Goal: Task Accomplishment & Management: Manage account settings

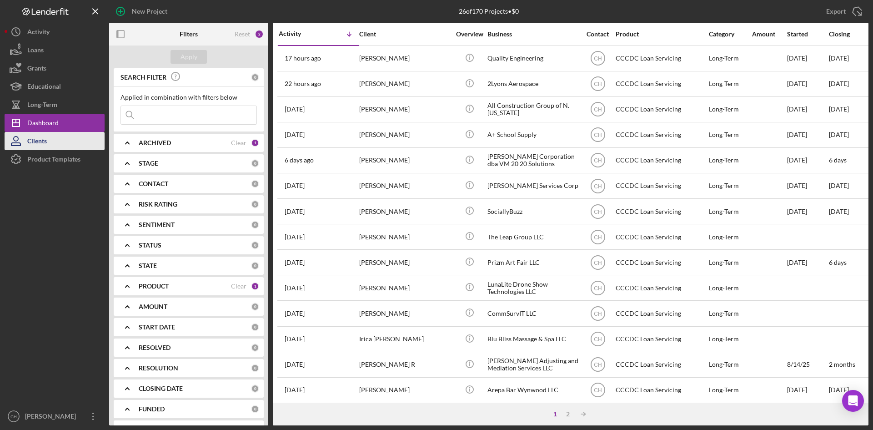
click at [71, 136] on button "Clients" at bounding box center [55, 141] width 100 height 18
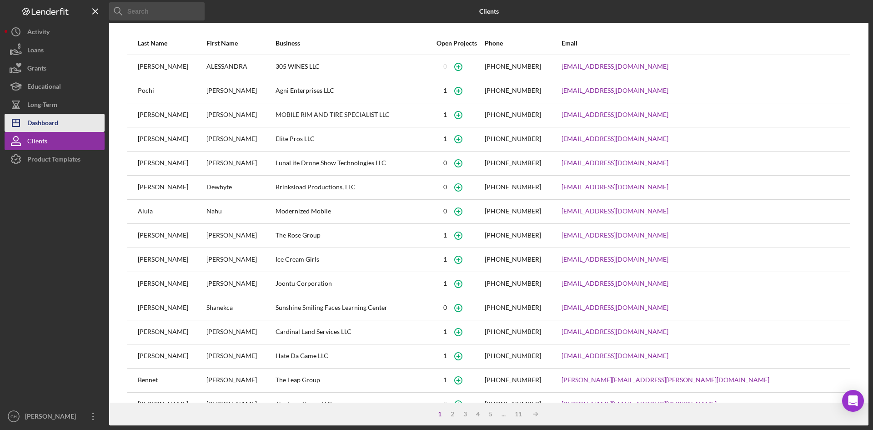
click at [58, 125] on div "Dashboard" at bounding box center [42, 124] width 31 height 20
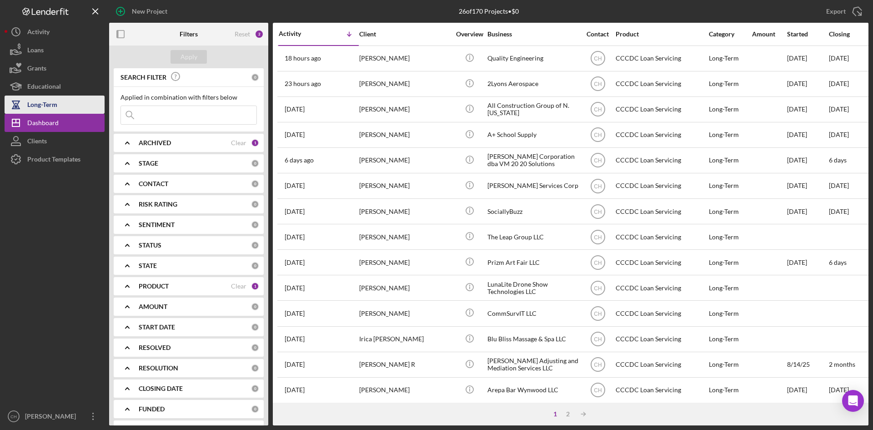
click at [44, 103] on div "Long-Term" at bounding box center [42, 105] width 30 height 20
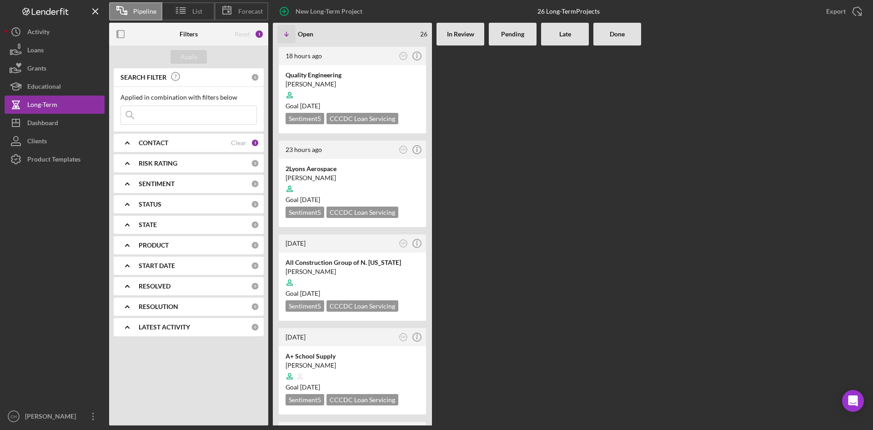
click at [201, 146] on div "CONTACT" at bounding box center [185, 142] width 92 height 7
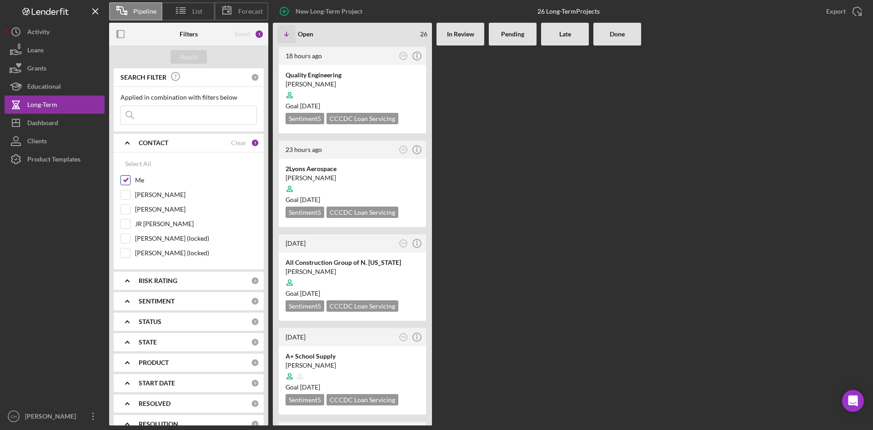
click at [125, 181] on input "Me" at bounding box center [125, 179] width 9 height 9
checkbox input "false"
click at [197, 57] on button "Apply" at bounding box center [188, 57] width 36 height 14
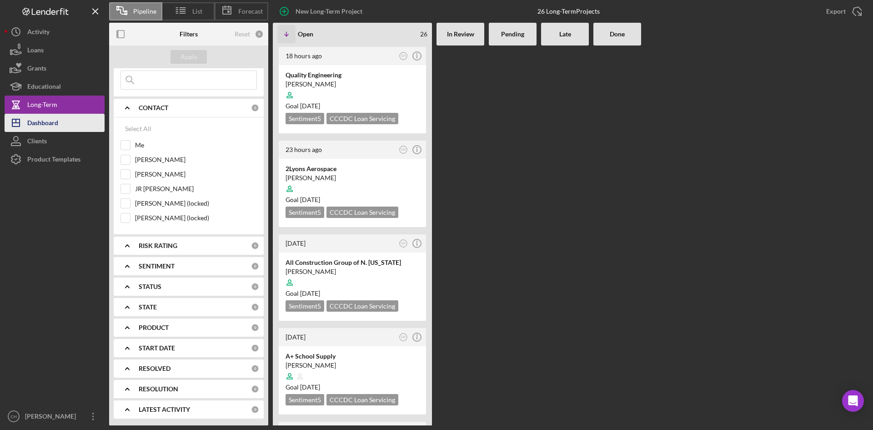
click at [77, 128] on button "Icon/Dashboard Dashboard" at bounding box center [55, 123] width 100 height 18
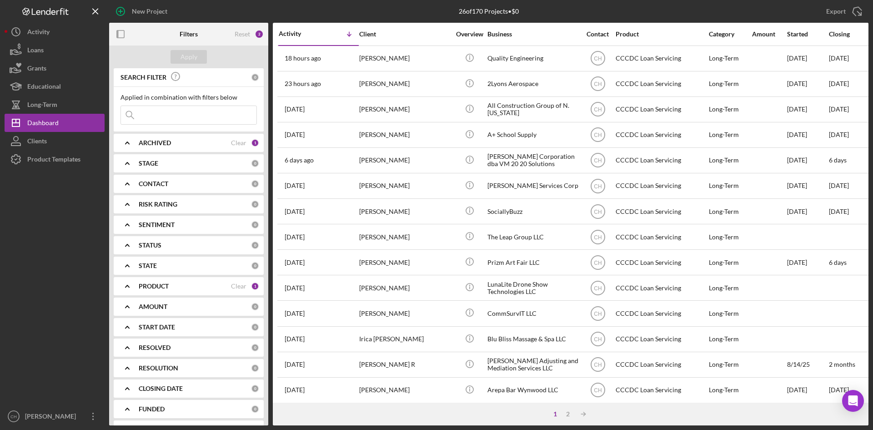
click at [181, 138] on div "ARCHIVED Clear 1" at bounding box center [199, 143] width 120 height 18
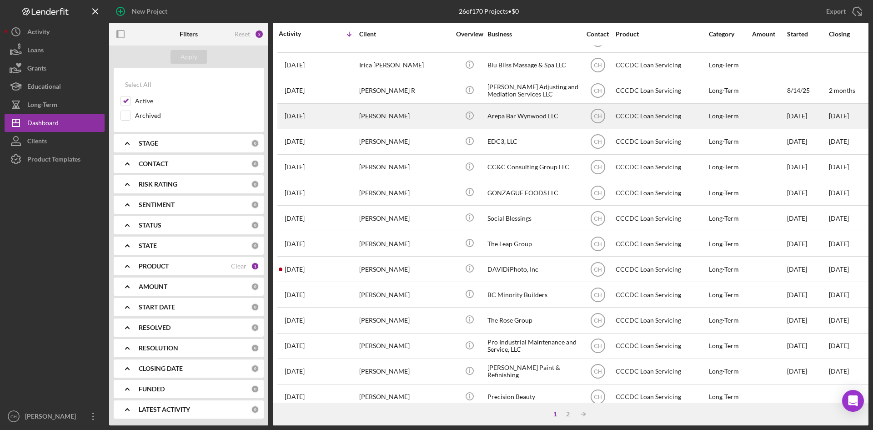
scroll to position [292, 0]
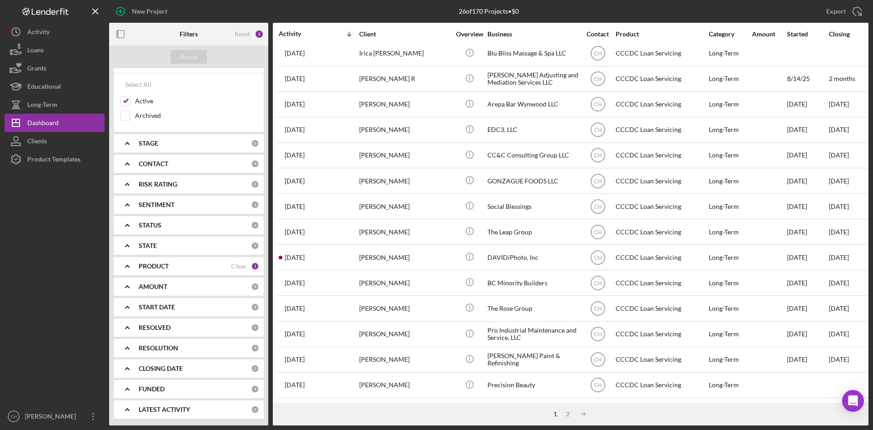
click at [190, 269] on div "PRODUCT" at bounding box center [185, 265] width 92 height 7
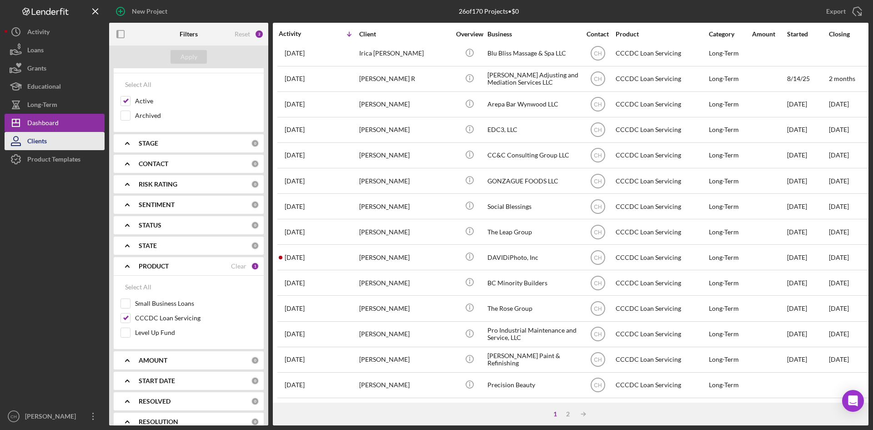
click at [64, 147] on button "Clients" at bounding box center [55, 141] width 100 height 18
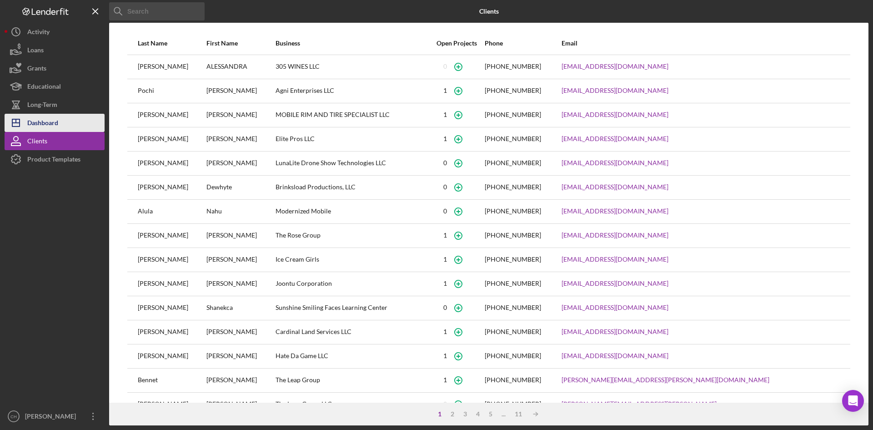
click at [75, 124] on button "Icon/Dashboard Dashboard" at bounding box center [55, 123] width 100 height 18
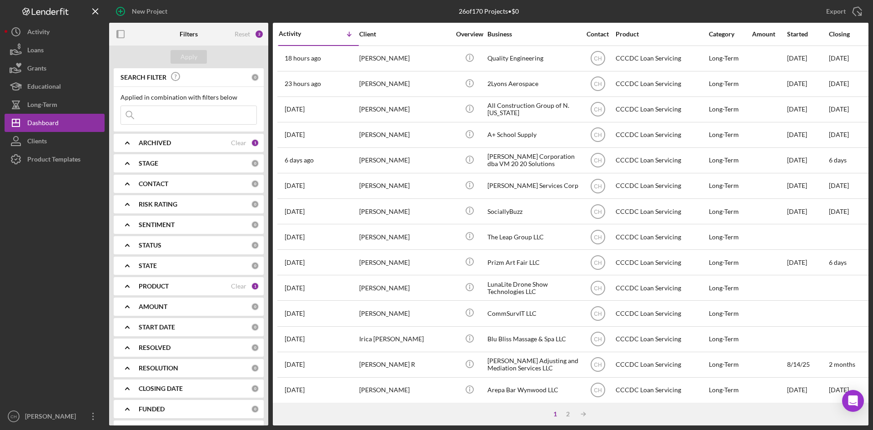
click at [180, 148] on div "ARCHIVED Clear 1" at bounding box center [199, 143] width 120 height 18
click at [166, 343] on b "PRODUCT" at bounding box center [154, 344] width 30 height 7
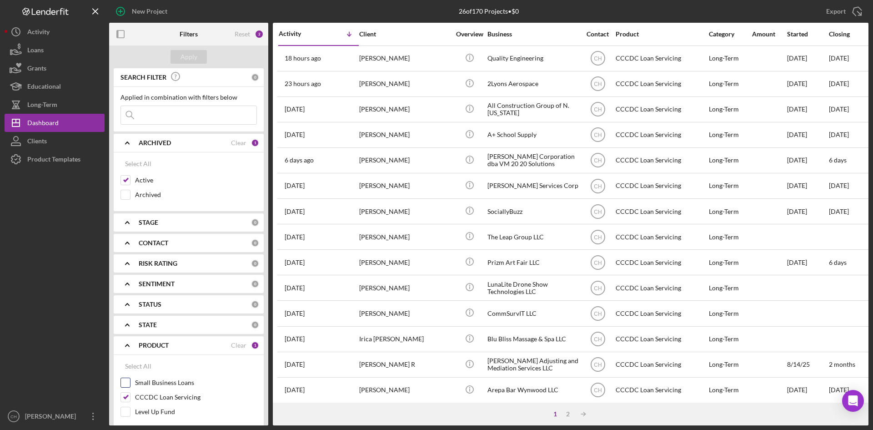
click at [131, 383] on div "Small Business Loans" at bounding box center [188, 384] width 136 height 15
click at [127, 383] on input "Small Business Loans" at bounding box center [125, 382] width 9 height 9
checkbox input "true"
click at [127, 395] on input "CCCDC Loan Servicing" at bounding box center [125, 396] width 9 height 9
checkbox input "false"
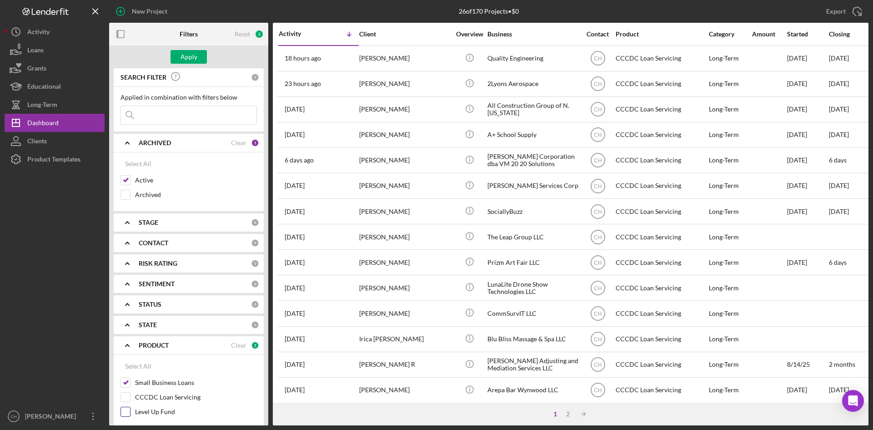
click at [125, 408] on input "Level Up Fund" at bounding box center [125, 411] width 9 height 9
checkbox input "true"
click at [186, 58] on div "Apply" at bounding box center [188, 57] width 17 height 14
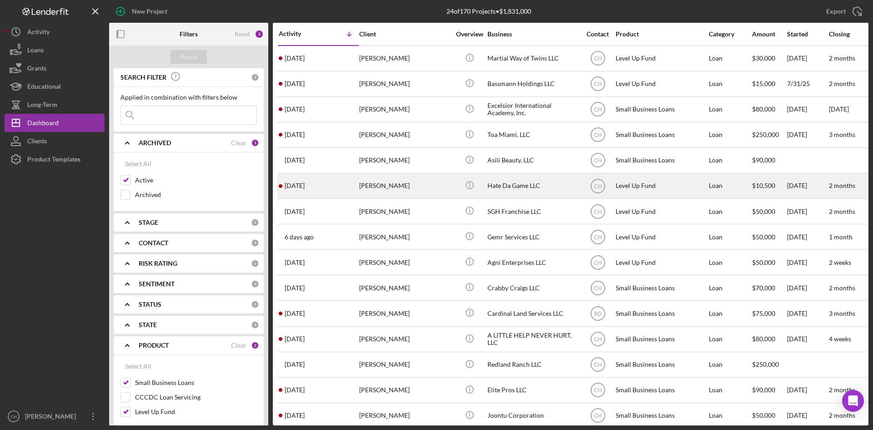
click at [325, 187] on div "[DATE] [PERSON_NAME]" at bounding box center [319, 186] width 80 height 24
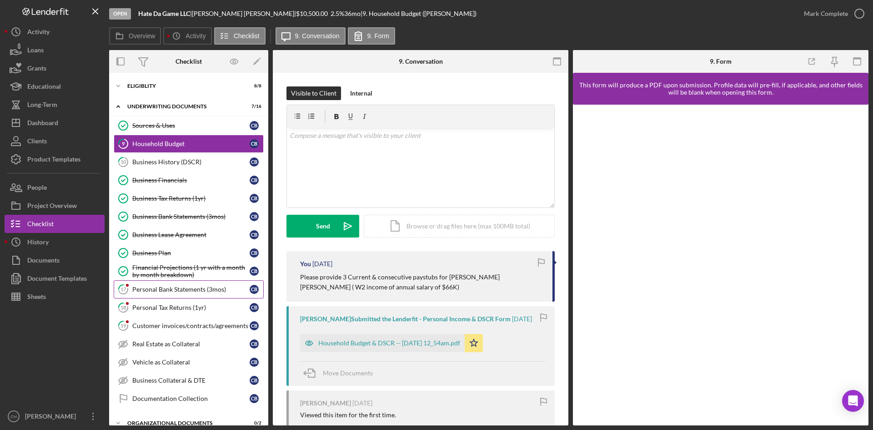
click at [182, 294] on link "17 Personal Bank Statements (3mos) C B" at bounding box center [189, 289] width 150 height 18
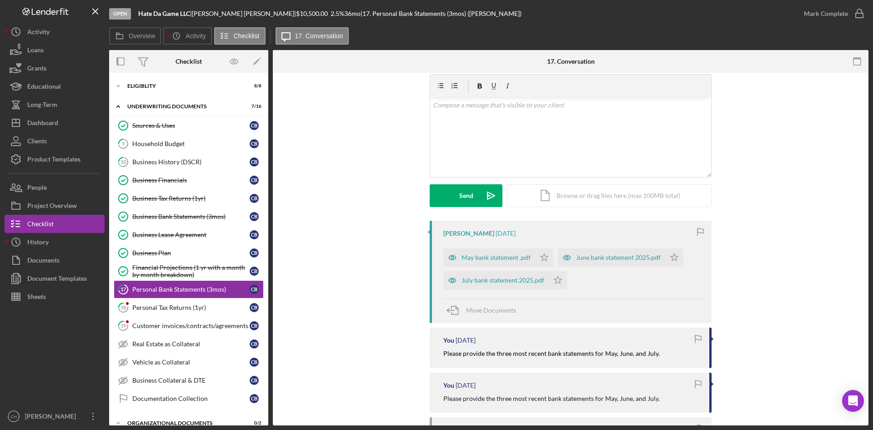
scroll to position [45, 0]
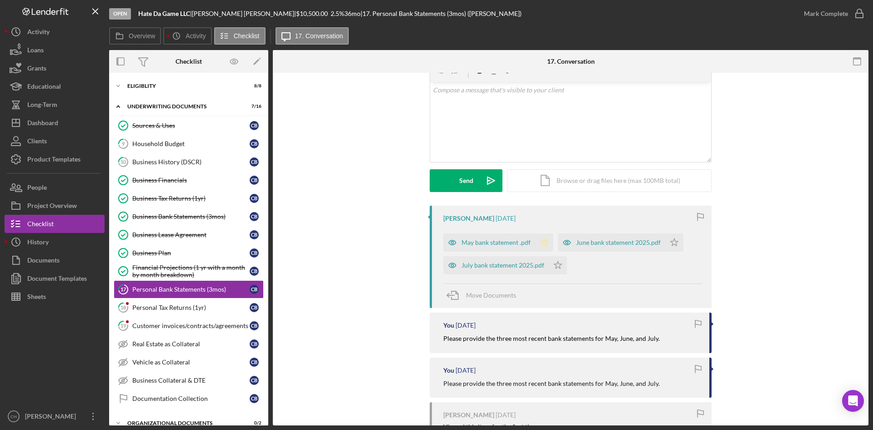
click at [541, 241] on polygon "button" at bounding box center [545, 241] width 8 height 7
click at [671, 242] on icon "Icon/Star" at bounding box center [674, 242] width 18 height 18
click at [557, 265] on icon "Icon/Star" at bounding box center [558, 265] width 18 height 18
click at [836, 14] on div "Mark Complete" at bounding box center [826, 14] width 44 height 18
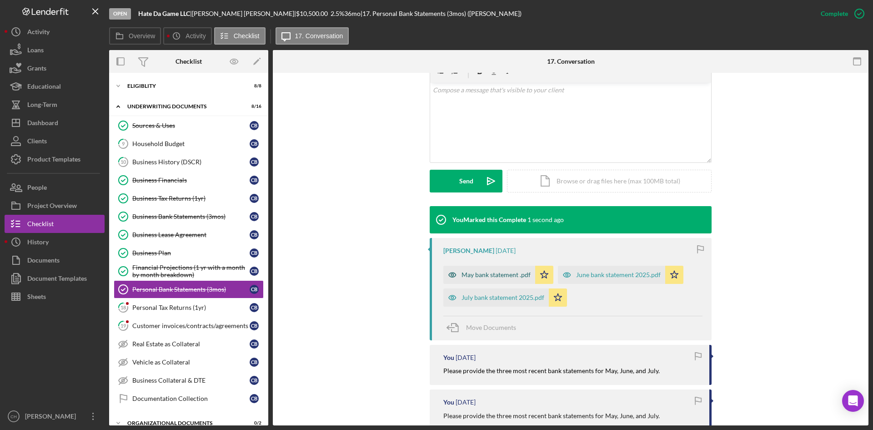
click at [496, 278] on div "May bank statement .pdf" at bounding box center [495, 274] width 69 height 7
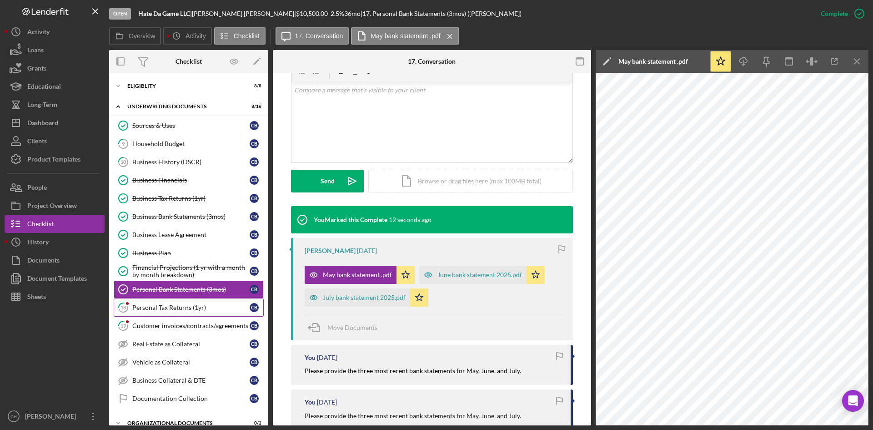
click at [165, 310] on div "Personal Tax Returns (1yr)" at bounding box center [190, 307] width 117 height 7
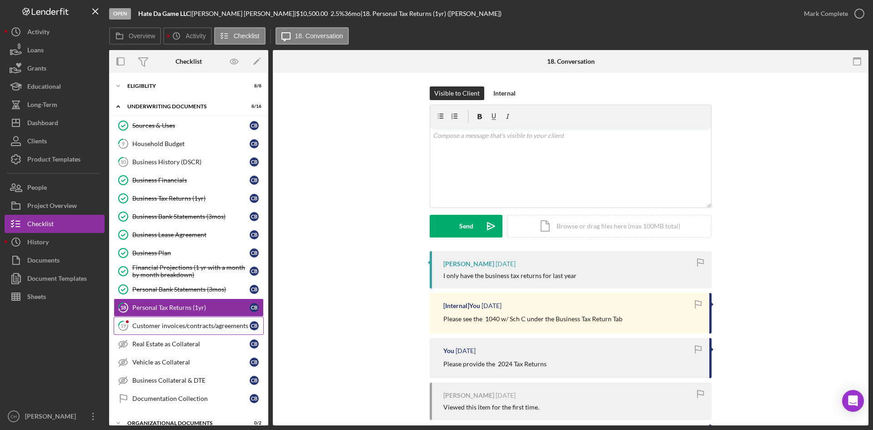
click at [188, 324] on div "Customer invoices/contracts/agreements" at bounding box center [190, 325] width 117 height 7
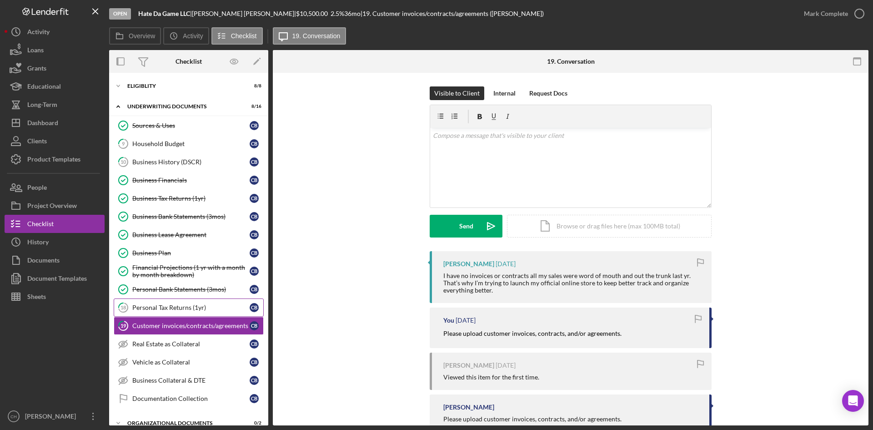
click at [186, 307] on div "Personal Tax Returns (1yr)" at bounding box center [190, 307] width 117 height 7
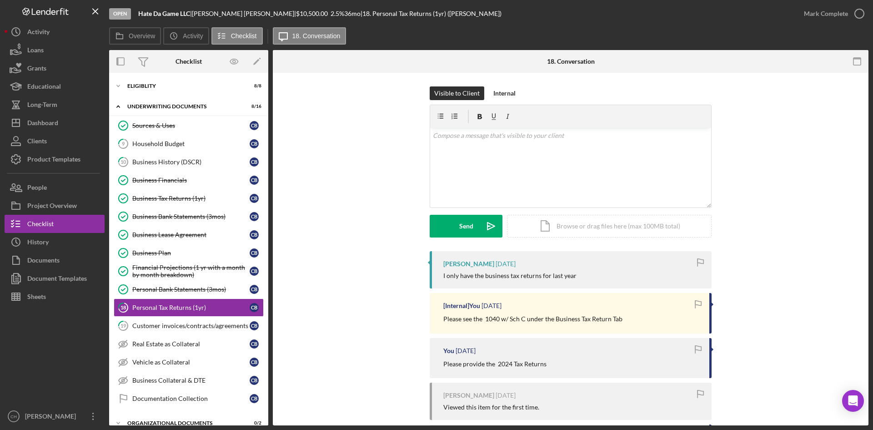
scroll to position [45, 0]
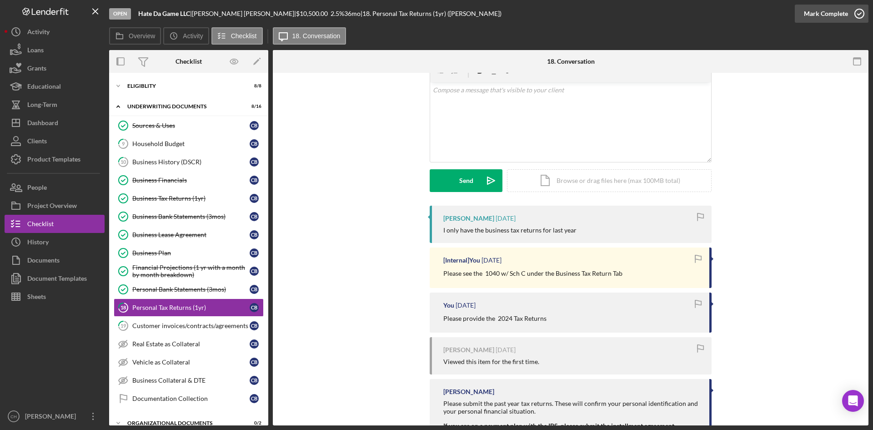
click at [825, 10] on div "Mark Complete" at bounding box center [826, 14] width 44 height 18
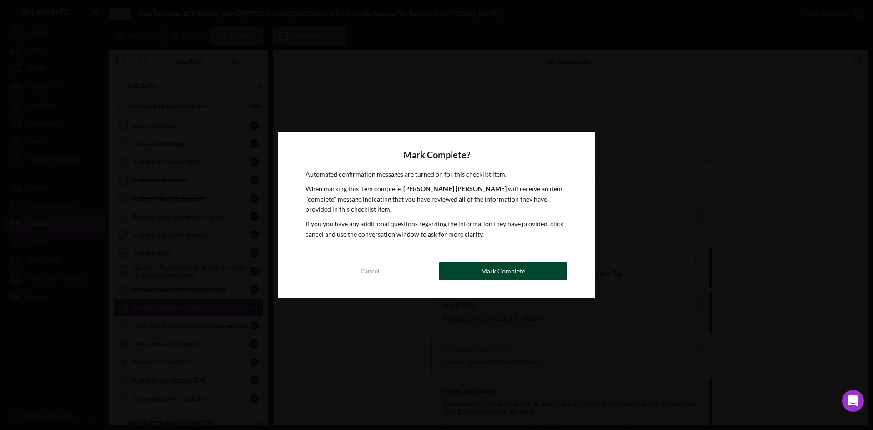
click at [494, 274] on div "Mark Complete" at bounding box center [503, 271] width 44 height 18
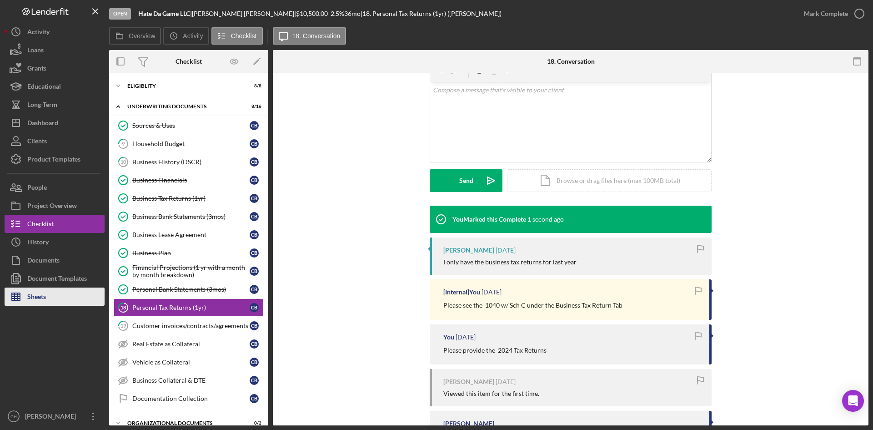
scroll to position [170, 0]
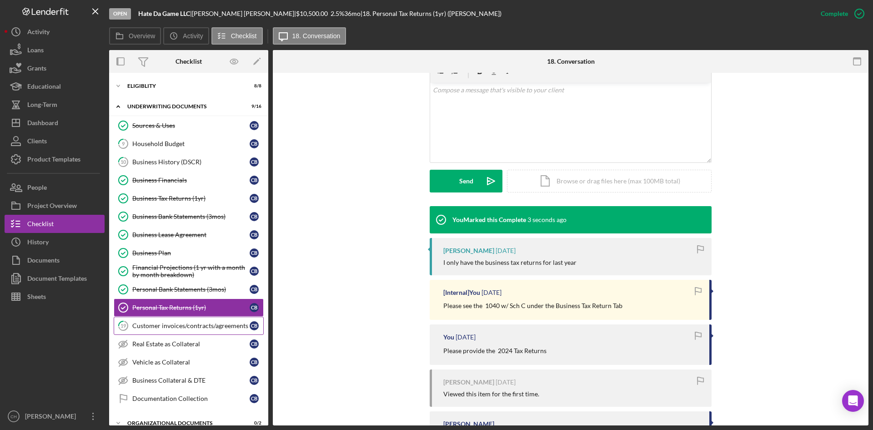
click at [185, 325] on div "Customer invoices/contracts/agreements" at bounding box center [190, 325] width 117 height 7
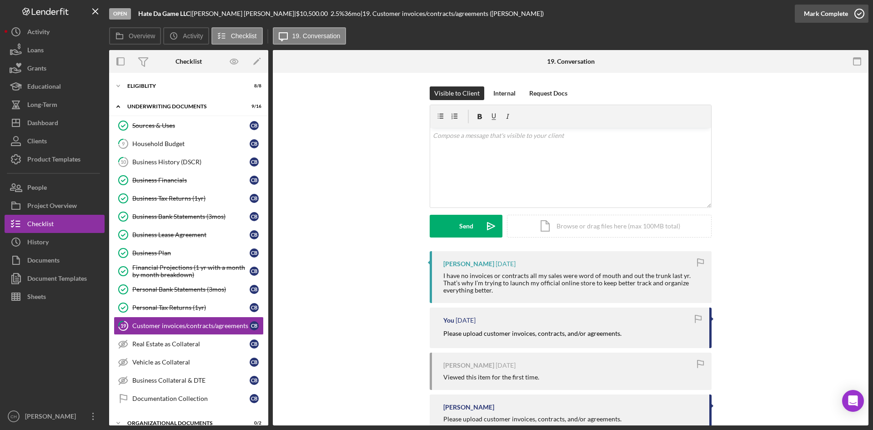
click at [826, 9] on div "Mark Complete" at bounding box center [826, 14] width 44 height 18
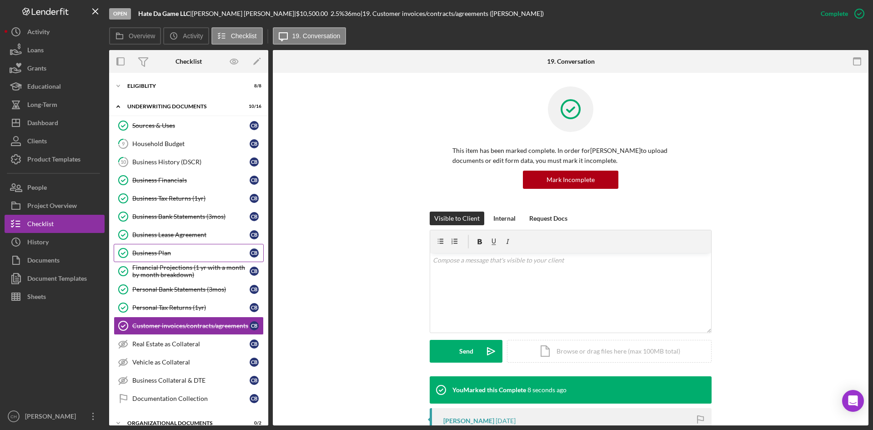
click at [178, 251] on div "Business Plan" at bounding box center [190, 252] width 117 height 7
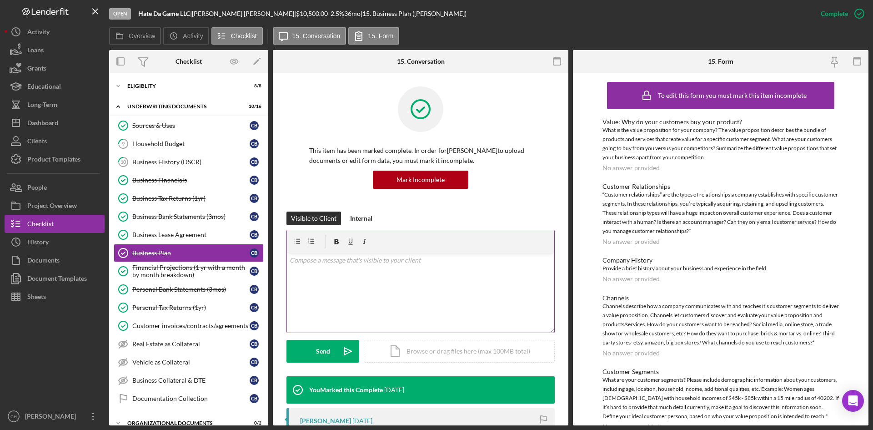
scroll to position [45, 0]
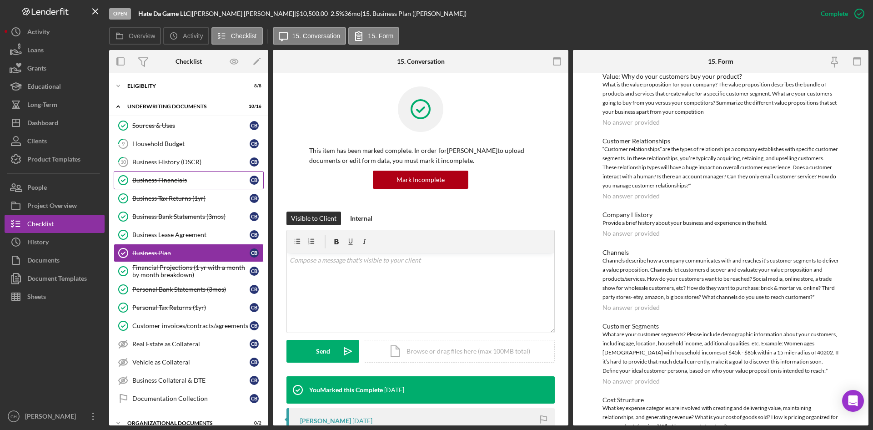
click at [188, 177] on div "Business Financials" at bounding box center [190, 179] width 117 height 7
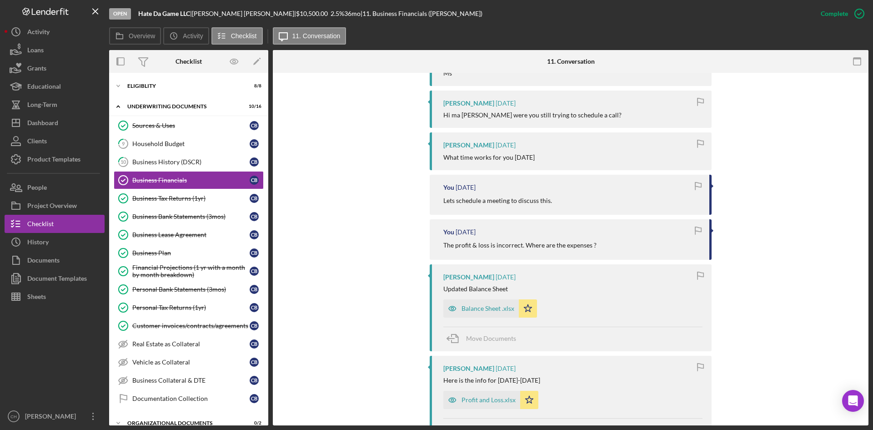
scroll to position [409, 0]
click at [477, 304] on div "Balance Sheet .xlsx" at bounding box center [487, 307] width 53 height 7
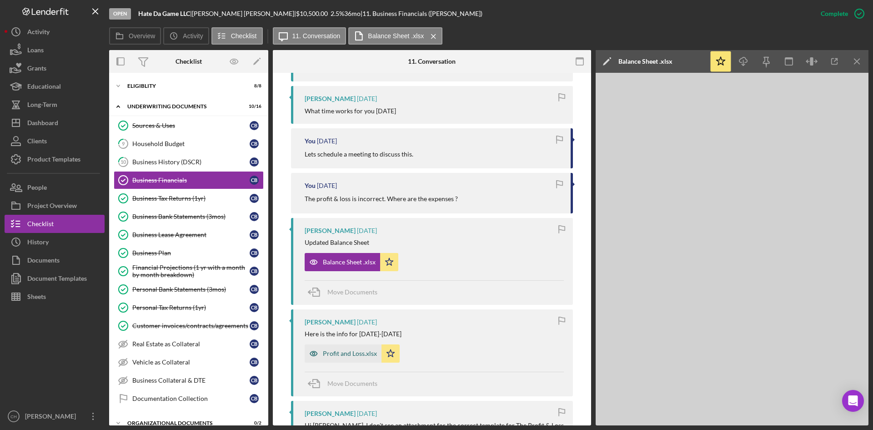
click at [323, 350] on div "Profit and Loss.xlsx" at bounding box center [350, 353] width 54 height 7
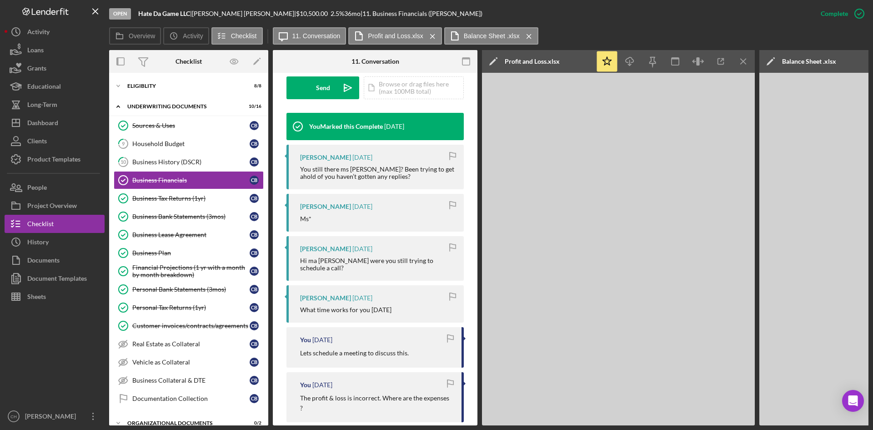
scroll to position [245, 0]
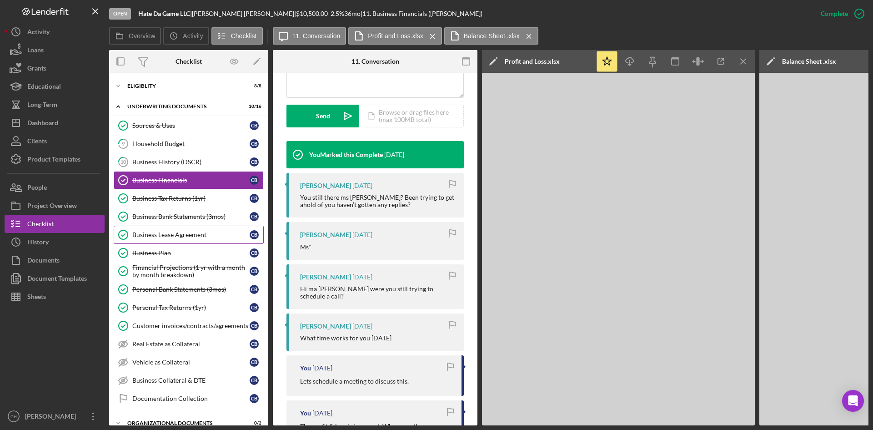
click at [182, 233] on div "Business Lease Agreement" at bounding box center [190, 234] width 117 height 7
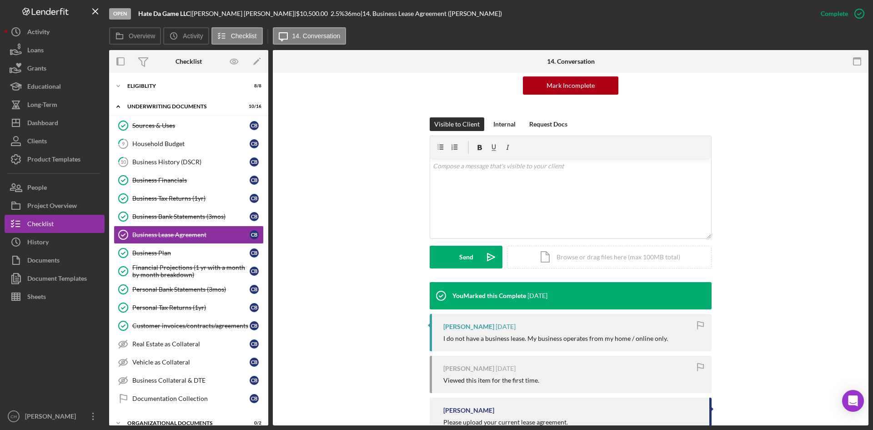
scroll to position [79, 0]
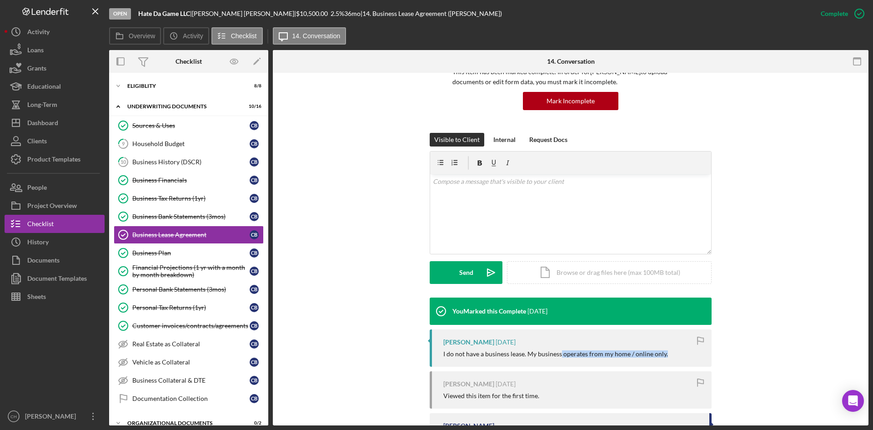
drag, startPoint x: 559, startPoint y: 353, endPoint x: 678, endPoint y: 351, distance: 119.6
click at [678, 351] on div "I do not have a business lease. My business operates from my home / online only." at bounding box center [572, 353] width 259 height 7
copy div "operates from my home / online only."
click at [500, 139] on div "Internal" at bounding box center [504, 140] width 22 height 14
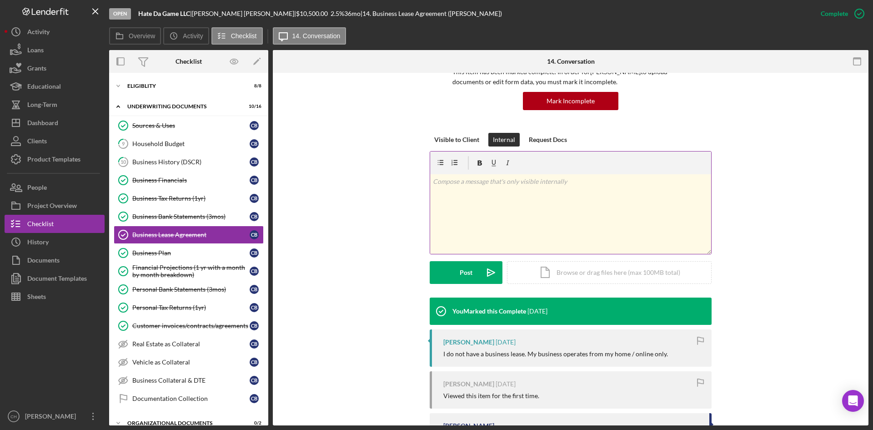
click at [478, 202] on div "v Color teal Color pink Remove color Add row above Add row below Add column bef…" at bounding box center [570, 214] width 281 height 80
click at [478, 183] on mark "operates from my home / online only." at bounding box center [485, 181] width 105 height 8
click at [465, 275] on div "Post" at bounding box center [466, 272] width 13 height 23
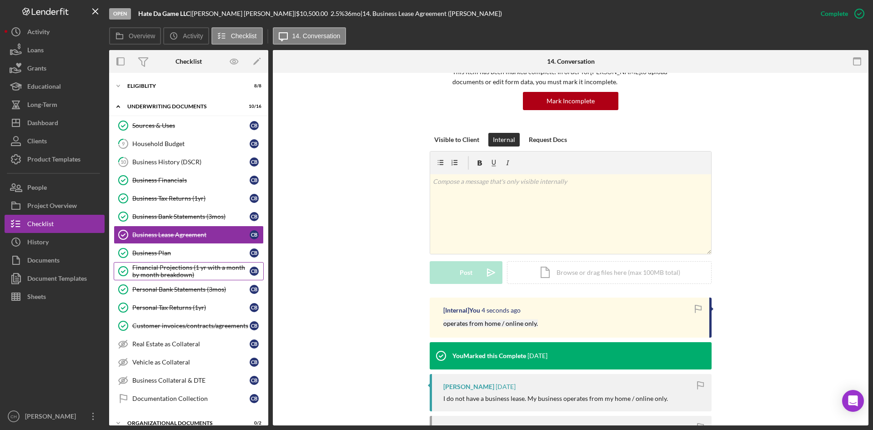
click at [179, 268] on div "Financial Projections (1 yr with a month by month breakdown)" at bounding box center [190, 271] width 117 height 15
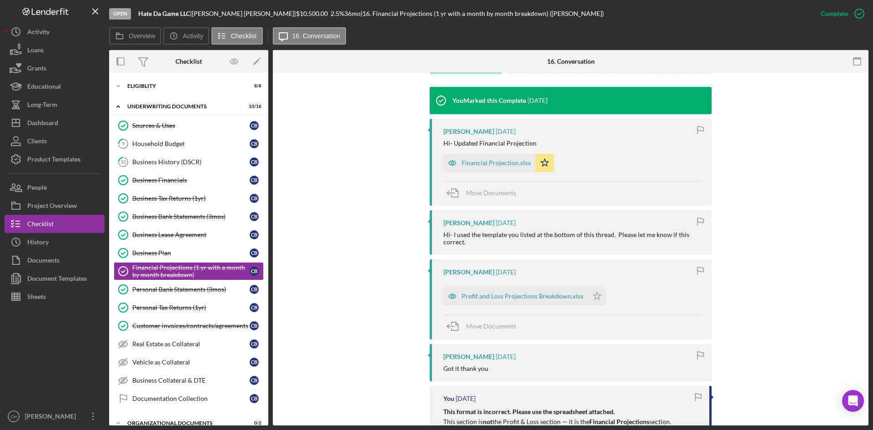
scroll to position [273, 0]
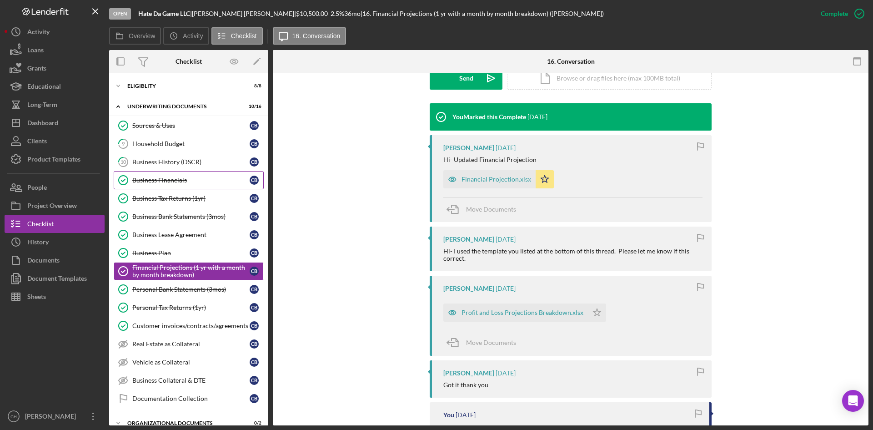
click at [174, 183] on div "Business Financials" at bounding box center [190, 179] width 117 height 7
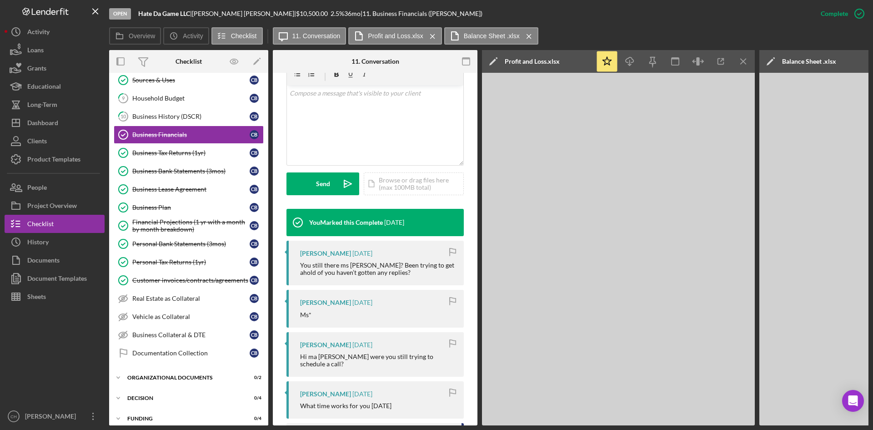
scroll to position [182, 0]
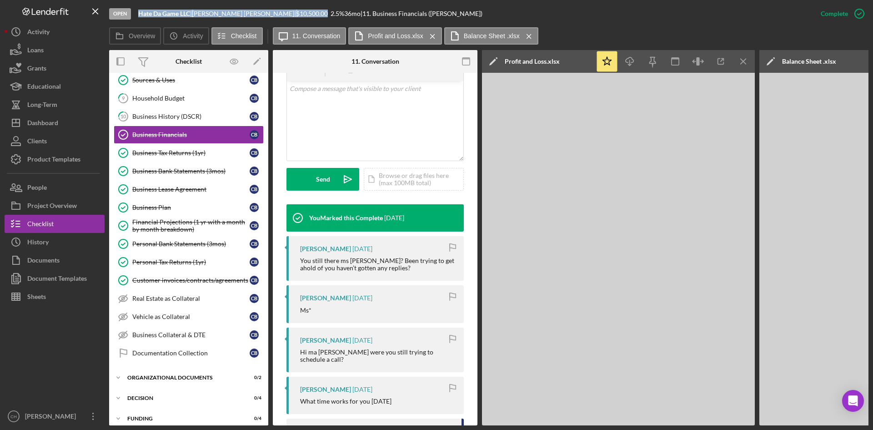
drag, startPoint x: 275, startPoint y: 15, endPoint x: 129, endPoint y: 10, distance: 146.5
click at [129, 10] on div "Open Hate Da Game LLC | [PERSON_NAME] | $10,500.00 2.5 % 36 mo | 11. Business F…" at bounding box center [460, 13] width 702 height 27
copy div "Hate Da Game LLC | [PERSON_NAME] | $10,500.00"
click at [141, 16] on b "Hate Da Game LLC" at bounding box center [164, 14] width 52 height 8
click at [183, 13] on b "Hate Da Game LLC" at bounding box center [164, 14] width 52 height 8
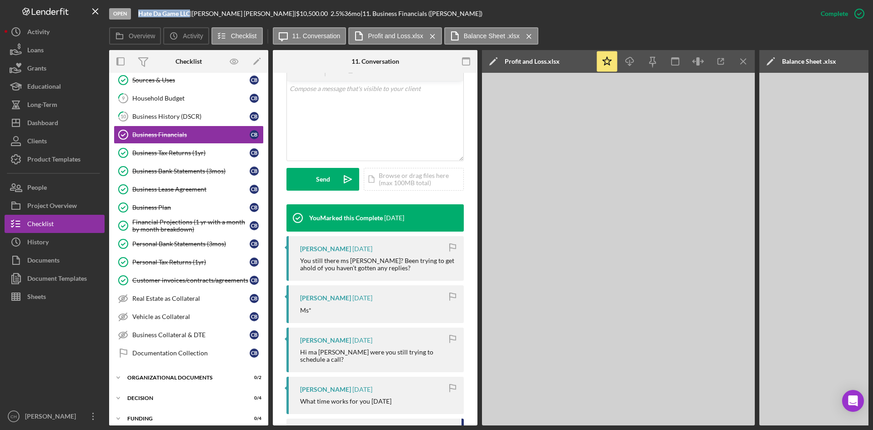
drag, startPoint x: 192, startPoint y: 13, endPoint x: 138, endPoint y: 15, distance: 53.7
click at [138, 15] on b "Hate Da Game LLC" at bounding box center [164, 14] width 52 height 8
copy b "Hate Da Game LLC"
click at [73, 191] on button "People" at bounding box center [55, 187] width 100 height 18
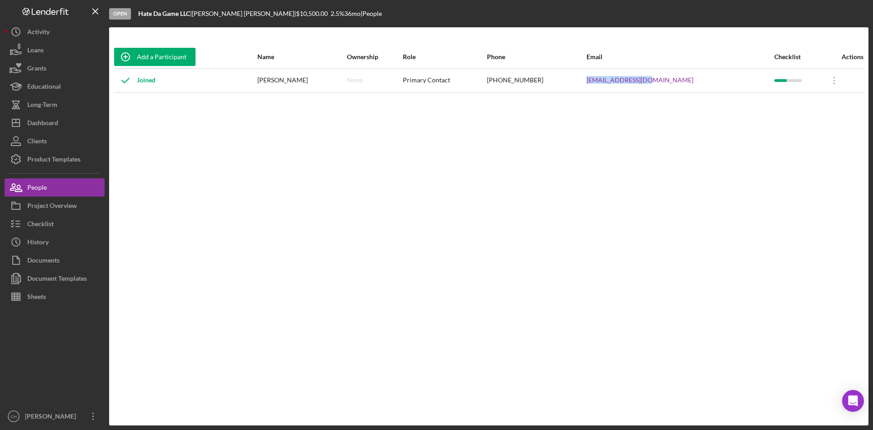
drag, startPoint x: 697, startPoint y: 85, endPoint x: 618, endPoint y: 83, distance: 79.1
click at [618, 83] on tr "Joined [PERSON_NAME] None Primary Contact [PHONE_NUMBER] [EMAIL_ADDRESS][DOMAIN…" at bounding box center [489, 80] width 750 height 24
copy tr "[EMAIL_ADDRESS][DOMAIN_NAME]"
click at [60, 200] on div "Project Overview" at bounding box center [52, 206] width 50 height 20
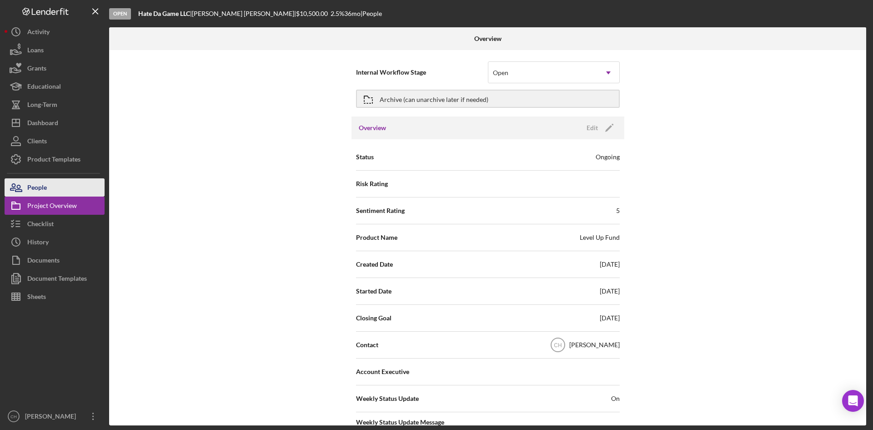
click at [44, 180] on div "People" at bounding box center [37, 188] width 20 height 20
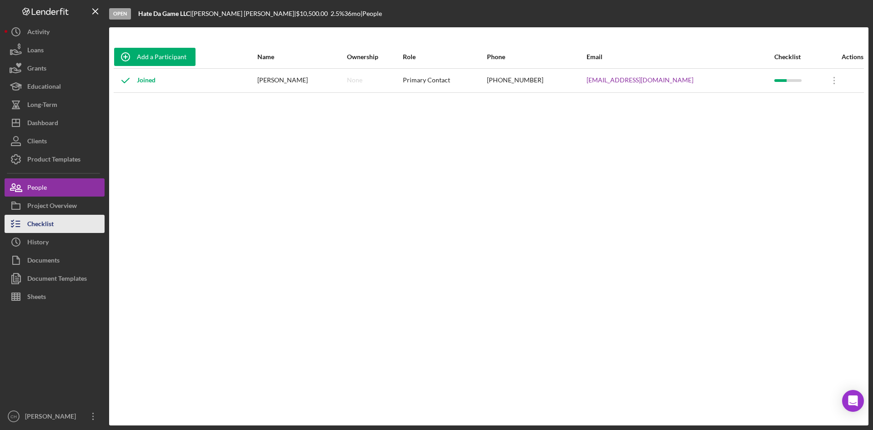
click at [56, 219] on button "Checklist" at bounding box center [55, 224] width 100 height 18
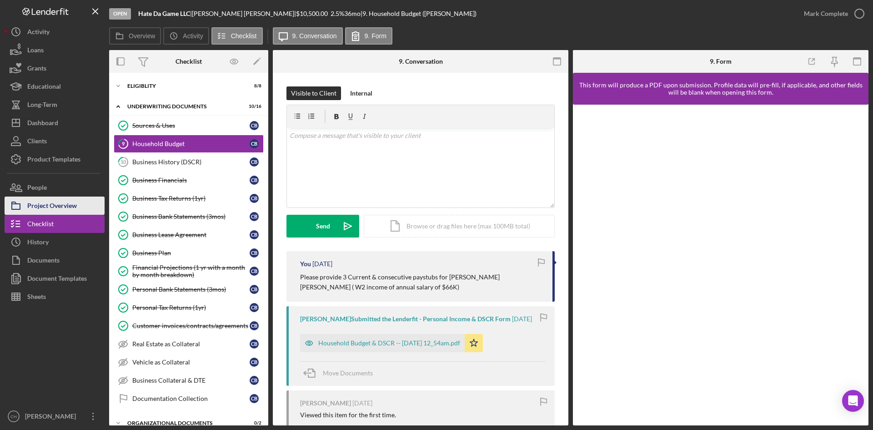
click at [59, 209] on div "Project Overview" at bounding box center [52, 206] width 50 height 20
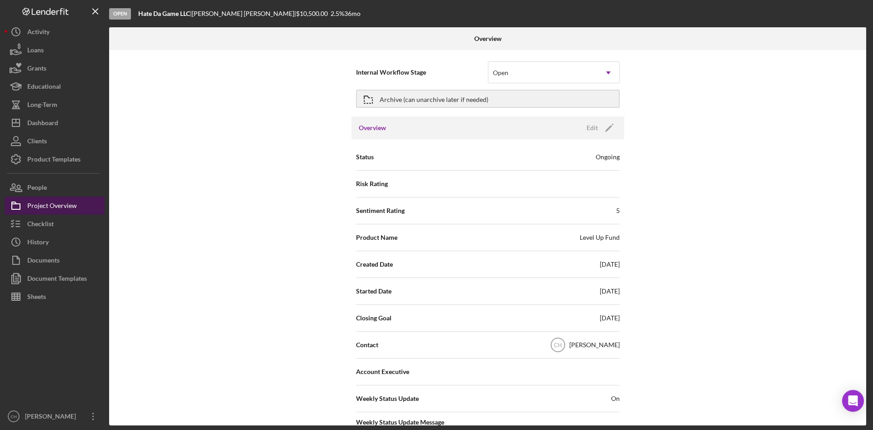
click at [56, 203] on div "Project Overview" at bounding box center [52, 206] width 50 height 20
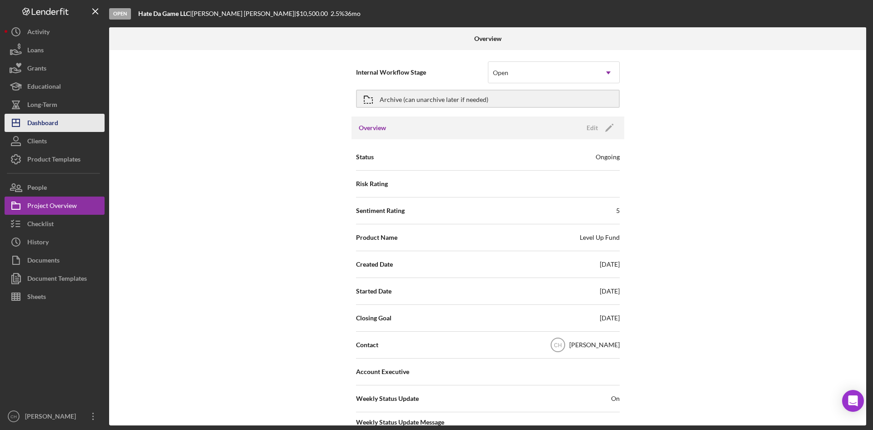
click at [69, 116] on button "Icon/Dashboard Dashboard" at bounding box center [55, 123] width 100 height 18
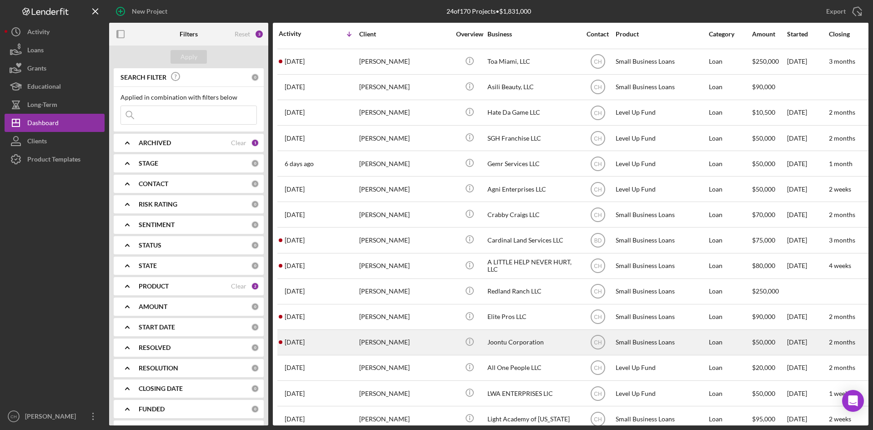
scroll to position [91, 0]
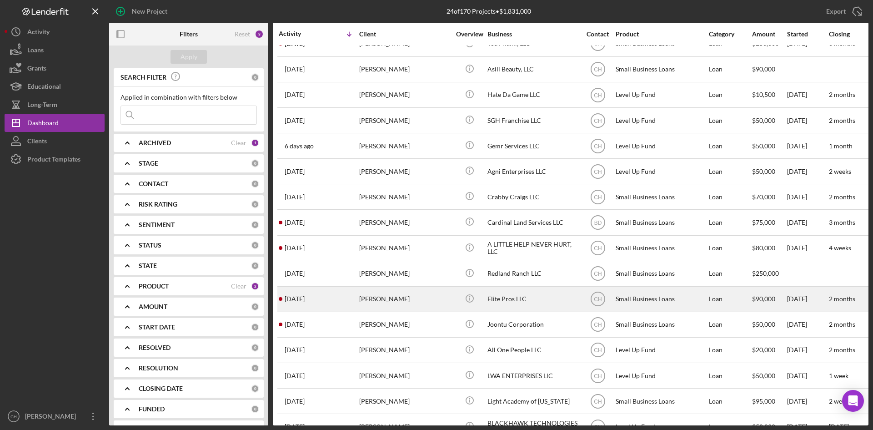
click at [404, 301] on div "[PERSON_NAME]" at bounding box center [404, 299] width 91 height 24
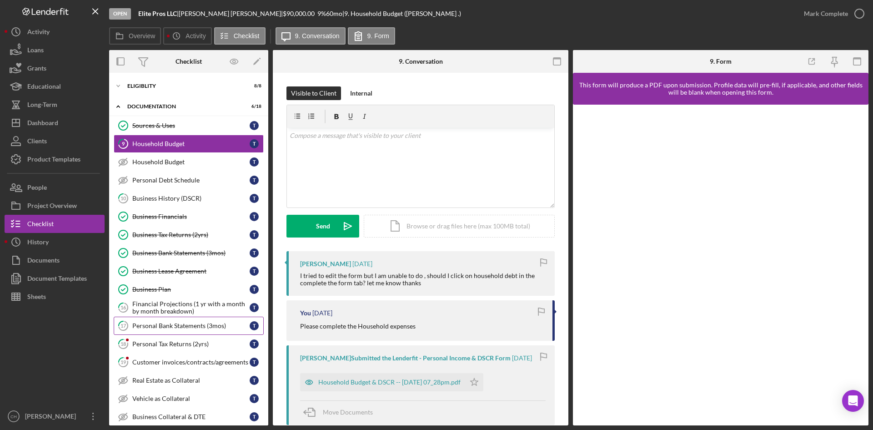
click at [175, 324] on div "Personal Bank Statements (3mos)" at bounding box center [190, 325] width 117 height 7
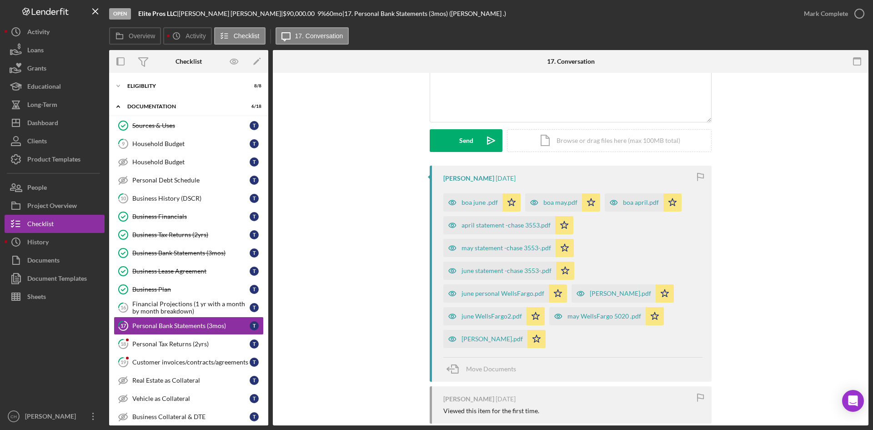
scroll to position [91, 0]
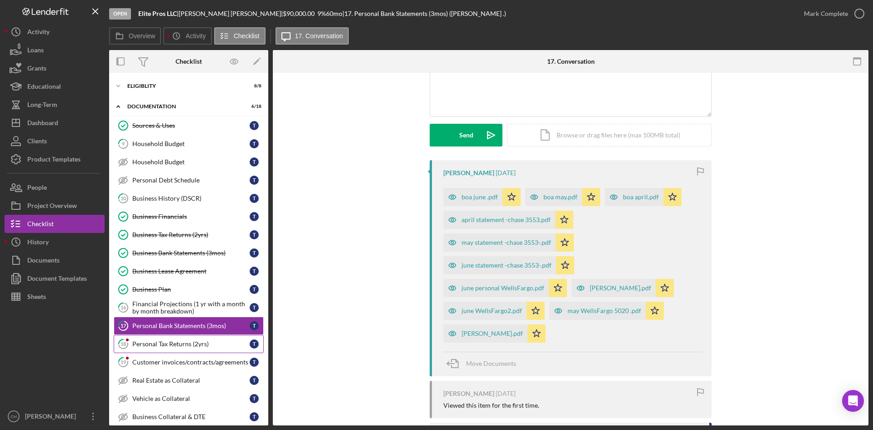
click at [173, 344] on div "Personal Tax Returns (2yrs)" at bounding box center [190, 343] width 117 height 7
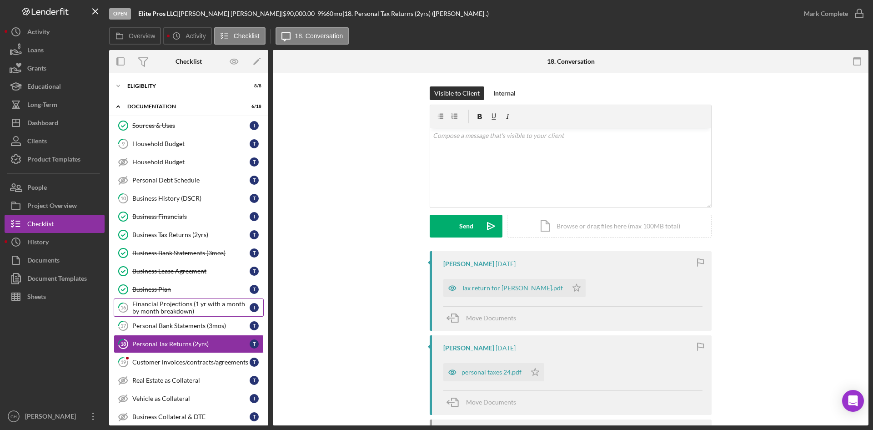
click at [170, 302] on div "Financial Projections (1 yr with a month by month breakdown)" at bounding box center [190, 307] width 117 height 15
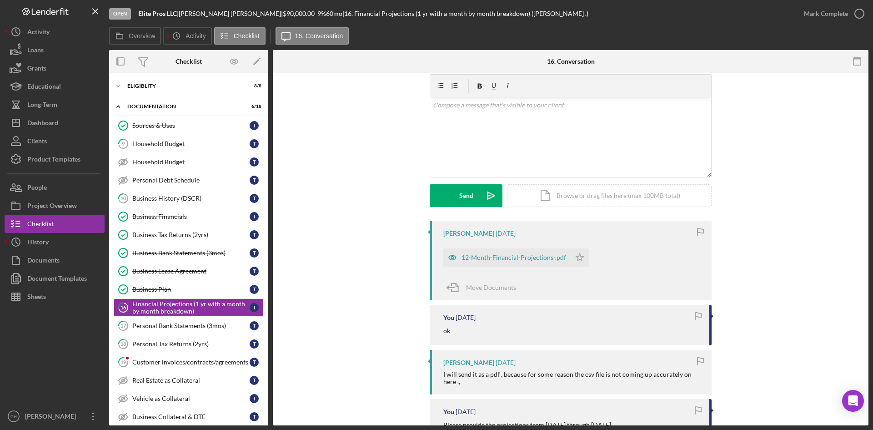
scroll to position [45, 0]
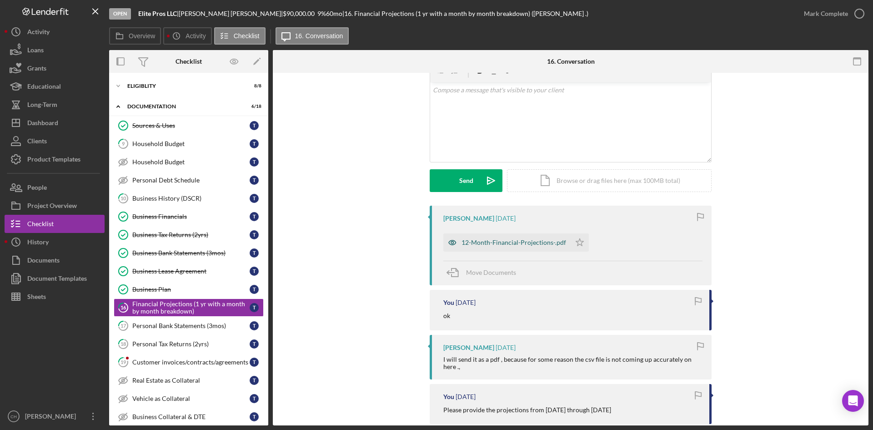
click at [508, 238] on div "12-Month-Financial-Projections-.pdf" at bounding box center [506, 242] width 127 height 18
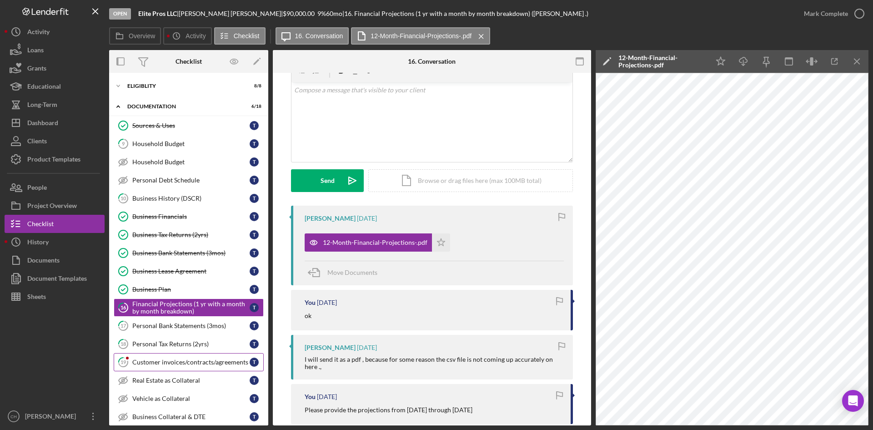
click at [174, 359] on div "Customer invoices/contracts/agreements" at bounding box center [190, 361] width 117 height 7
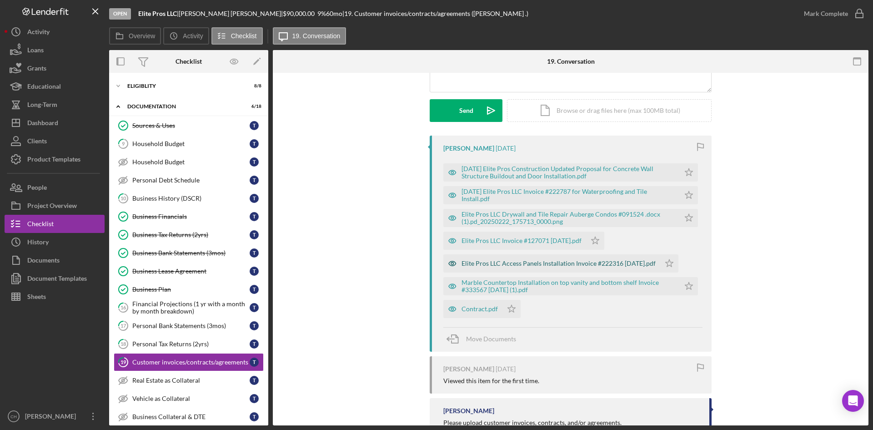
scroll to position [136, 0]
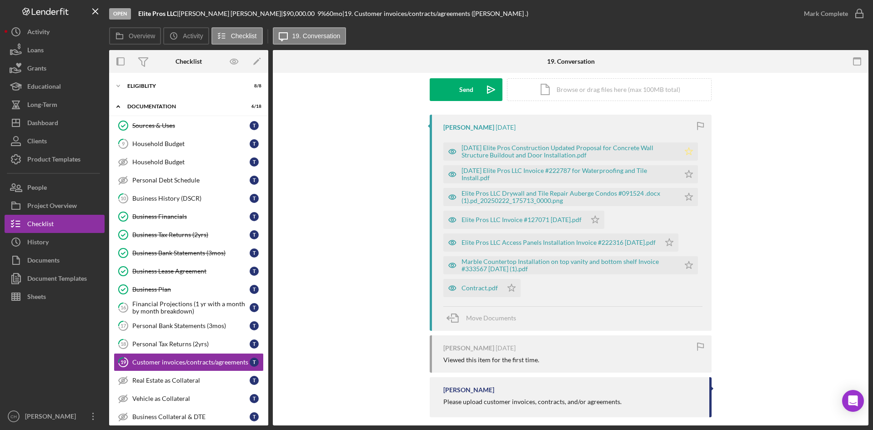
drag, startPoint x: 689, startPoint y: 151, endPoint x: 687, endPoint y: 157, distance: 6.3
click at [687, 155] on icon "Icon/Star" at bounding box center [689, 151] width 18 height 18
click at [685, 174] on polygon "button" at bounding box center [689, 173] width 8 height 7
click at [688, 204] on icon "Icon/Star" at bounding box center [689, 197] width 18 height 18
drag, startPoint x: 614, startPoint y: 220, endPoint x: 621, endPoint y: 221, distance: 7.8
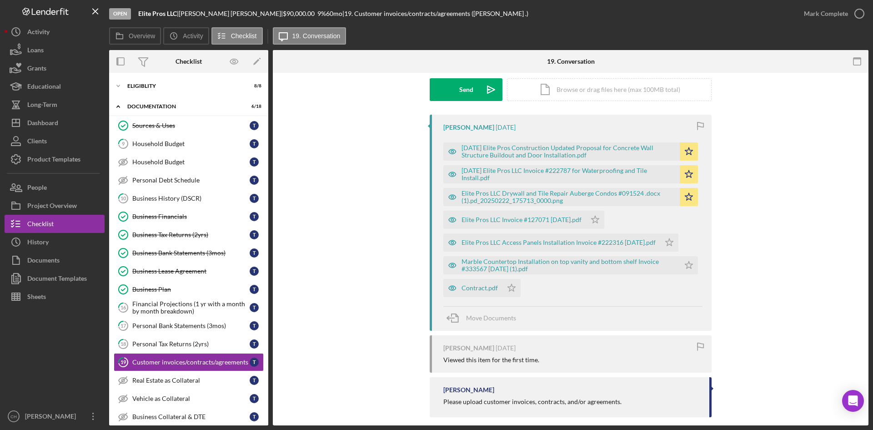
click at [604, 220] on icon "Icon/Star" at bounding box center [595, 219] width 18 height 18
click at [673, 239] on polygon "button" at bounding box center [670, 241] width 8 height 7
click at [692, 274] on icon "Icon/Star" at bounding box center [689, 265] width 18 height 18
click at [512, 289] on icon "Icon/Star" at bounding box center [511, 288] width 18 height 18
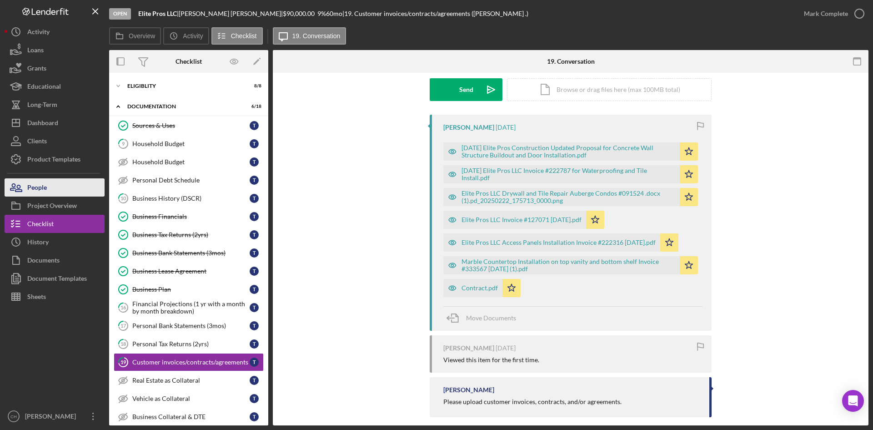
click at [48, 190] on button "People" at bounding box center [55, 187] width 100 height 18
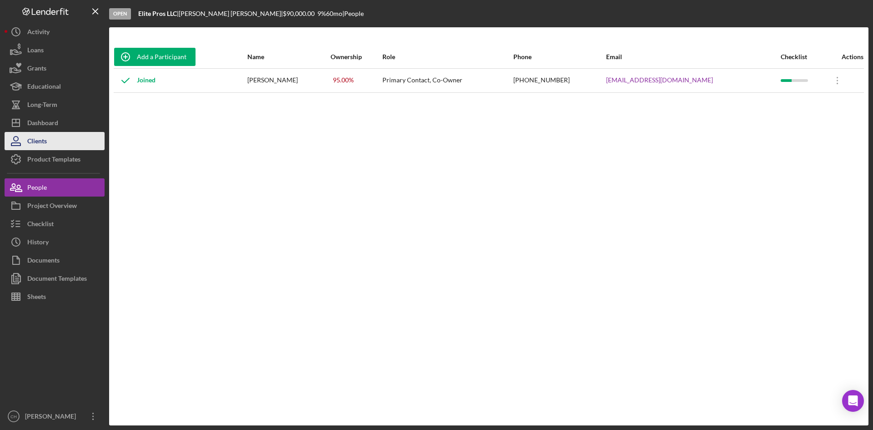
click at [51, 141] on button "Clients" at bounding box center [55, 141] width 100 height 18
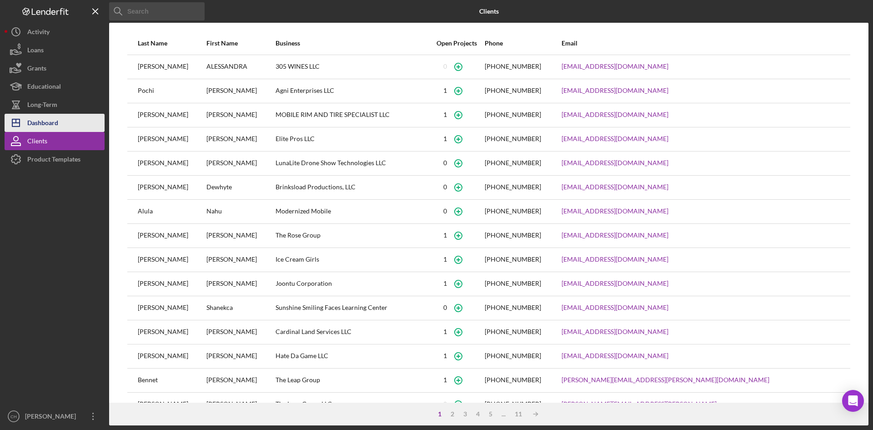
click at [58, 121] on div "Dashboard" at bounding box center [42, 124] width 31 height 20
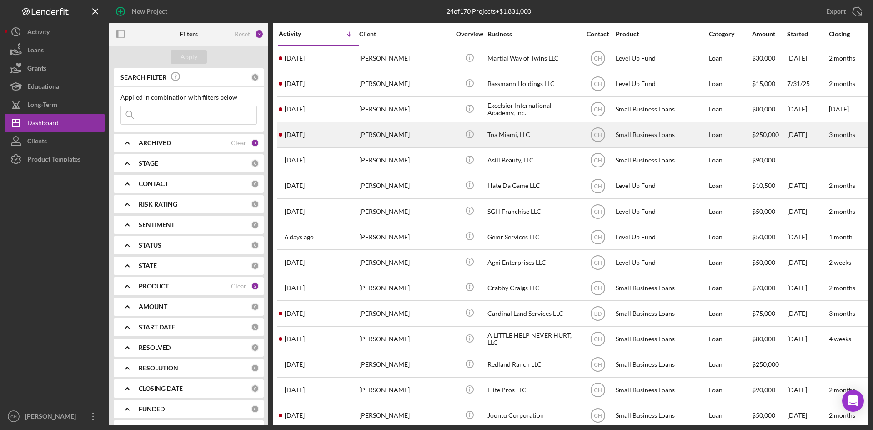
click at [420, 133] on div "[PERSON_NAME]" at bounding box center [404, 135] width 91 height 24
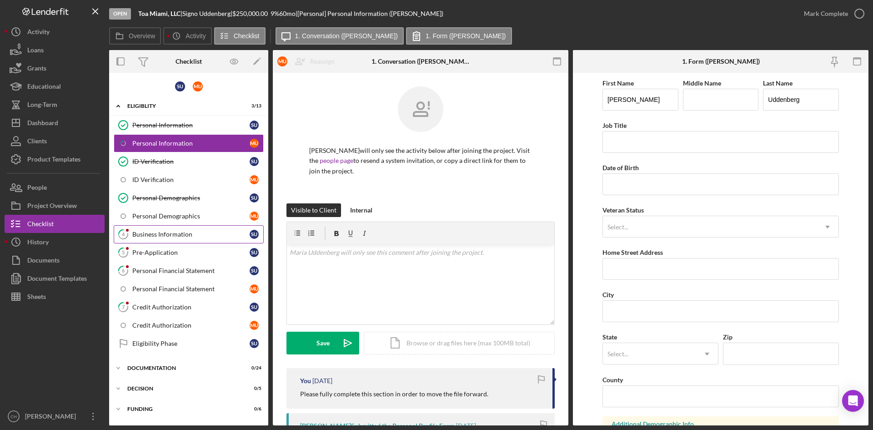
click at [187, 231] on div "Business Information" at bounding box center [190, 233] width 117 height 7
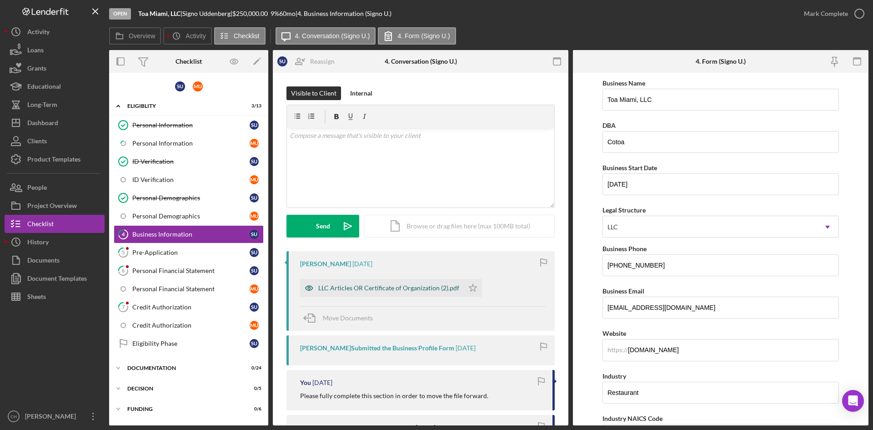
click at [431, 290] on div "LLC Articles OR Certificate of Organization (2).pdf" at bounding box center [388, 287] width 141 height 7
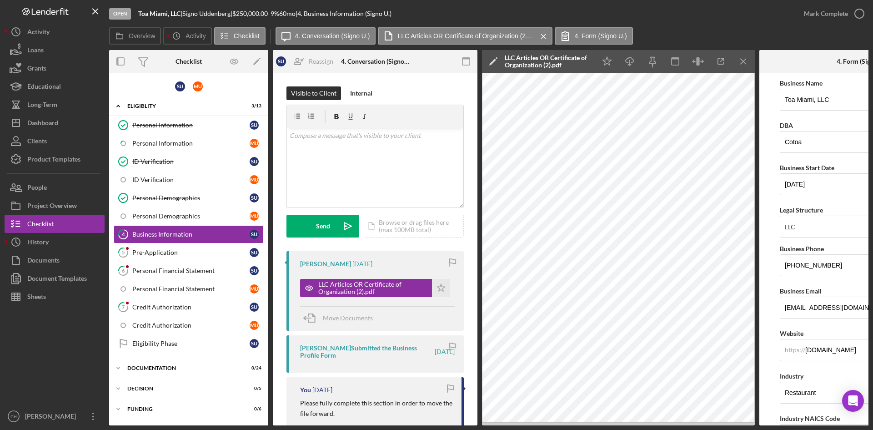
drag, startPoint x: 434, startPoint y: 288, endPoint x: 434, endPoint y: 311, distance: 22.3
click at [434, 288] on icon "Icon/Star" at bounding box center [441, 288] width 18 height 18
click at [831, 11] on div "Mark Complete" at bounding box center [826, 14] width 44 height 18
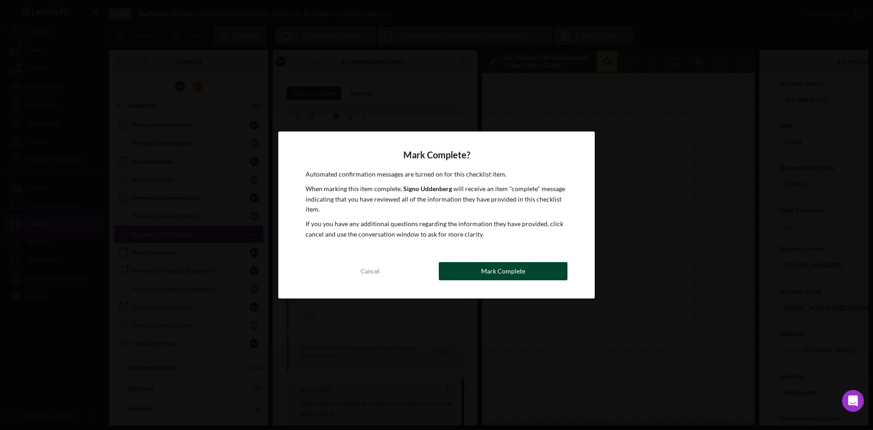
click at [457, 265] on button "Mark Complete" at bounding box center [503, 271] width 129 height 18
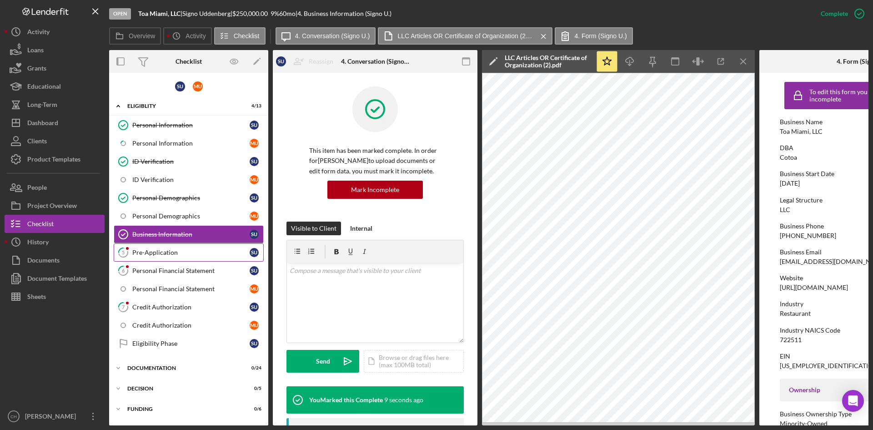
click at [170, 253] on div "Pre-Application" at bounding box center [190, 252] width 117 height 7
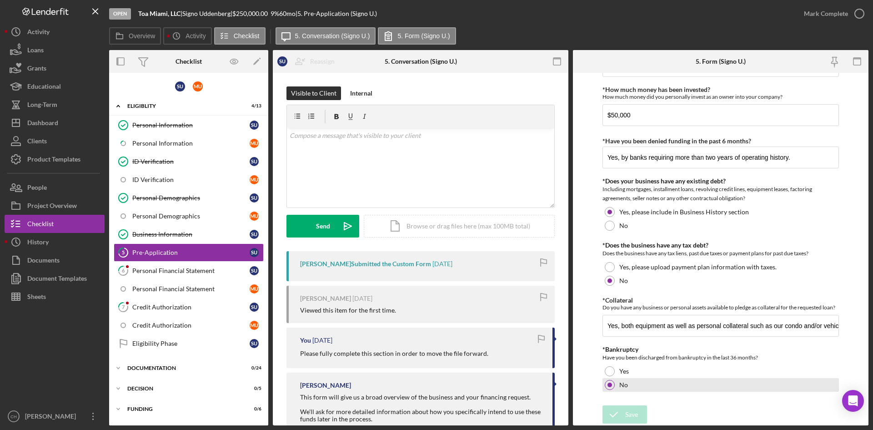
scroll to position [867, 0]
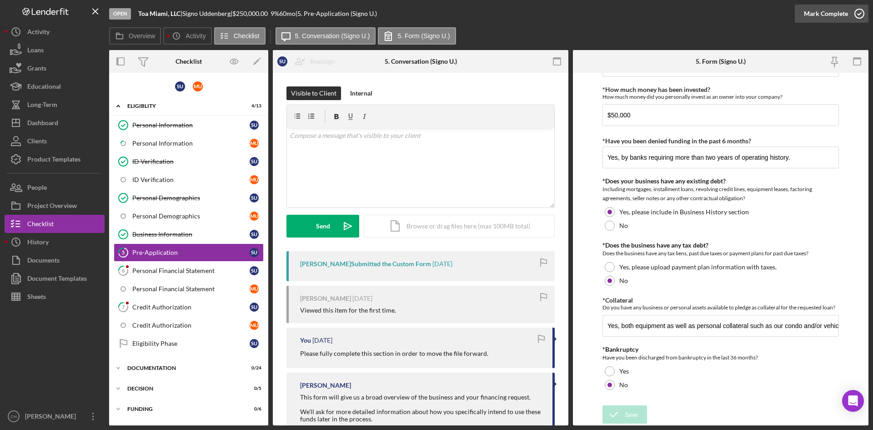
click at [827, 12] on div "Mark Complete" at bounding box center [826, 14] width 44 height 18
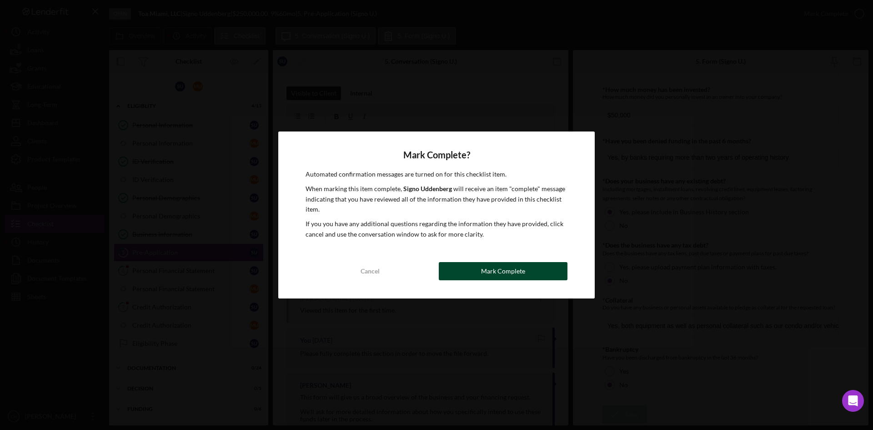
click at [513, 274] on div "Mark Complete" at bounding box center [503, 271] width 44 height 18
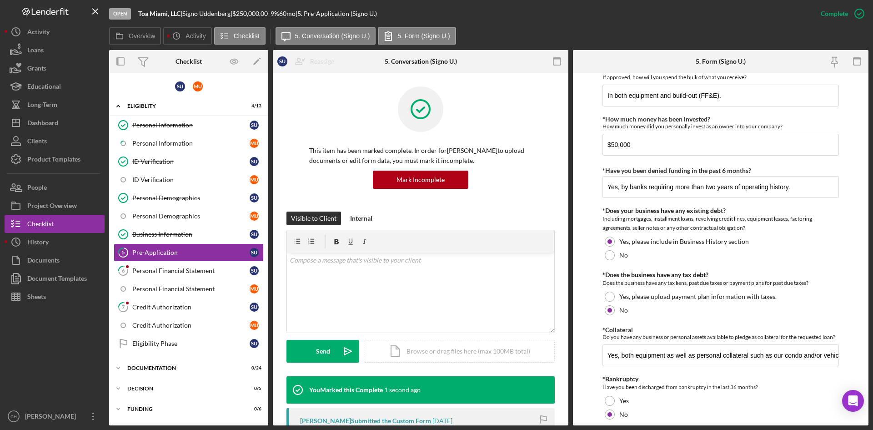
scroll to position [904, 0]
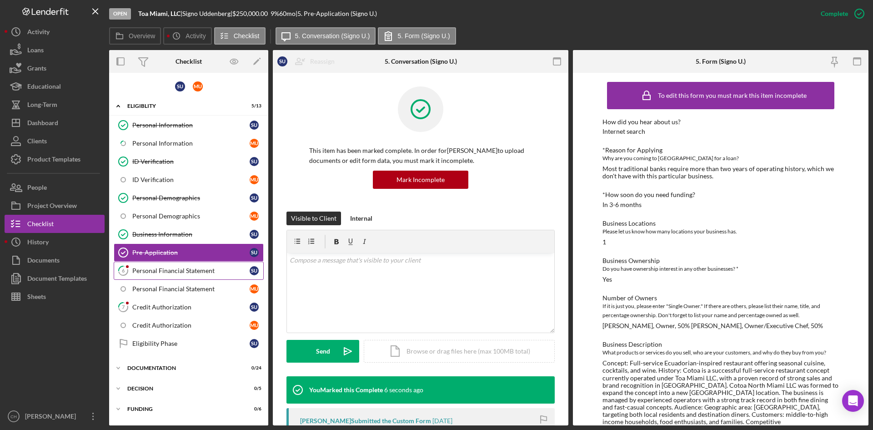
click at [182, 269] on div "Personal Financial Statement" at bounding box center [190, 270] width 117 height 7
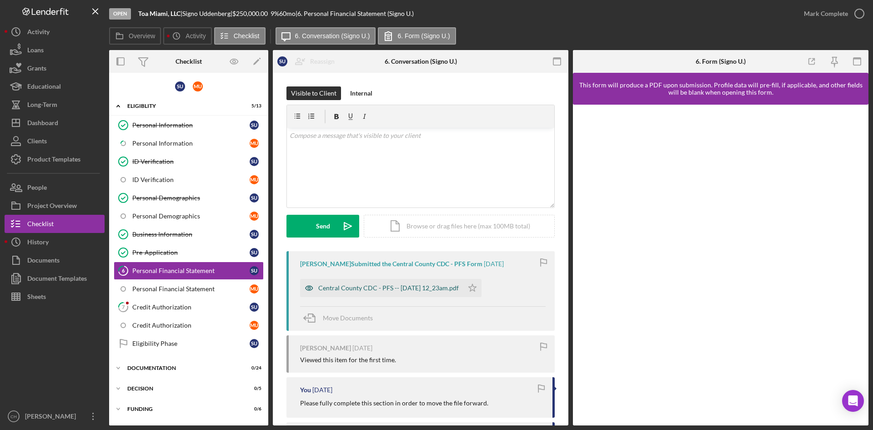
click at [418, 286] on div "Central County CDC - PFS -- [DATE] 12_23am.pdf" at bounding box center [388, 287] width 140 height 7
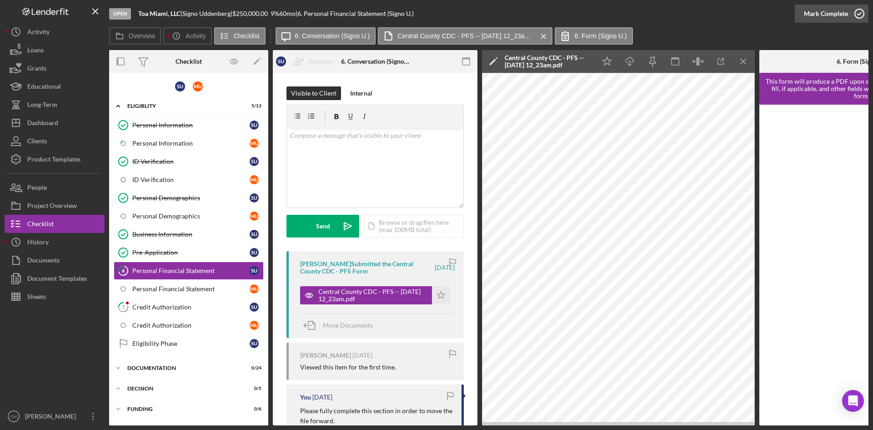
click at [851, 5] on div "Mark Complete" at bounding box center [832, 13] width 74 height 27
click at [436, 296] on icon "Icon/Star" at bounding box center [441, 295] width 18 height 18
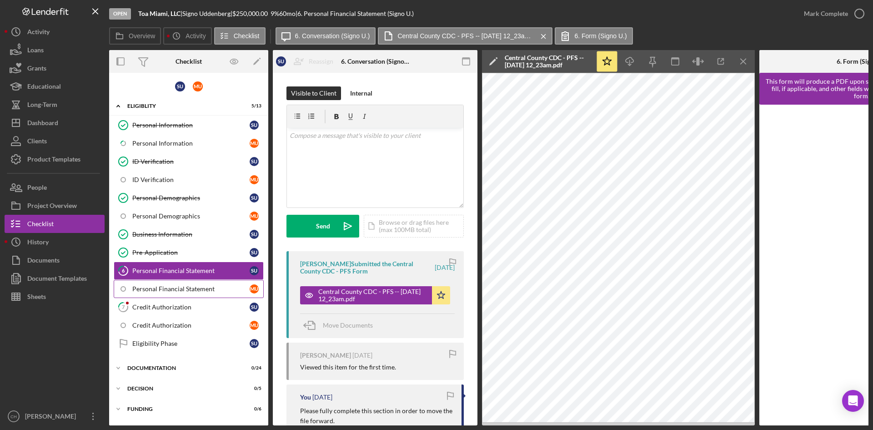
click at [195, 293] on link "Personal Financial Statement M U" at bounding box center [189, 289] width 150 height 18
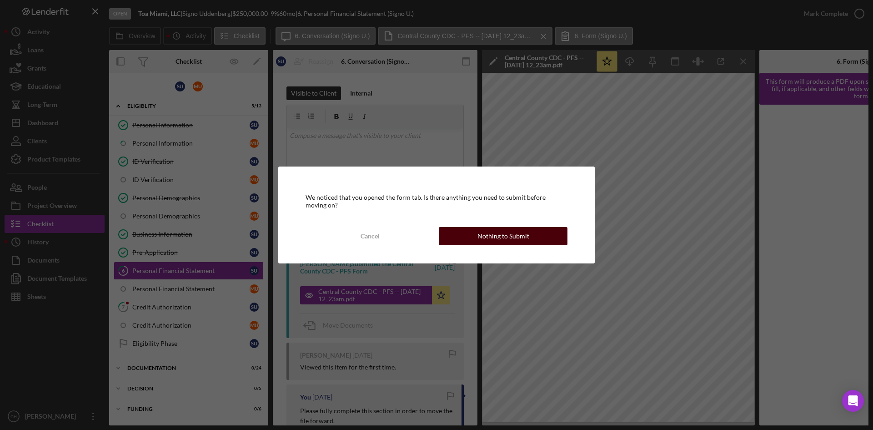
click at [468, 234] on button "Nothing to Submit" at bounding box center [503, 236] width 129 height 18
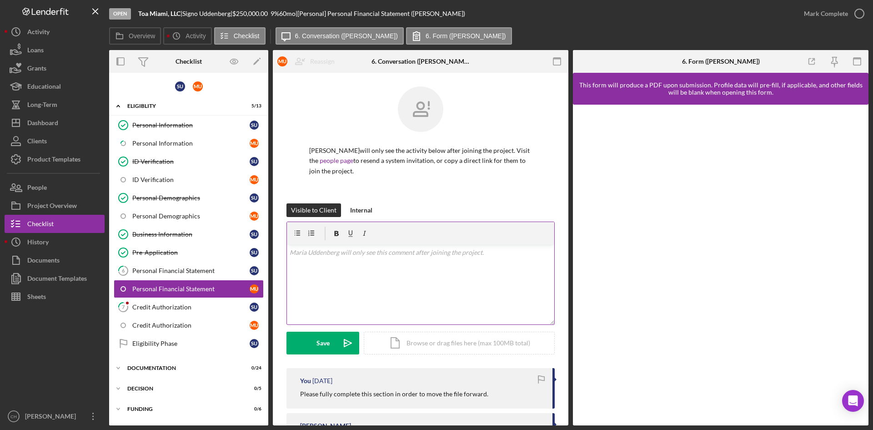
scroll to position [53, 0]
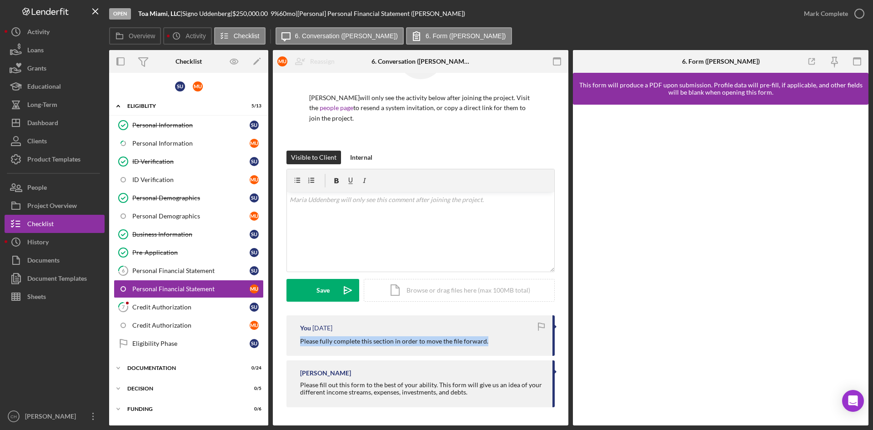
drag, startPoint x: 440, startPoint y: 339, endPoint x: 301, endPoint y: 344, distance: 139.7
click at [301, 344] on div "Please fully complete this section in order to move the file forward." at bounding box center [421, 341] width 243 height 10
copy p "Please fully complete this section in order to move the file forward."
click at [332, 224] on div "v Color teal Color pink Remove color Add row above Add row below Add column bef…" at bounding box center [420, 232] width 267 height 80
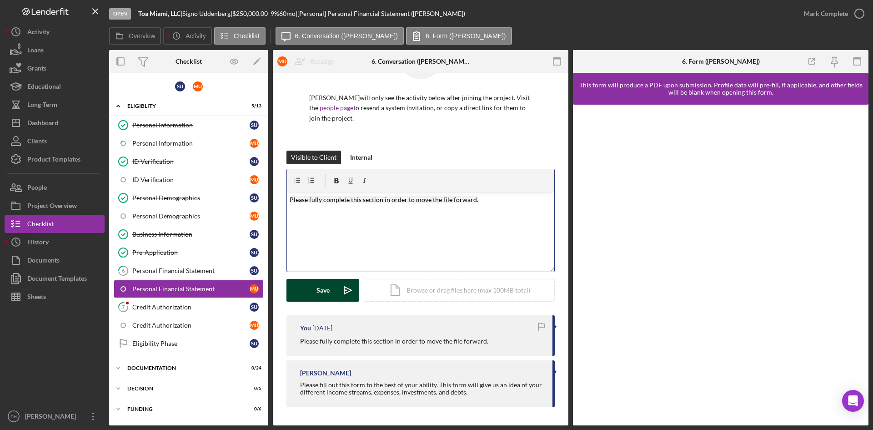
click at [303, 285] on button "Save Icon/icon-invite-send" at bounding box center [322, 290] width 73 height 23
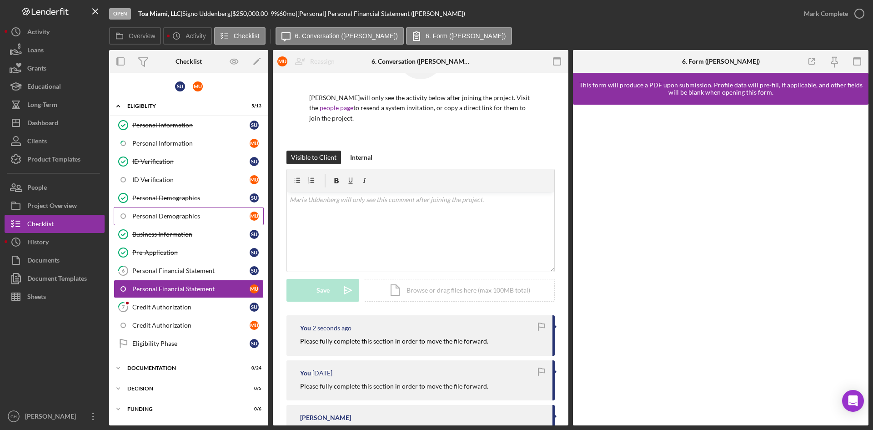
click at [138, 220] on link "Personal Demographics M U" at bounding box center [189, 216] width 150 height 18
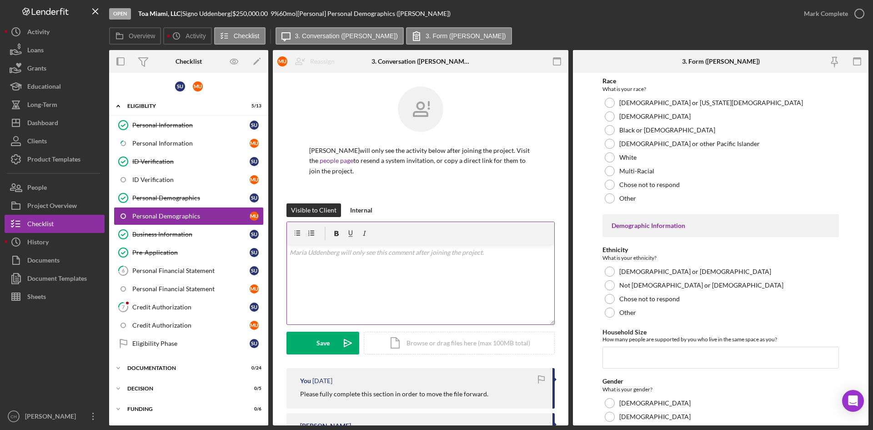
click at [316, 276] on div "v Color teal Color pink Remove color Add row above Add row below Add column bef…" at bounding box center [420, 285] width 267 height 80
click at [311, 331] on form "v Color teal Color pink Remove color Add row above Add row below Add column bef…" at bounding box center [420, 287] width 268 height 133
click at [136, 174] on link "ID Verification M U" at bounding box center [189, 179] width 150 height 18
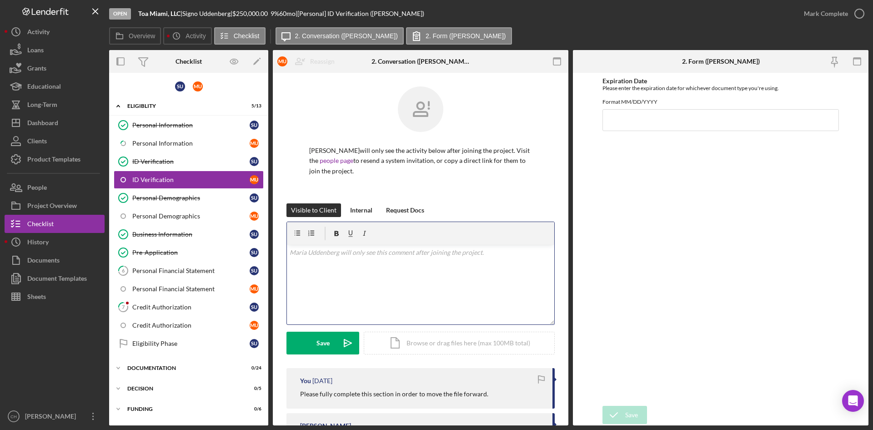
click at [314, 275] on div "v Color teal Color pink Remove color Add row above Add row below Add column bef…" at bounding box center [420, 285] width 267 height 80
click at [318, 340] on div "Save" at bounding box center [322, 342] width 13 height 23
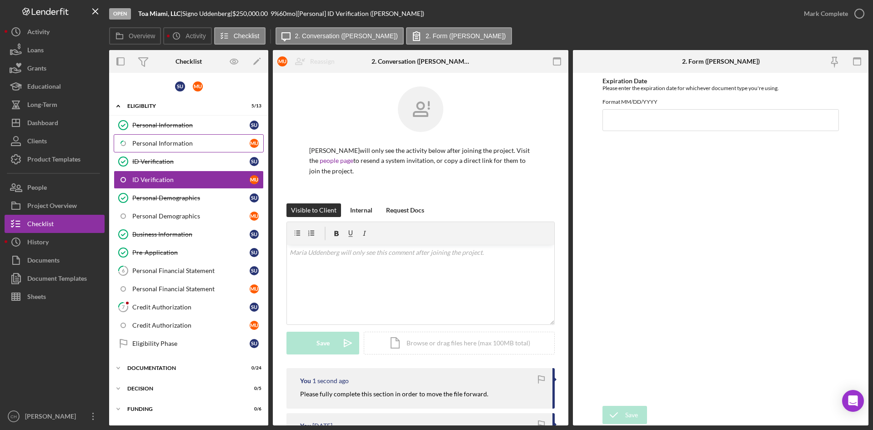
click at [155, 136] on link "Icon/Checklist Item Sub Partial Personal Information M U" at bounding box center [189, 143] width 150 height 18
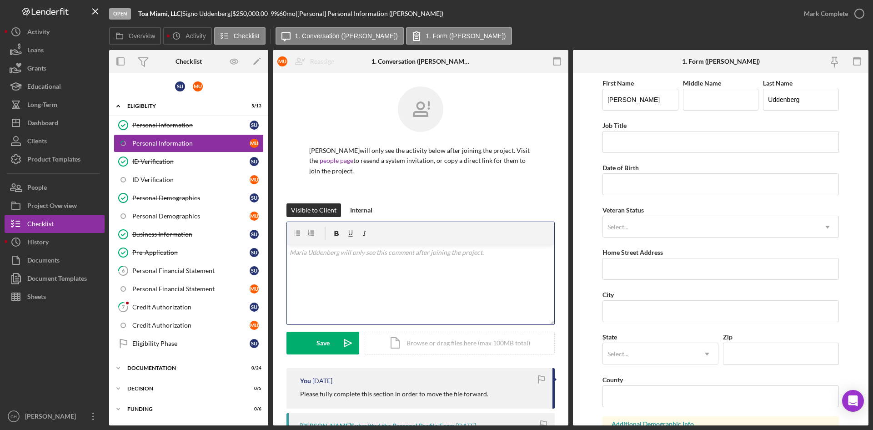
click at [295, 270] on div "v Color teal Color pink Remove color Add row above Add row below Add column bef…" at bounding box center [420, 285] width 267 height 80
click at [296, 337] on button "Save Icon/icon-invite-send" at bounding box center [322, 342] width 73 height 23
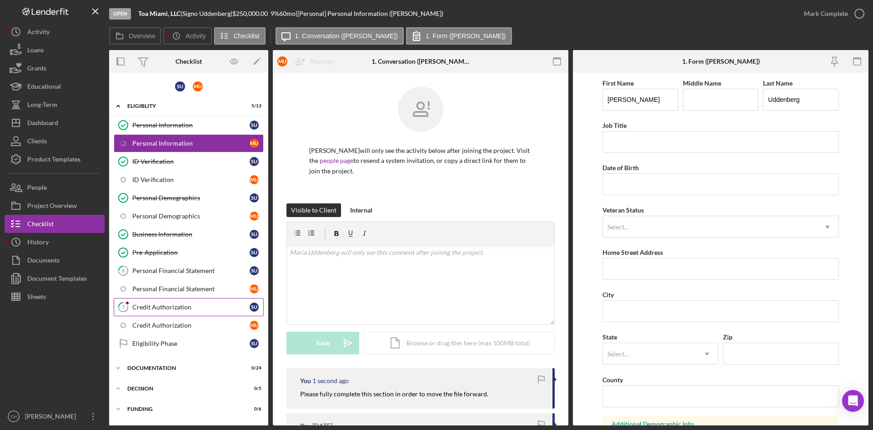
click at [176, 304] on div "Credit Authorization" at bounding box center [190, 306] width 117 height 7
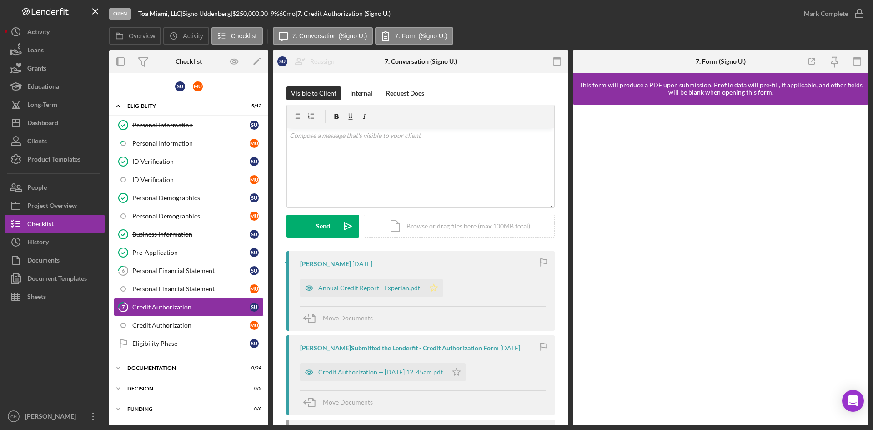
click at [426, 288] on icon "Icon/Star" at bounding box center [434, 288] width 18 height 18
click at [332, 288] on div "Annual Credit Report - Experian.pdf" at bounding box center [369, 287] width 102 height 7
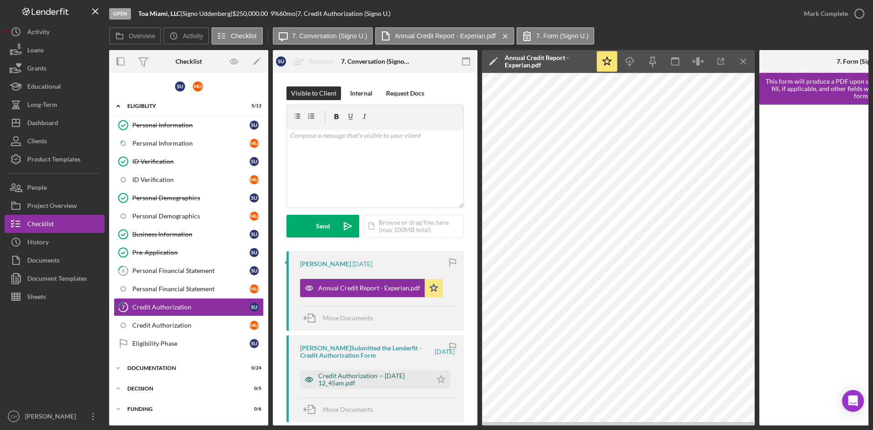
click at [364, 383] on div "Credit Authorization -- [DATE] 12_45am.pdf" at bounding box center [372, 379] width 109 height 15
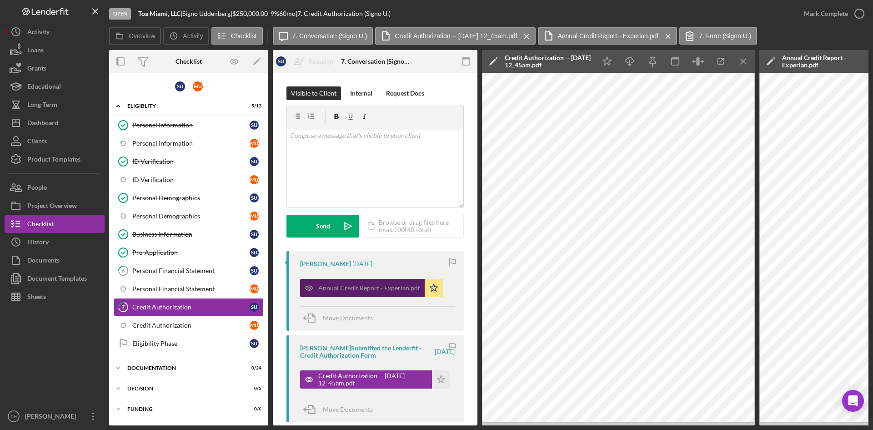
click at [367, 291] on div "Annual Credit Report - Experian.pdf" at bounding box center [369, 287] width 102 height 7
click at [346, 290] on div "Annual Credit Report - Experian.pdf" at bounding box center [369, 287] width 102 height 7
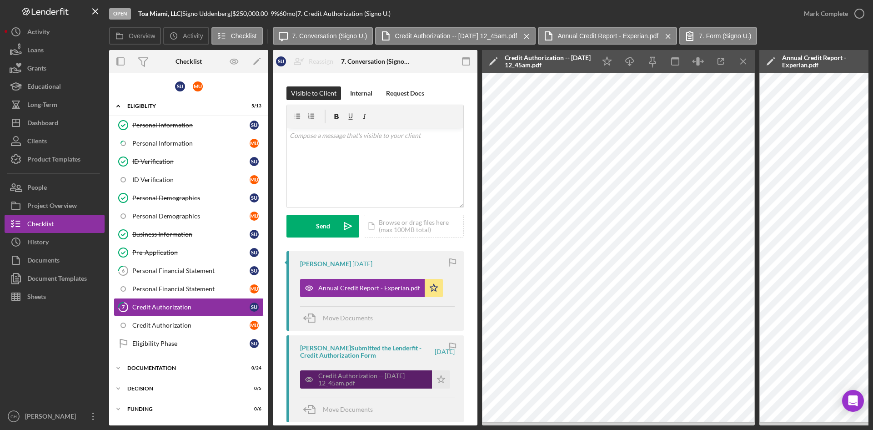
click at [352, 381] on div "Credit Authorization -- [DATE] 12_45am.pdf" at bounding box center [372, 379] width 109 height 15
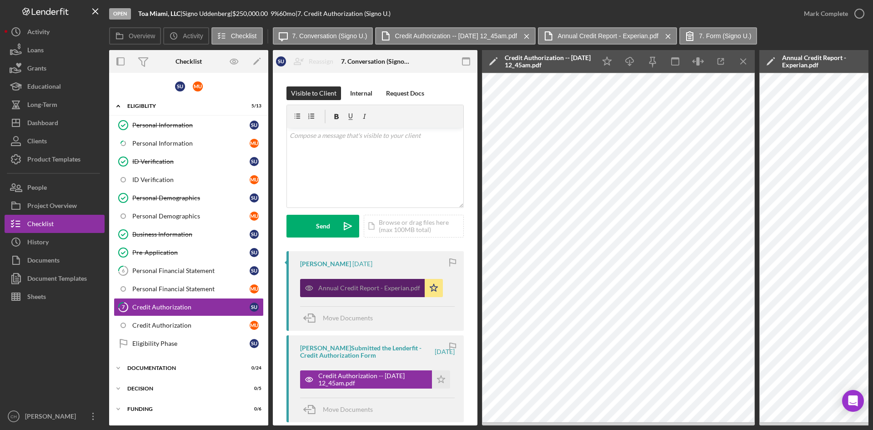
click at [385, 284] on div "Annual Credit Report - Experian.pdf" at bounding box center [362, 288] width 125 height 18
click at [741, 57] on icon "Icon/Menu Close" at bounding box center [743, 61] width 20 height 20
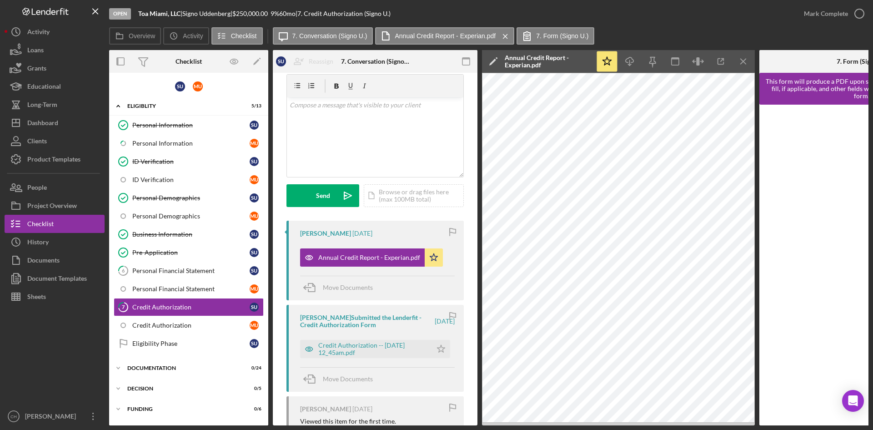
scroll to position [45, 0]
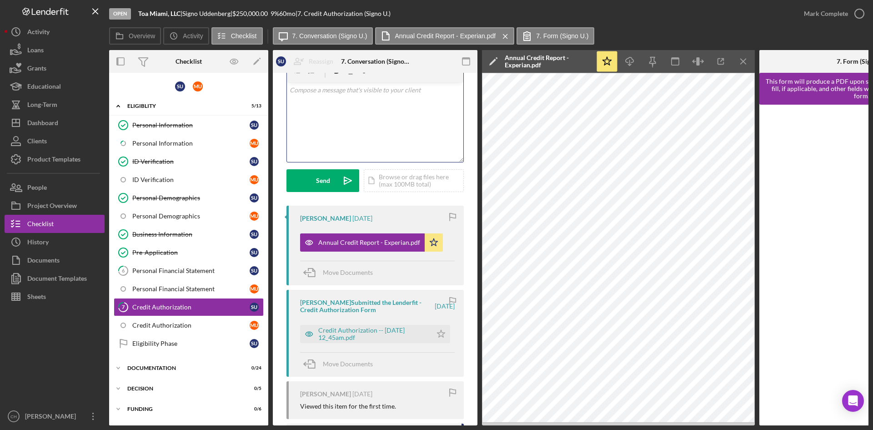
click at [320, 114] on div "v Color teal Color pink Remove color Add row above Add row below Add column bef…" at bounding box center [375, 122] width 176 height 80
click at [341, 90] on p "please provide the report that contaons your score" at bounding box center [375, 90] width 171 height 10
drag, startPoint x: 386, startPoint y: 91, endPoint x: 381, endPoint y: 97, distance: 7.1
click at [385, 93] on p "please provide a report that contaons your score" at bounding box center [375, 90] width 171 height 10
drag, startPoint x: 381, startPoint y: 97, endPoint x: 361, endPoint y: 102, distance: 20.7
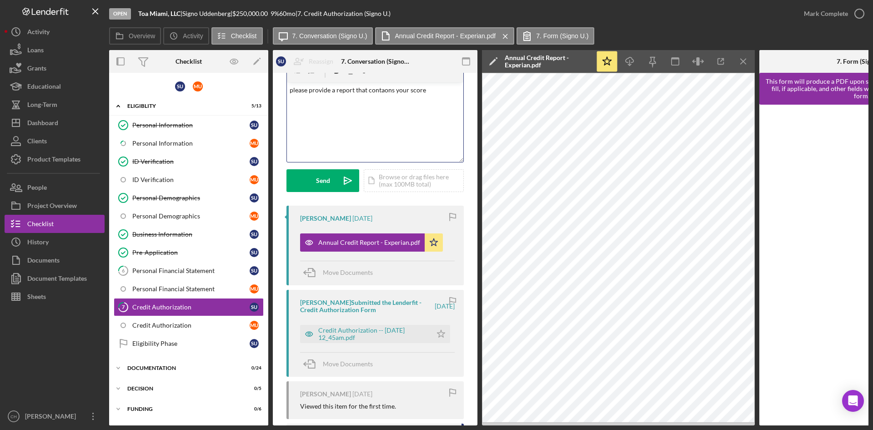
click at [361, 103] on div "v Color teal Color pink Remove color Add row above Add row below Add column bef…" at bounding box center [375, 122] width 176 height 80
click at [386, 92] on p "please provide a report that contaons your score" at bounding box center [375, 90] width 171 height 10
click at [387, 92] on p "please provide a report that contaons your score" at bounding box center [375, 90] width 171 height 10
drag, startPoint x: 393, startPoint y: 130, endPoint x: 401, endPoint y: 116, distance: 15.9
click at [394, 130] on div "v Color teal Color pink Remove color Add row above Add row below Add column bef…" at bounding box center [375, 122] width 176 height 80
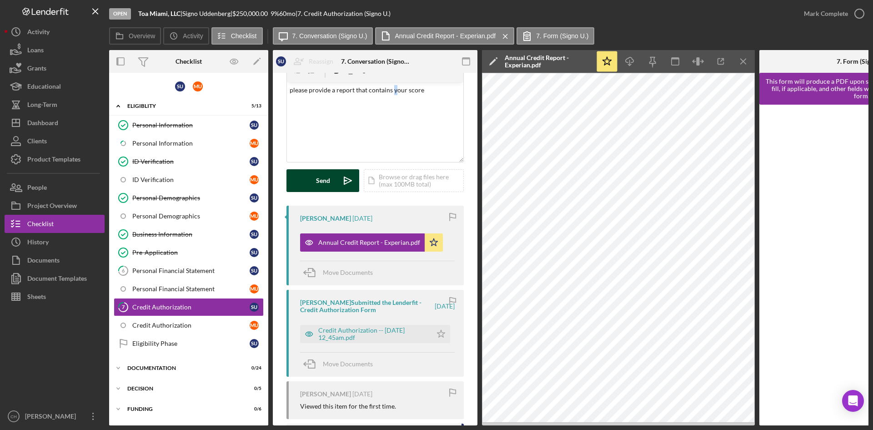
click at [332, 180] on button "Send Icon/icon-invite-send" at bounding box center [322, 180] width 73 height 23
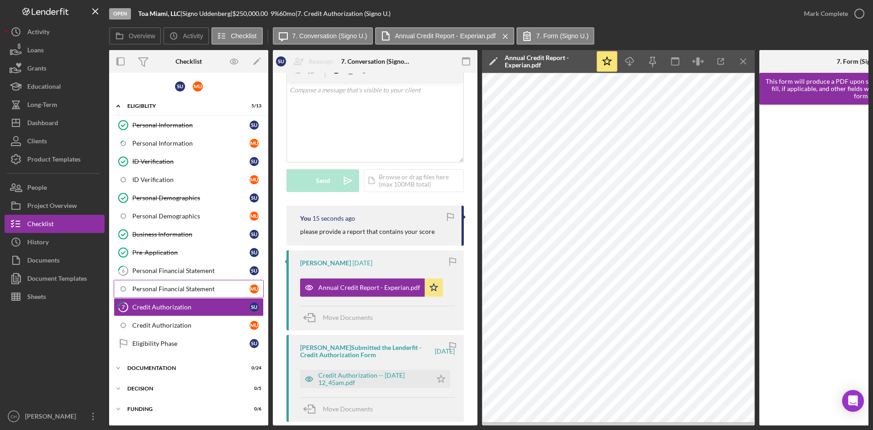
click at [166, 284] on link "Personal Financial Statement M U" at bounding box center [189, 289] width 150 height 18
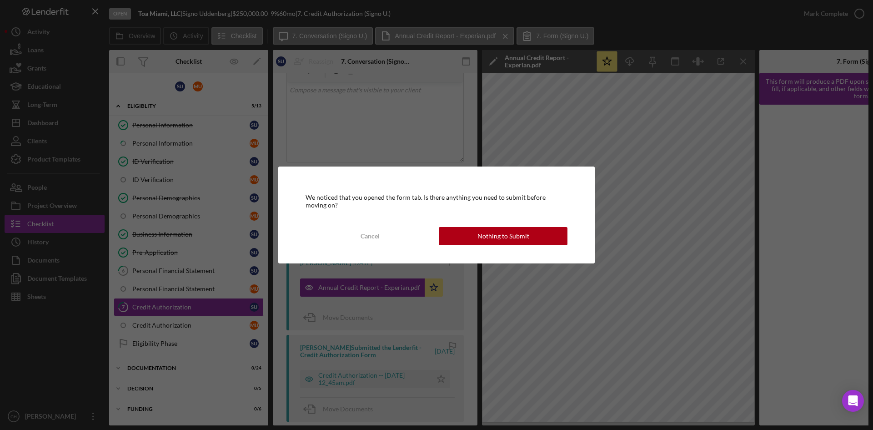
click at [481, 234] on div "Nothing to Submit" at bounding box center [503, 236] width 52 height 18
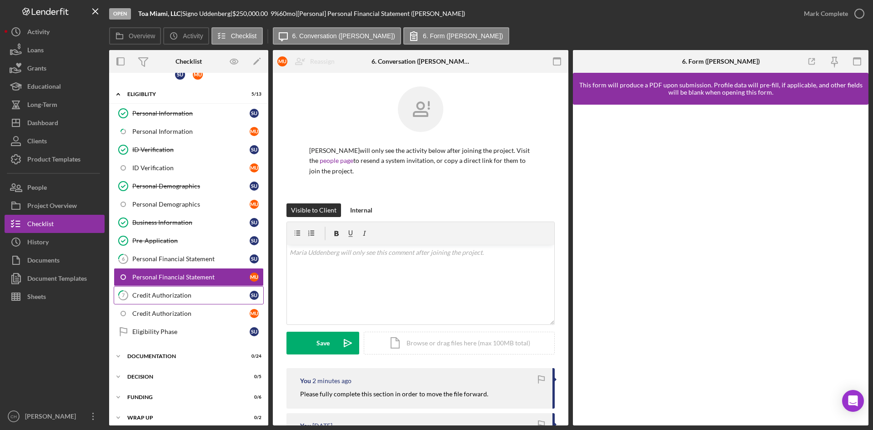
scroll to position [18, 0]
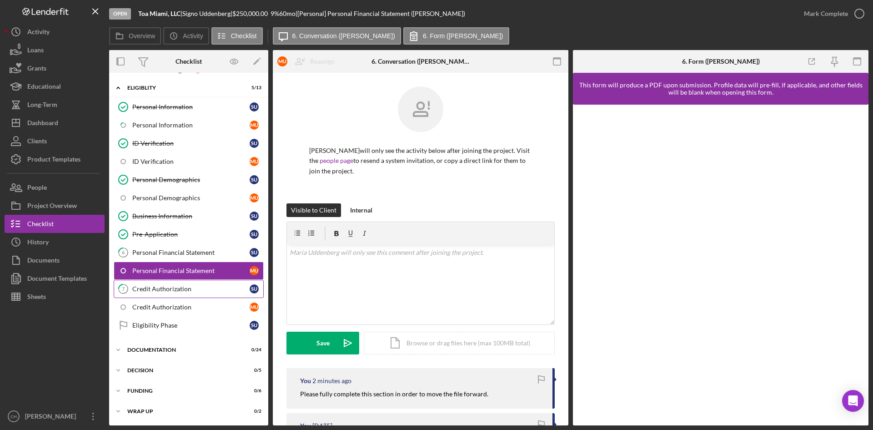
click at [175, 288] on div "Credit Authorization" at bounding box center [190, 288] width 117 height 7
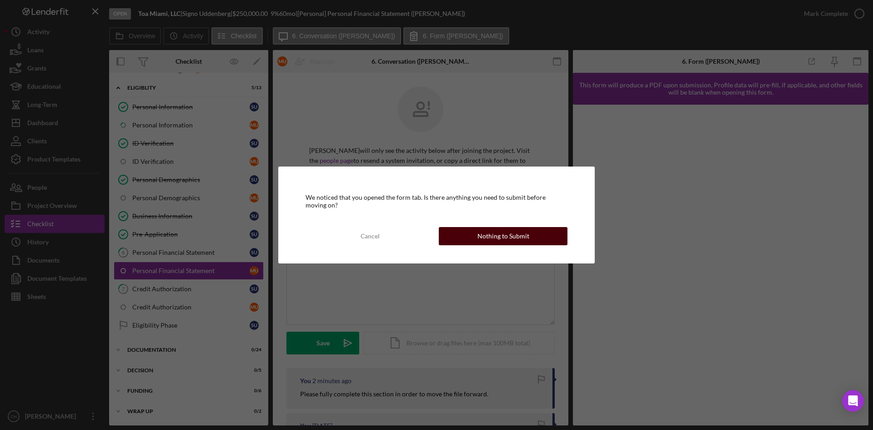
click at [516, 235] on div "Nothing to Submit" at bounding box center [503, 236] width 52 height 18
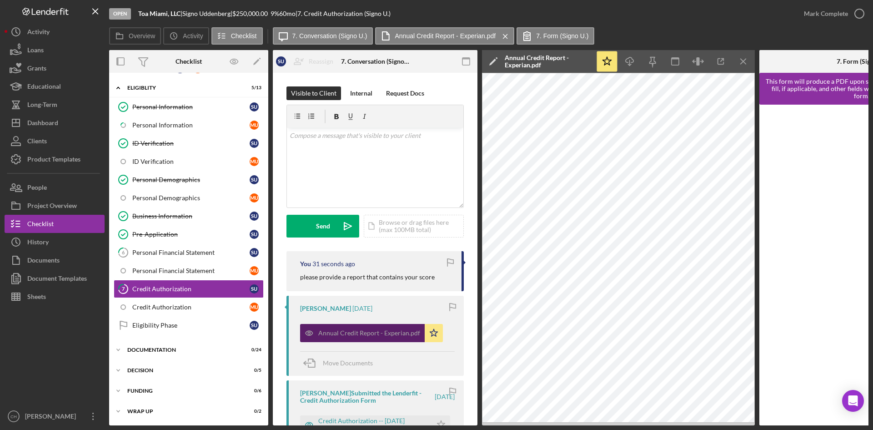
click at [371, 333] on div "Annual Credit Report - Experian.pdf" at bounding box center [369, 332] width 102 height 7
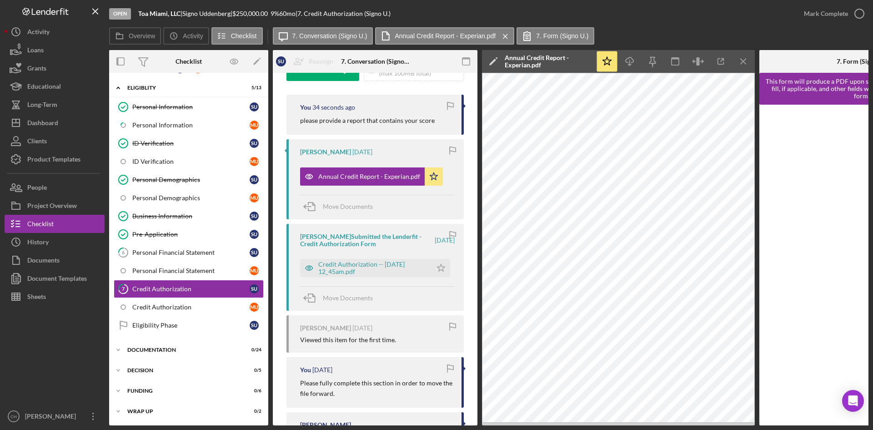
scroll to position [45, 0]
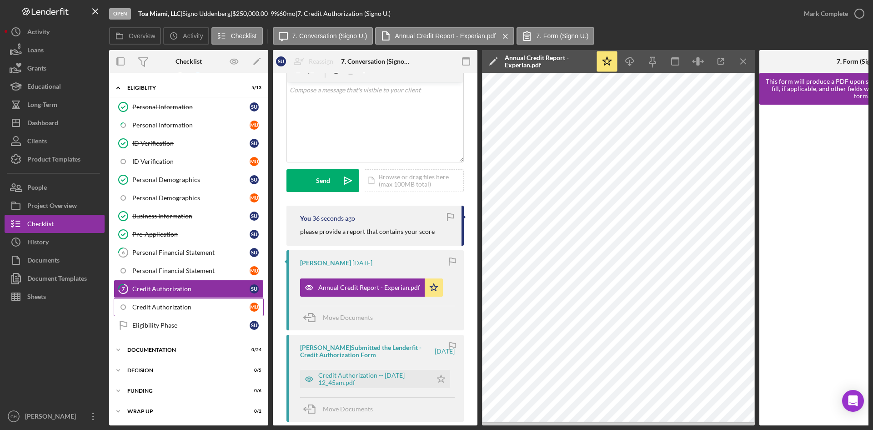
click at [173, 304] on div "Credit Authorization" at bounding box center [190, 306] width 117 height 7
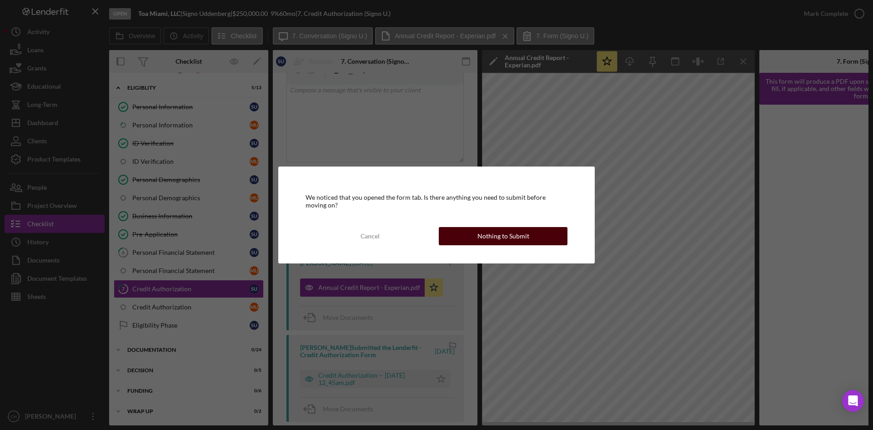
click at [502, 233] on div "Nothing to Submit" at bounding box center [503, 236] width 52 height 18
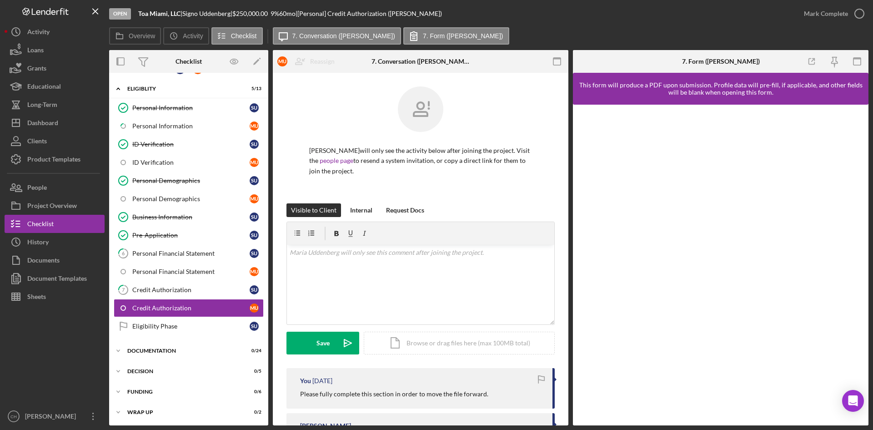
scroll to position [18, 0]
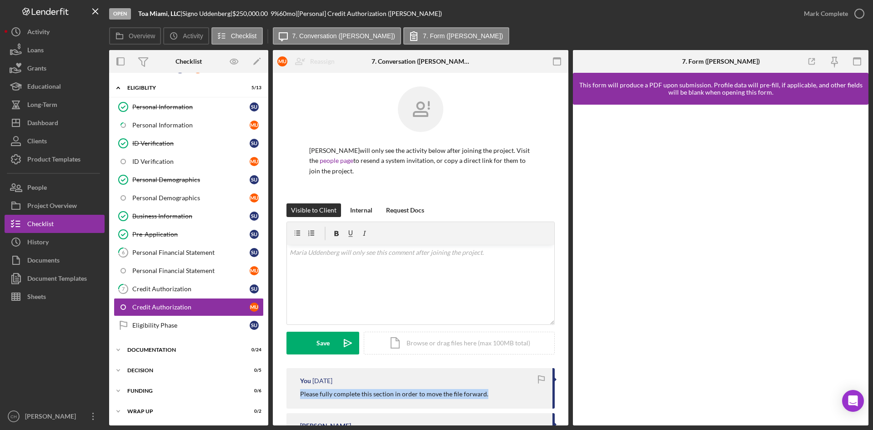
drag, startPoint x: 490, startPoint y: 396, endPoint x: 296, endPoint y: 396, distance: 194.1
click at [296, 396] on div "You [DATE] Please fully complete this section in order to move the file forward." at bounding box center [420, 388] width 268 height 40
copy p "Please fully complete this section in order to move the file forward."
click at [322, 260] on div "v Color teal Color pink Remove color Add row above Add row below Add column bef…" at bounding box center [420, 285] width 267 height 80
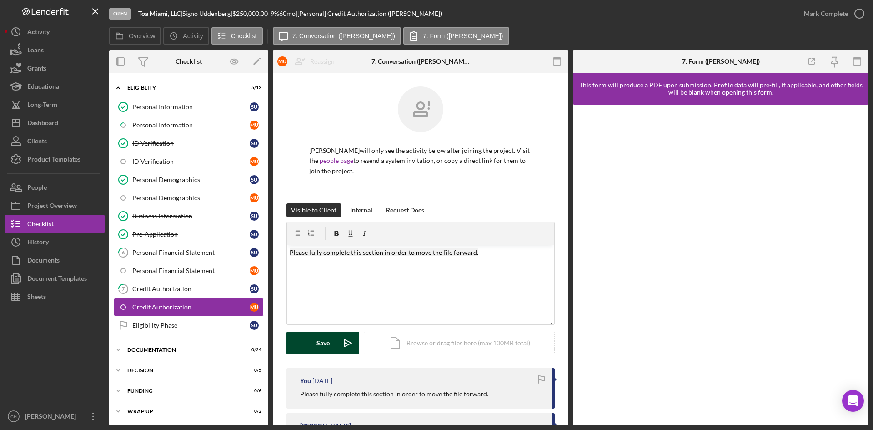
click at [308, 336] on button "Save Icon/icon-invite-send" at bounding box center [322, 342] width 73 height 23
click at [152, 349] on div "Documentation" at bounding box center [192, 349] width 130 height 5
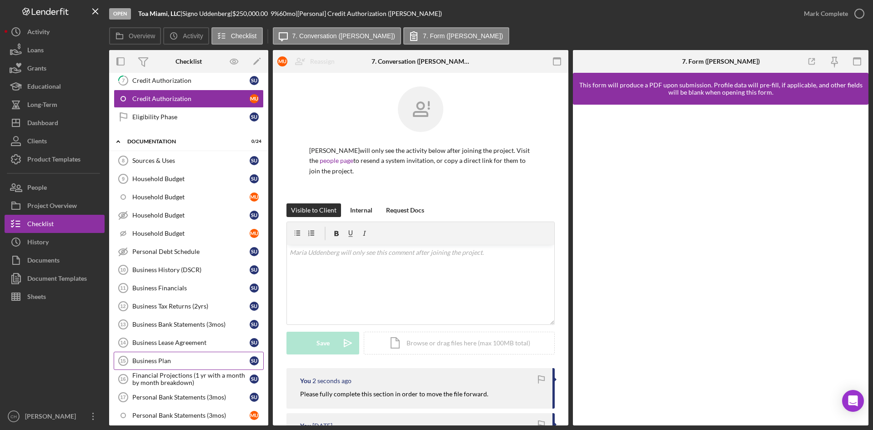
scroll to position [245, 0]
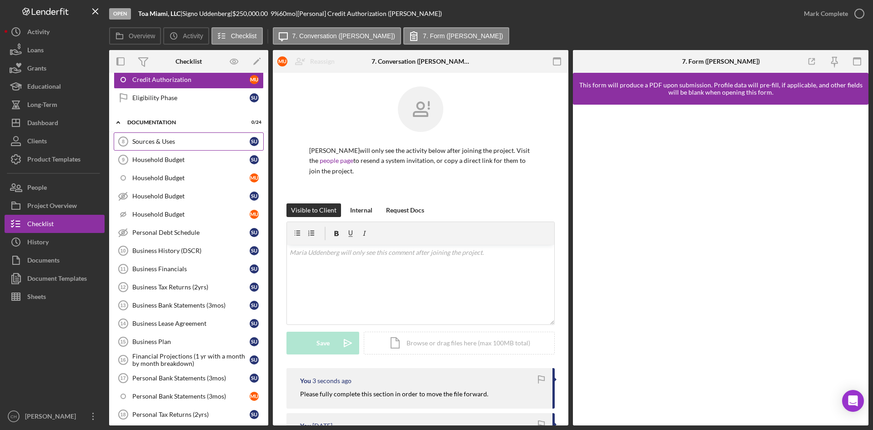
click at [157, 135] on link "Sources & Uses 8 Sources & Uses S U" at bounding box center [189, 141] width 150 height 18
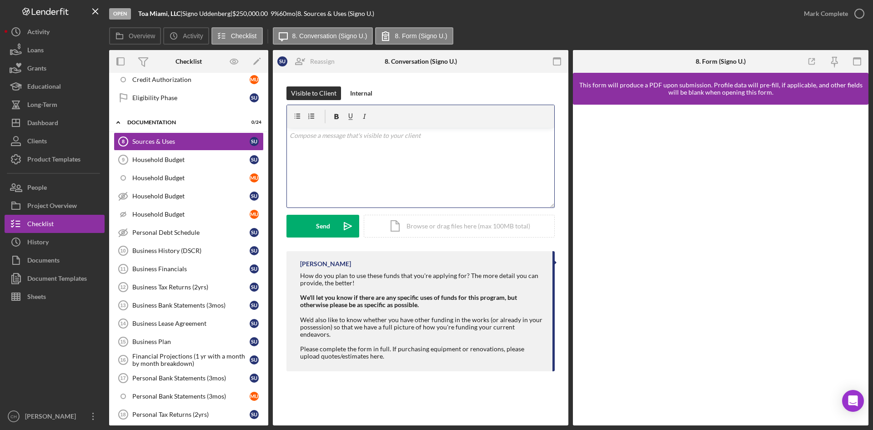
click at [332, 148] on div "v Color teal Color pink Remove color Add row above Add row below Add column bef…" at bounding box center [420, 168] width 267 height 80
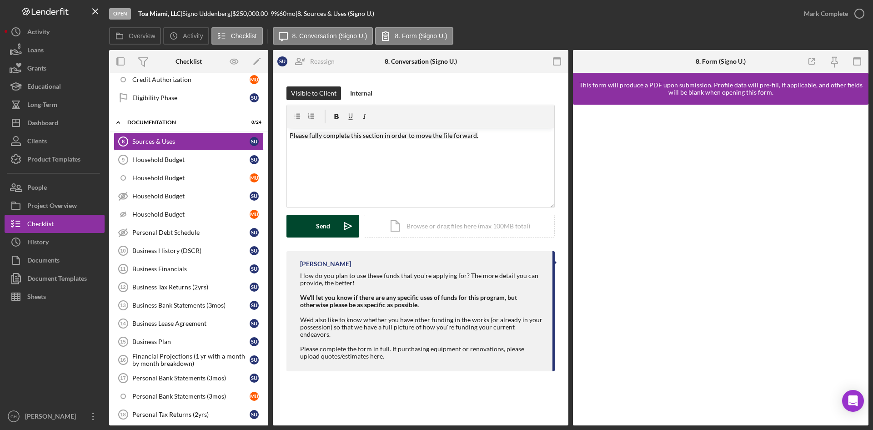
click at [313, 234] on button "Send Icon/icon-invite-send" at bounding box center [322, 226] width 73 height 23
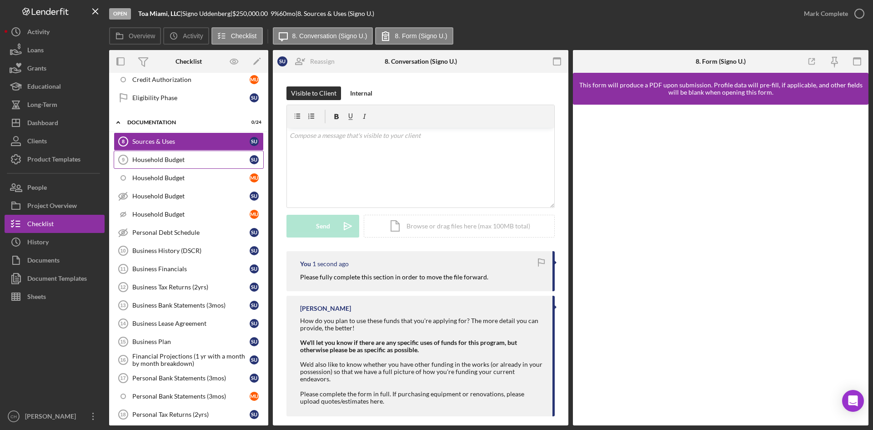
click at [150, 160] on div "Household Budget" at bounding box center [190, 159] width 117 height 7
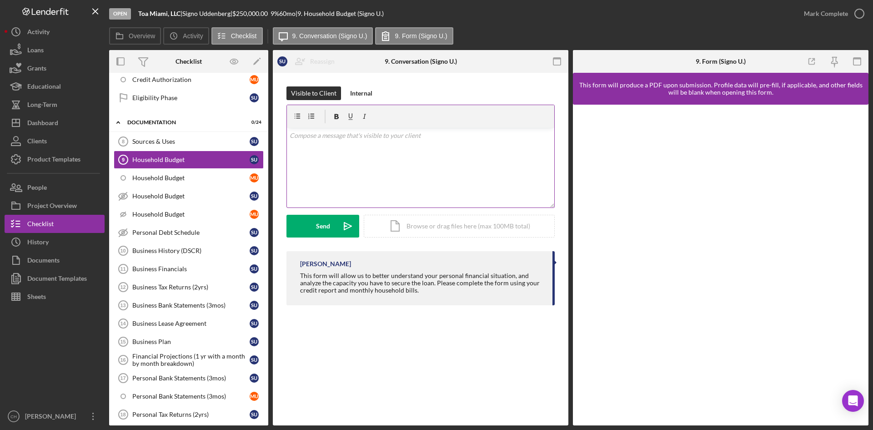
click at [344, 151] on div "v Color teal Color pink Remove color Add row above Add row below Add column bef…" at bounding box center [420, 168] width 267 height 80
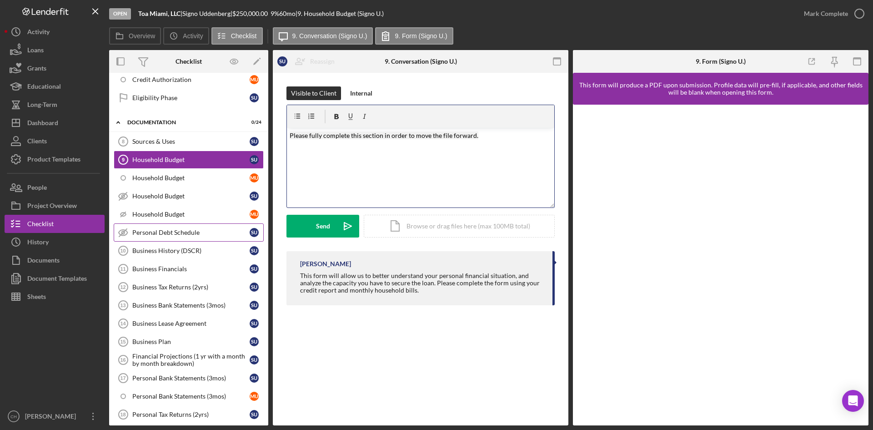
drag, startPoint x: 313, startPoint y: 227, endPoint x: 247, endPoint y: 233, distance: 65.8
click at [313, 226] on button "Send Icon/icon-invite-send" at bounding box center [322, 226] width 73 height 23
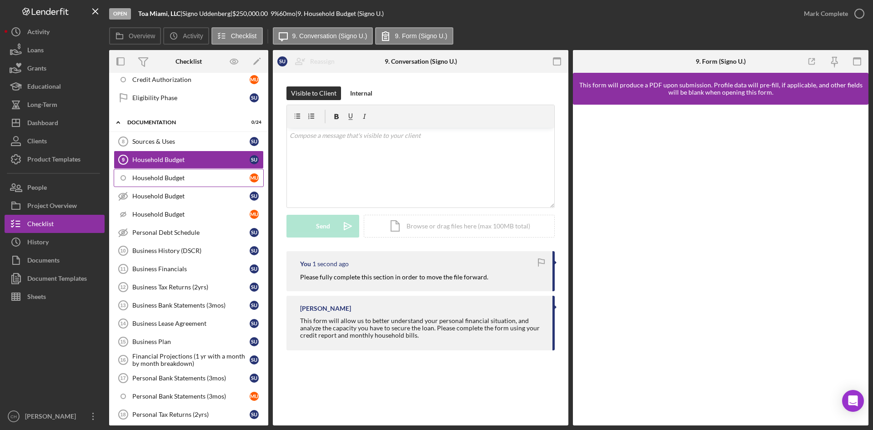
click at [172, 178] on div "Household Budget" at bounding box center [190, 177] width 117 height 7
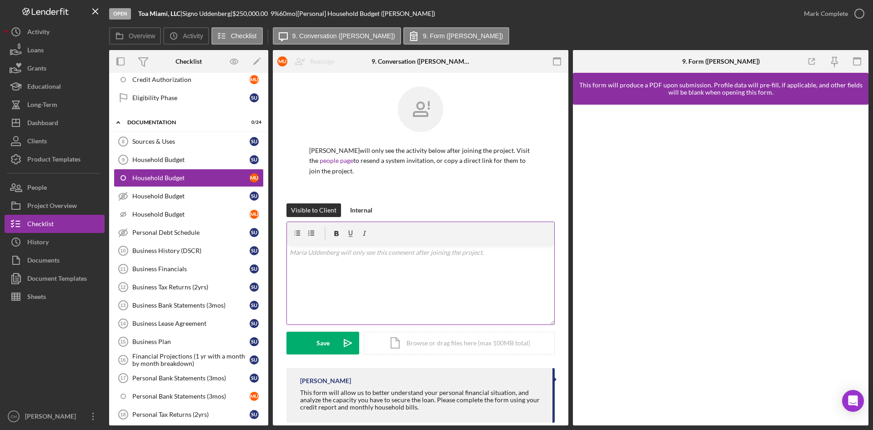
click at [329, 264] on div "v Color teal Color pink Remove color Add row above Add row below Add column bef…" at bounding box center [420, 285] width 267 height 80
click at [319, 347] on div "Save" at bounding box center [322, 342] width 13 height 23
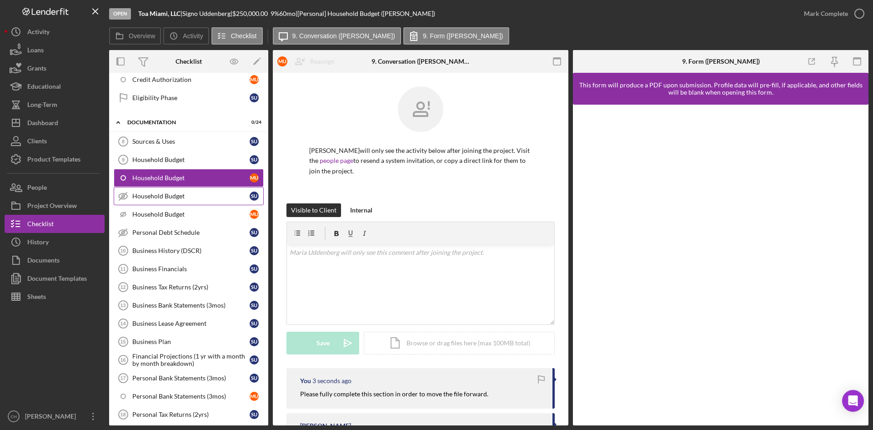
click at [146, 195] on div "Household Budget" at bounding box center [190, 195] width 117 height 7
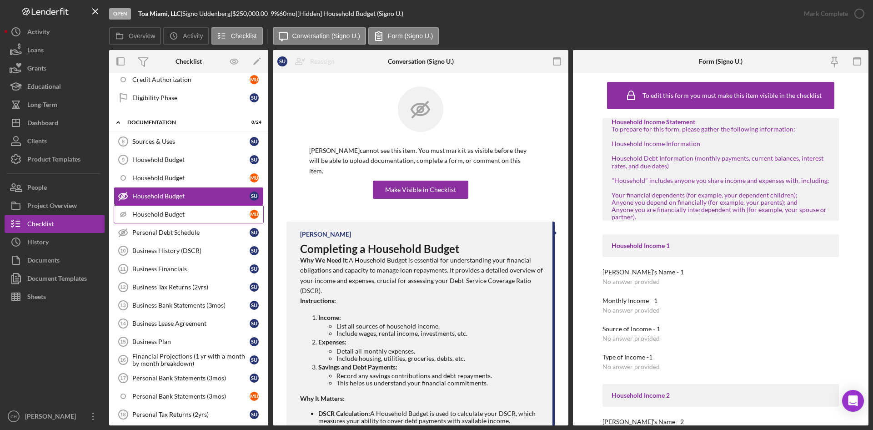
click at [147, 213] on div "Household Budget" at bounding box center [190, 213] width 117 height 7
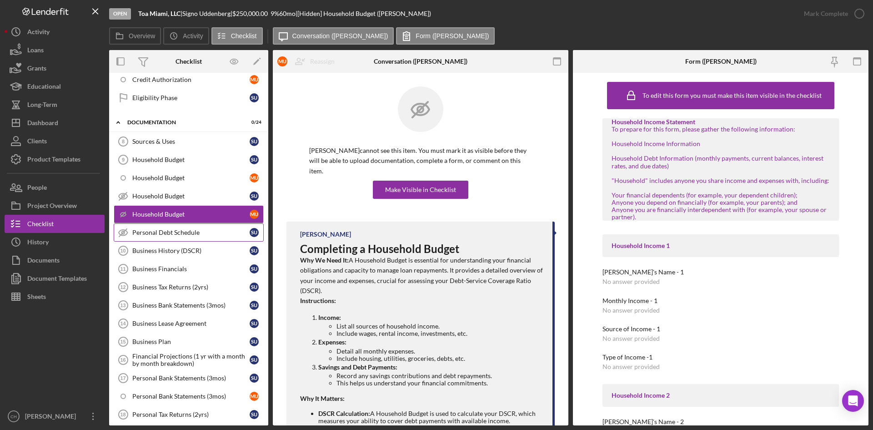
click at [148, 229] on div "Personal Debt Schedule" at bounding box center [190, 232] width 117 height 7
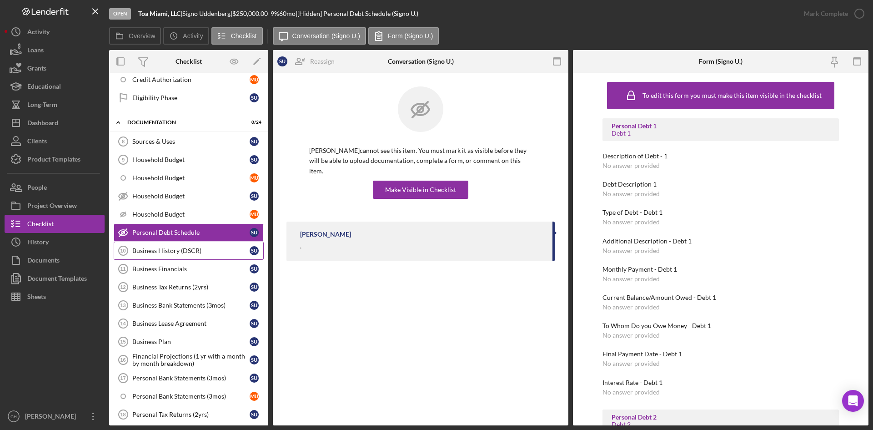
click at [151, 250] on div "Business History (DSCR)" at bounding box center [190, 250] width 117 height 7
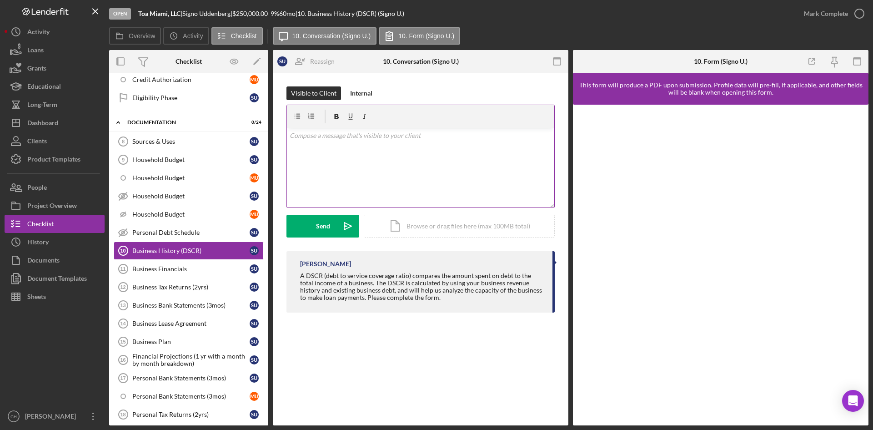
click at [323, 143] on div "v Color teal Color pink Remove color Add row above Add row below Add column bef…" at bounding box center [420, 168] width 267 height 80
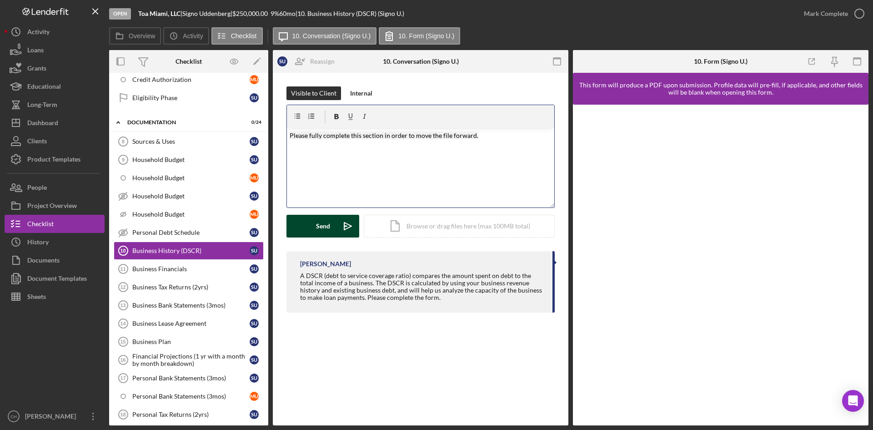
click at [310, 221] on button "Send Icon/icon-invite-send" at bounding box center [322, 226] width 73 height 23
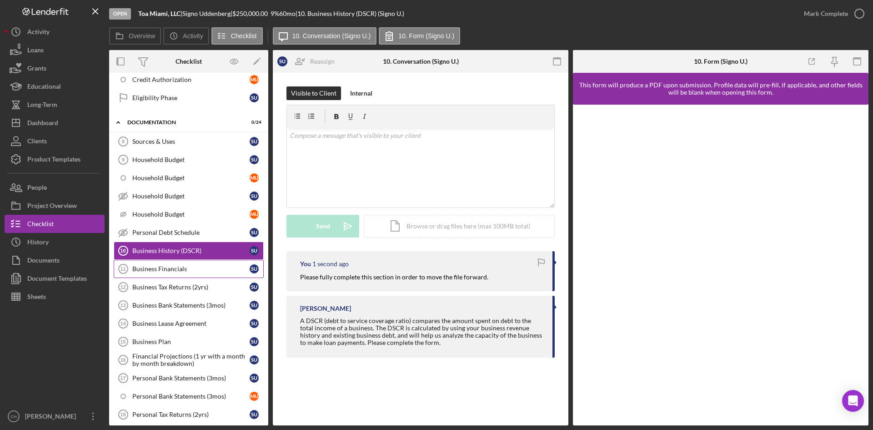
click at [175, 266] on div "Business Financials" at bounding box center [190, 268] width 117 height 7
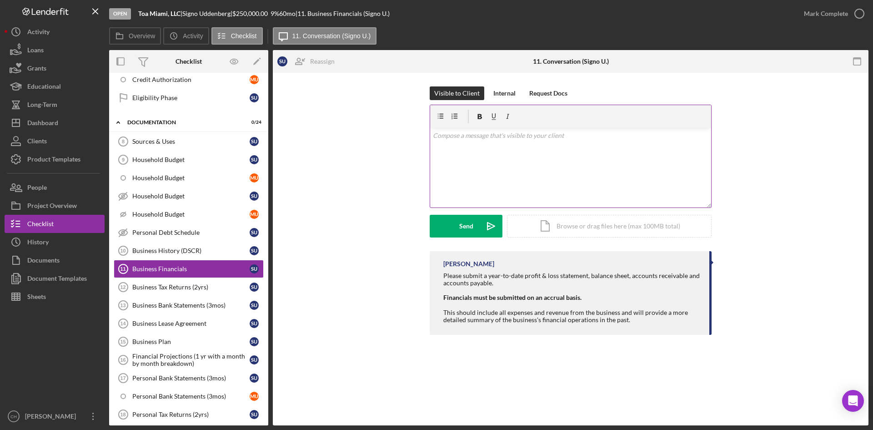
click at [487, 165] on div "v Color teal Color pink Remove color Add row above Add row below Add column bef…" at bounding box center [570, 168] width 281 height 80
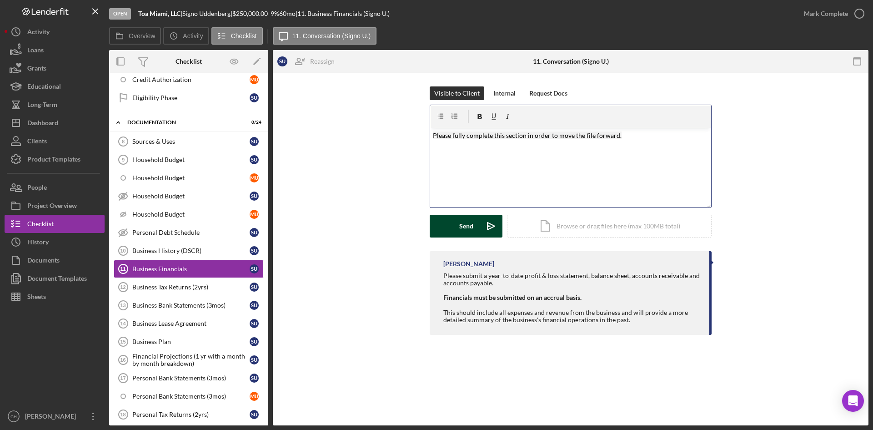
click at [459, 218] on button "Send Icon/icon-invite-send" at bounding box center [466, 226] width 73 height 23
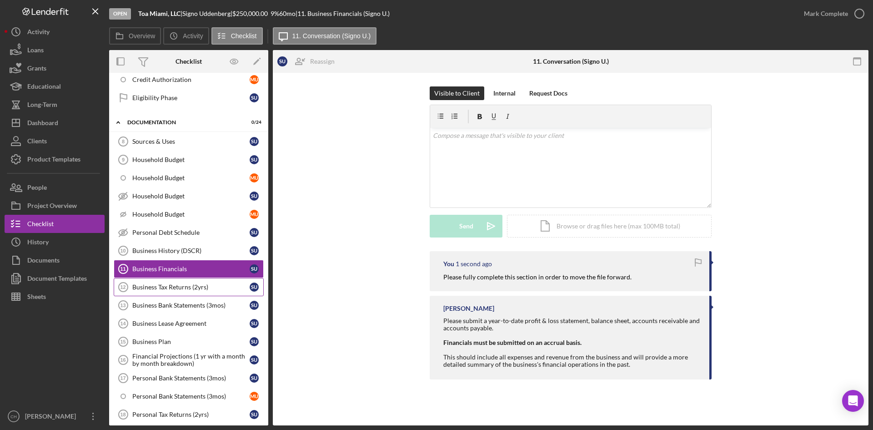
click at [171, 290] on div "Business Tax Returns (2yrs)" at bounding box center [190, 286] width 117 height 7
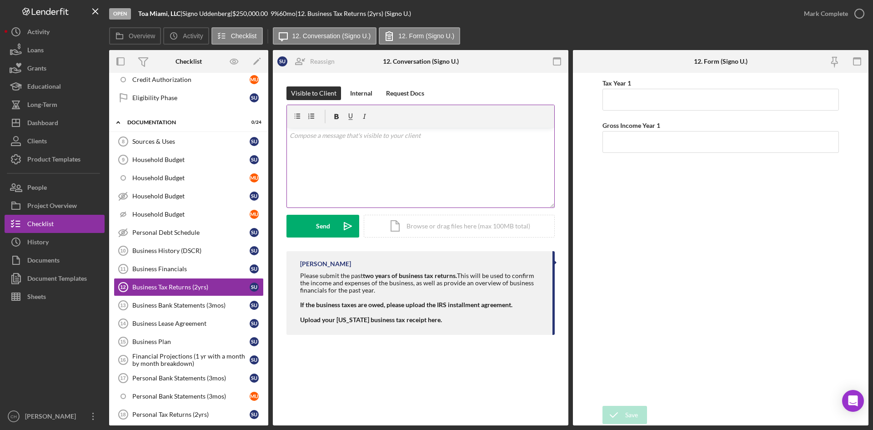
click at [432, 171] on div "v Color teal Color pink Remove color Add row above Add row below Add column bef…" at bounding box center [420, 168] width 267 height 80
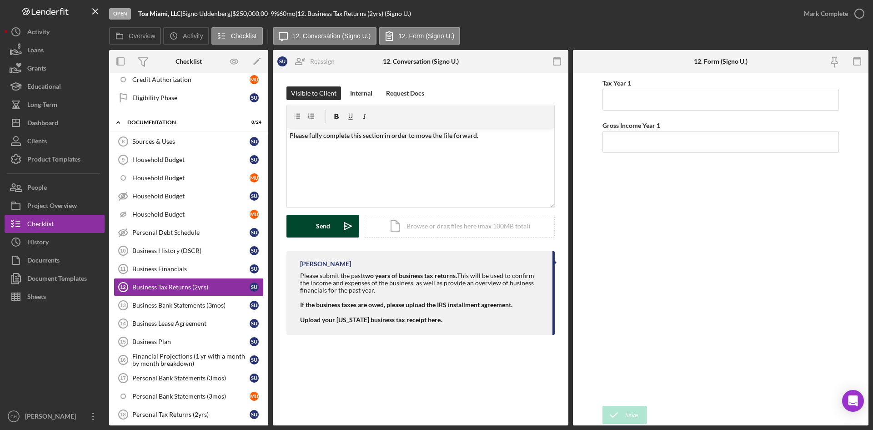
click at [304, 221] on button "Send Icon/icon-invite-send" at bounding box center [322, 226] width 73 height 23
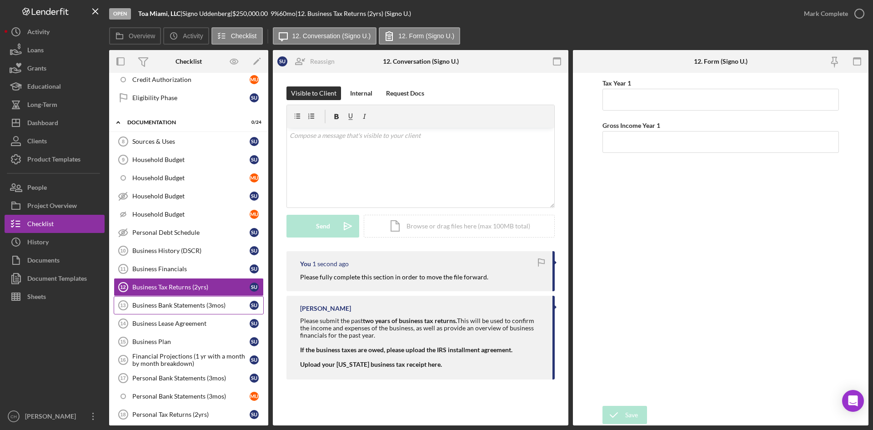
click at [145, 305] on div "Business Bank Statements (3mos)" at bounding box center [190, 304] width 117 height 7
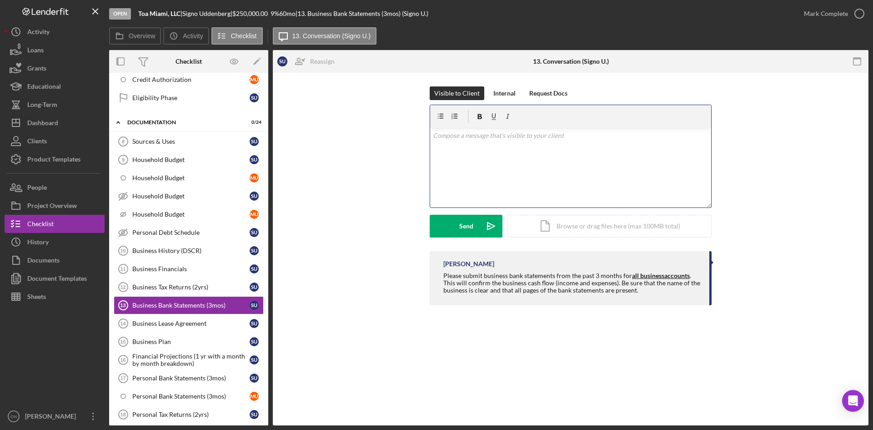
click at [509, 161] on div "v Color teal Color pink Remove color Add row above Add row below Add column bef…" at bounding box center [570, 168] width 281 height 80
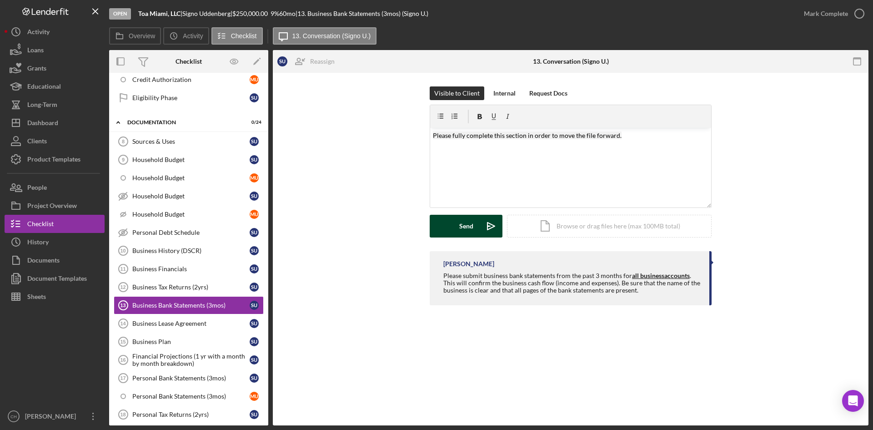
click at [457, 222] on button "Send Icon/icon-invite-send" at bounding box center [466, 226] width 73 height 23
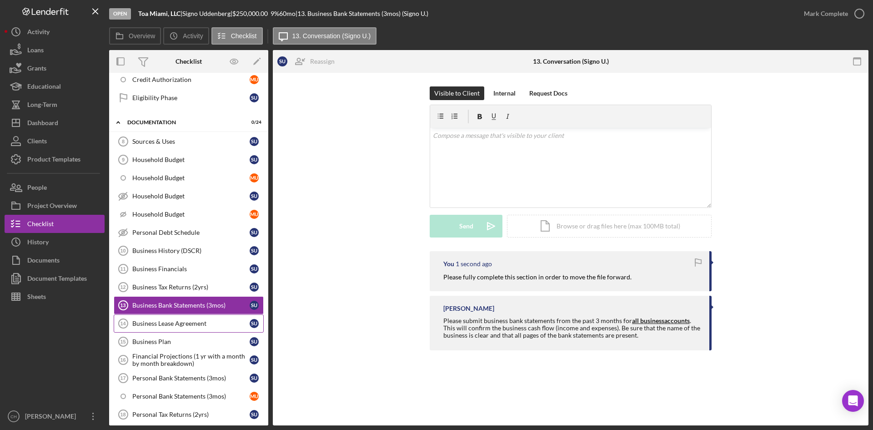
click at [176, 321] on div "Business Lease Agreement" at bounding box center [190, 323] width 117 height 7
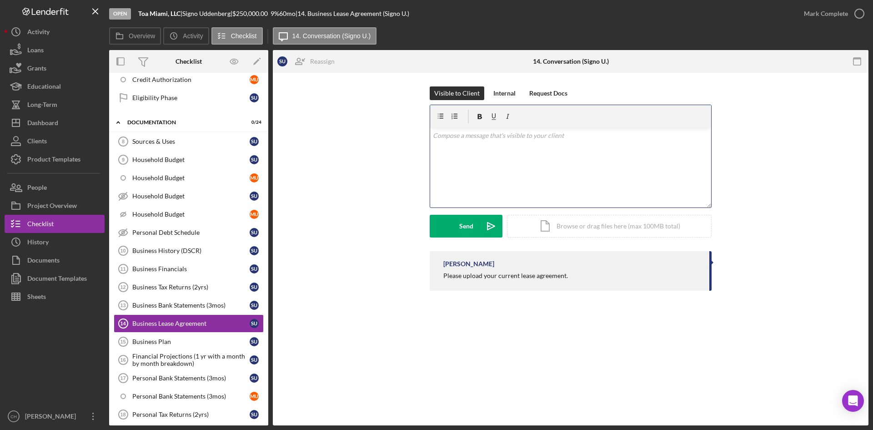
click at [466, 163] on div "v Color teal Color pink Remove color Add row above Add row below Add column bef…" at bounding box center [570, 168] width 281 height 80
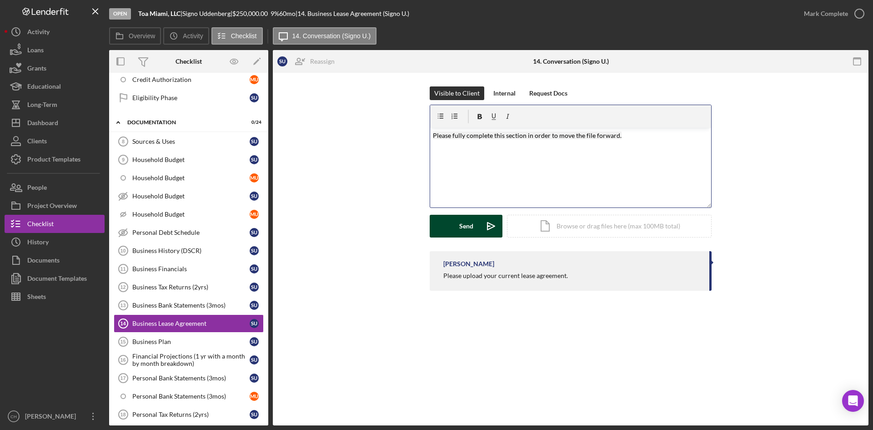
click at [461, 227] on div "Send" at bounding box center [466, 226] width 14 height 23
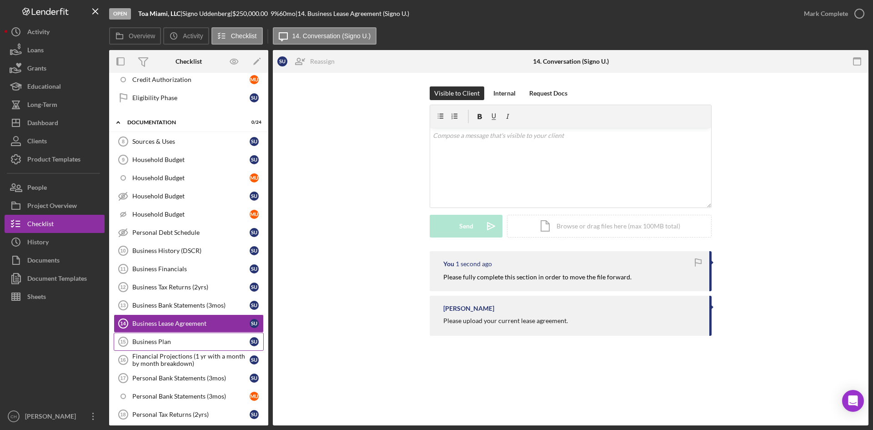
drag, startPoint x: 161, startPoint y: 345, endPoint x: 181, endPoint y: 336, distance: 21.6
click at [161, 345] on div "Business Plan" at bounding box center [190, 341] width 117 height 7
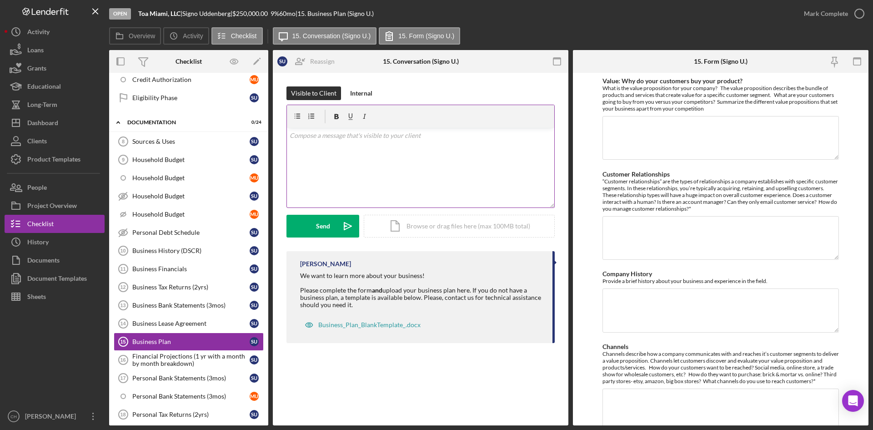
click at [451, 141] on div "v Color teal Color pink Remove color Add row above Add row below Add column bef…" at bounding box center [420, 168] width 267 height 80
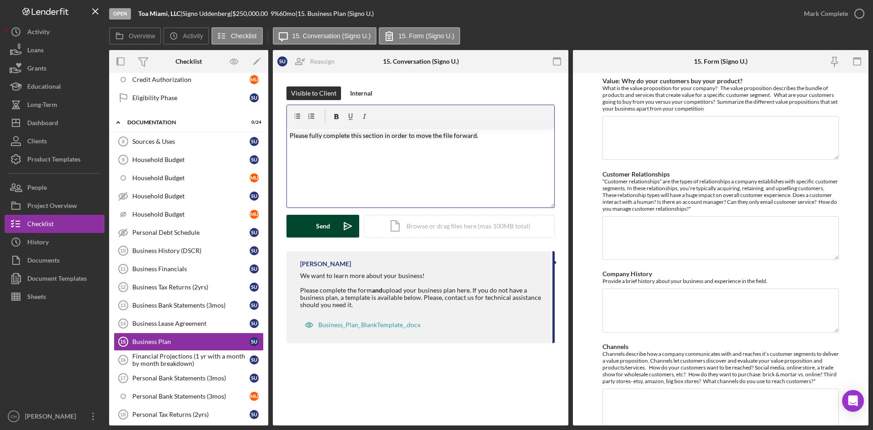
click at [309, 228] on button "Send Icon/icon-invite-send" at bounding box center [322, 226] width 73 height 23
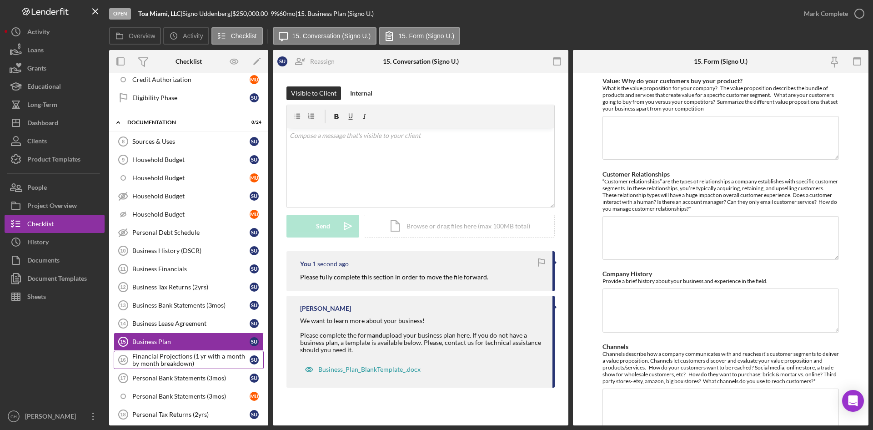
click at [153, 358] on div "Financial Projections (1 yr with a month by month breakdown)" at bounding box center [190, 359] width 117 height 15
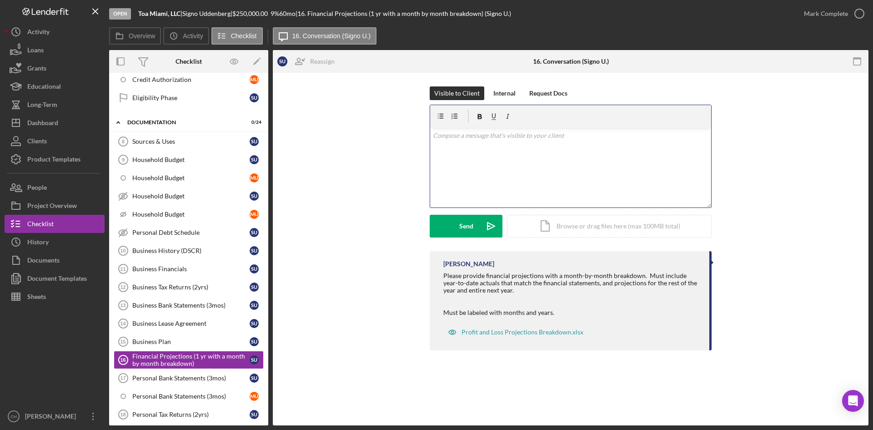
click at [535, 173] on div "v Color teal Color pink Remove color Add row above Add row below Add column bef…" at bounding box center [570, 168] width 281 height 80
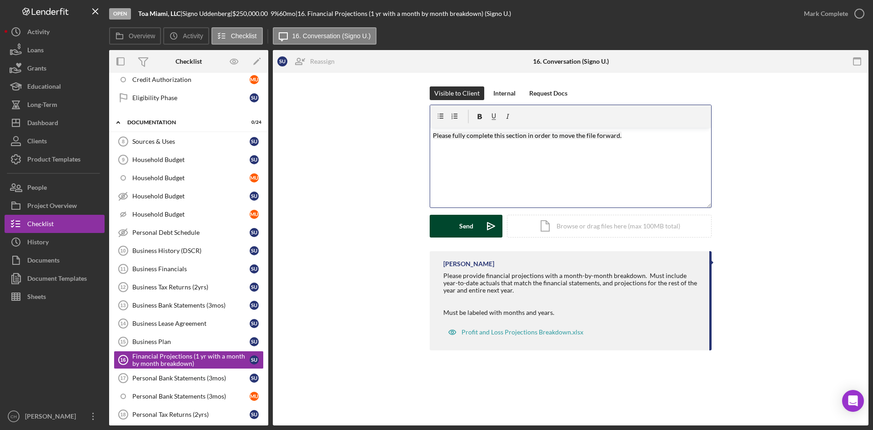
click at [453, 225] on button "Send Icon/icon-invite-send" at bounding box center [466, 226] width 73 height 23
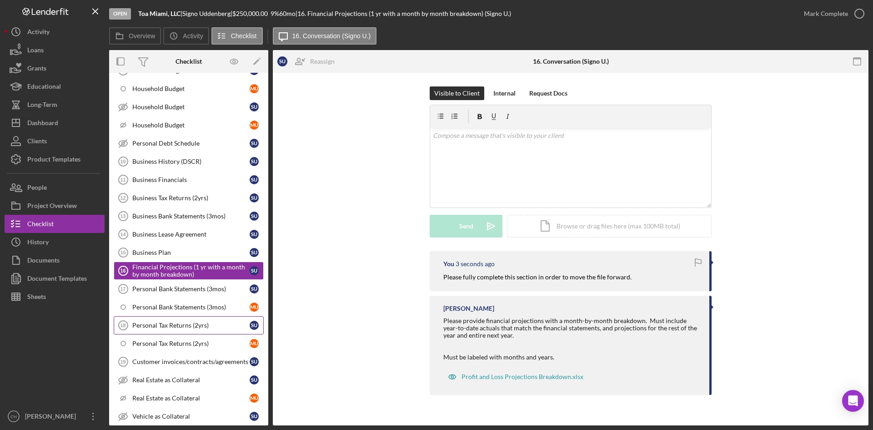
scroll to position [336, 0]
click at [157, 285] on div "Personal Bank Statements (3mos)" at bounding box center [190, 286] width 117 height 7
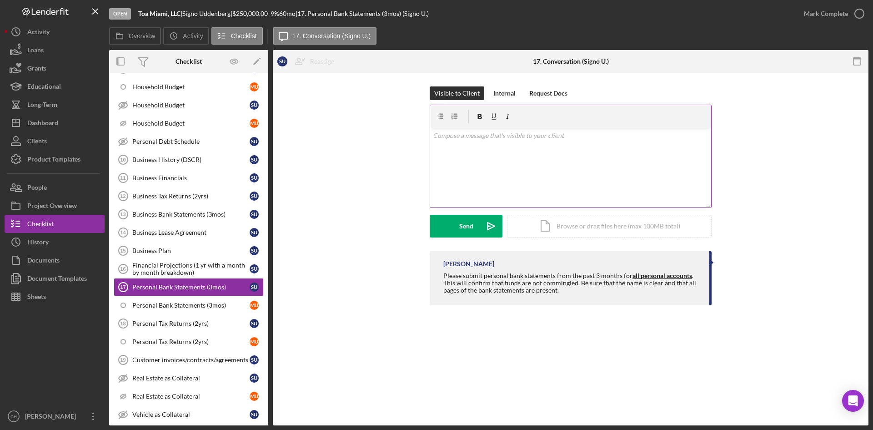
click at [496, 149] on div "v Color teal Color pink Remove color Add row above Add row below Add column bef…" at bounding box center [570, 168] width 281 height 80
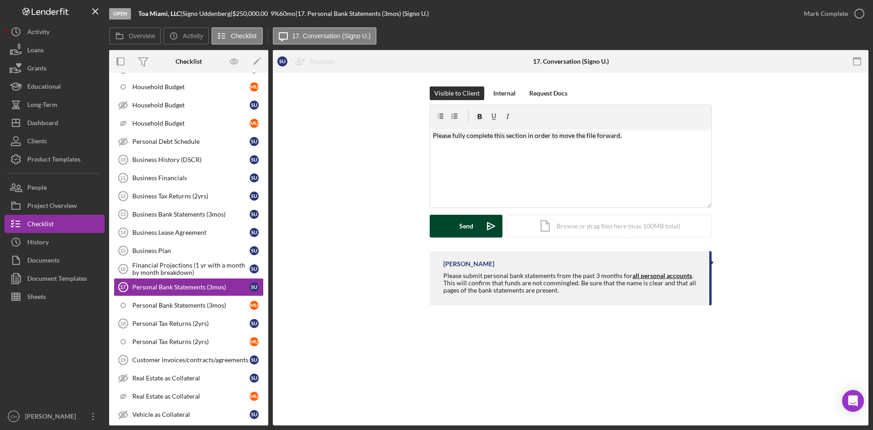
drag, startPoint x: 462, startPoint y: 222, endPoint x: 198, endPoint y: 326, distance: 284.3
click at [462, 222] on div "Send" at bounding box center [466, 226] width 14 height 23
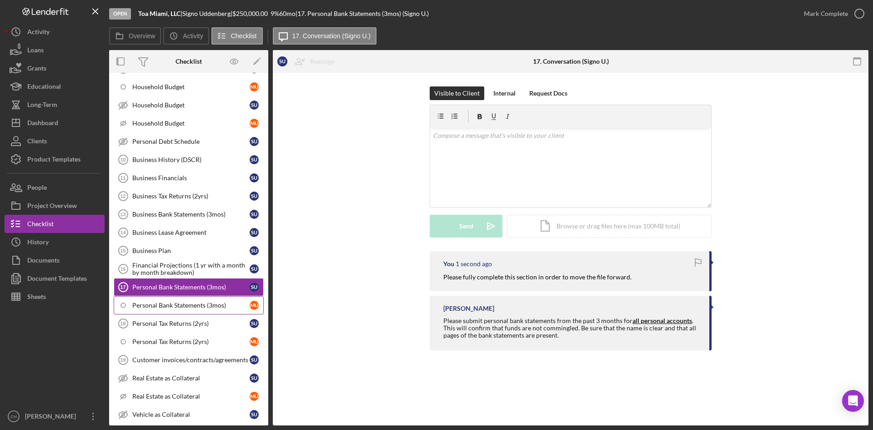
click at [174, 306] on div "Personal Bank Statements (3mos)" at bounding box center [190, 304] width 117 height 7
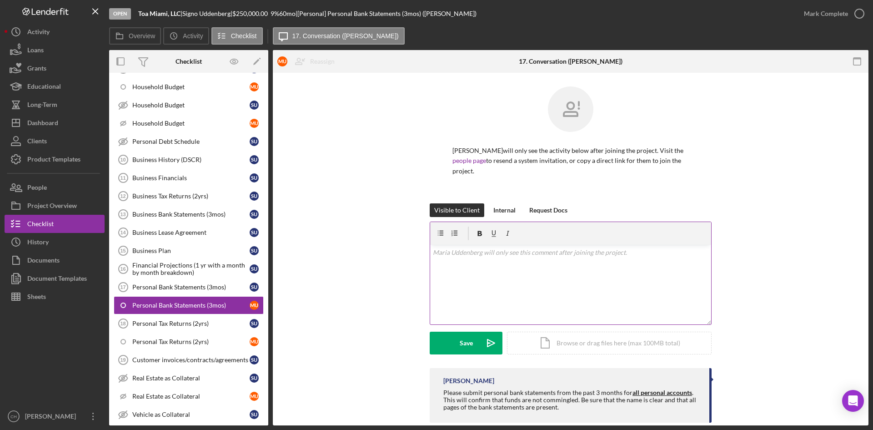
click at [471, 295] on div "v Color teal Color pink Remove color Add row above Add row below Add column bef…" at bounding box center [570, 285] width 281 height 80
drag, startPoint x: 465, startPoint y: 346, endPoint x: 702, endPoint y: 367, distance: 238.2
click at [466, 346] on div "Save" at bounding box center [466, 342] width 13 height 23
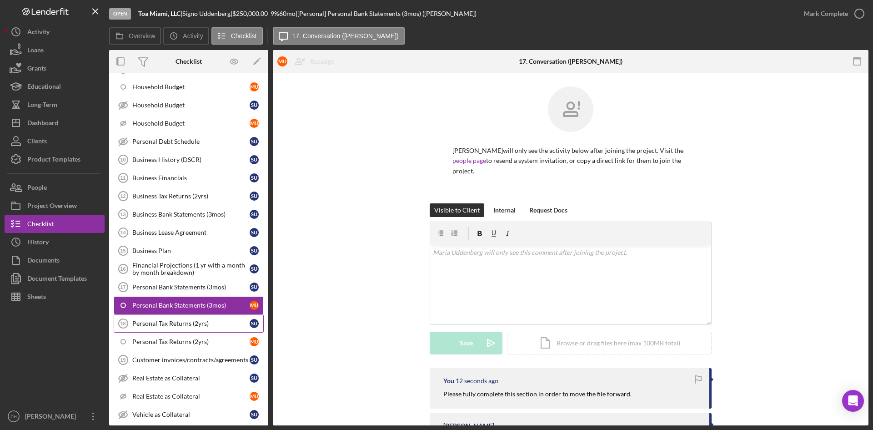
drag, startPoint x: 159, startPoint y: 325, endPoint x: 190, endPoint y: 325, distance: 31.8
click at [159, 325] on div "Personal Tax Returns (2yrs)" at bounding box center [190, 323] width 117 height 7
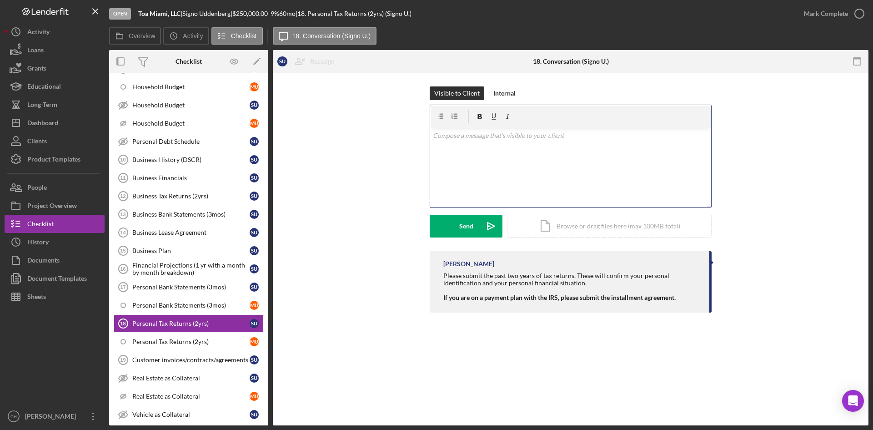
drag, startPoint x: 495, startPoint y: 131, endPoint x: 488, endPoint y: 147, distance: 17.7
click at [494, 136] on p at bounding box center [571, 135] width 276 height 10
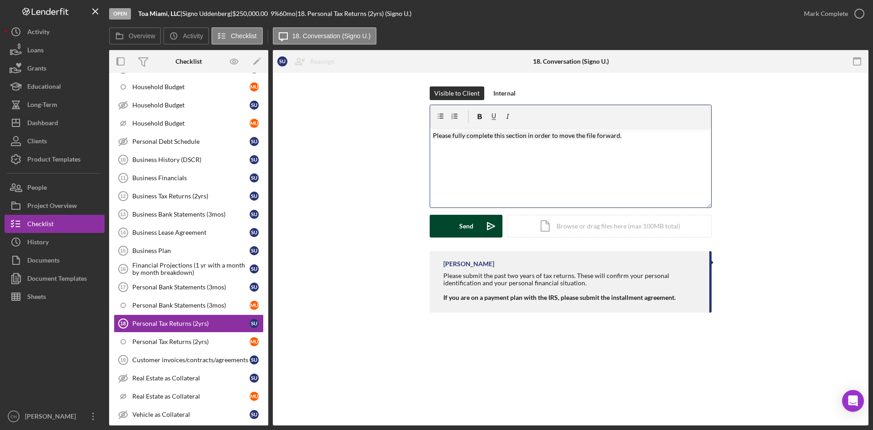
click at [466, 224] on div "Send" at bounding box center [466, 226] width 14 height 23
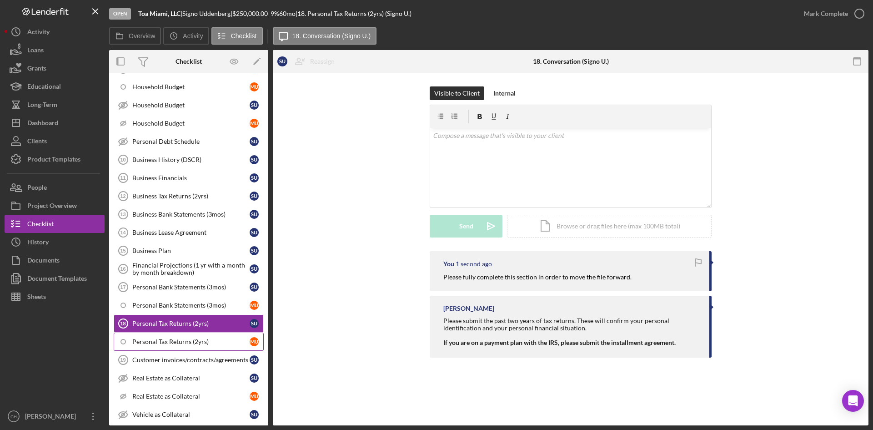
click at [197, 338] on div "Personal Tax Returns (2yrs)" at bounding box center [190, 341] width 117 height 7
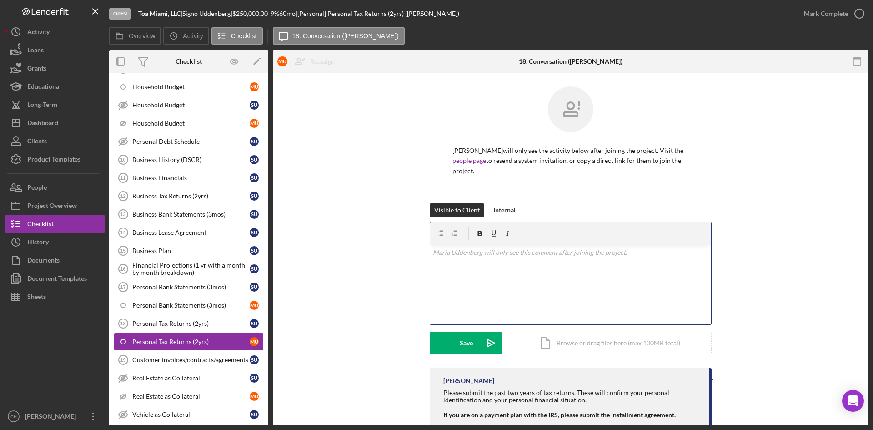
click at [481, 284] on div "v Color teal Color pink Remove color Add row above Add row below Add column bef…" at bounding box center [570, 285] width 281 height 80
click at [466, 343] on div "Save" at bounding box center [466, 342] width 13 height 23
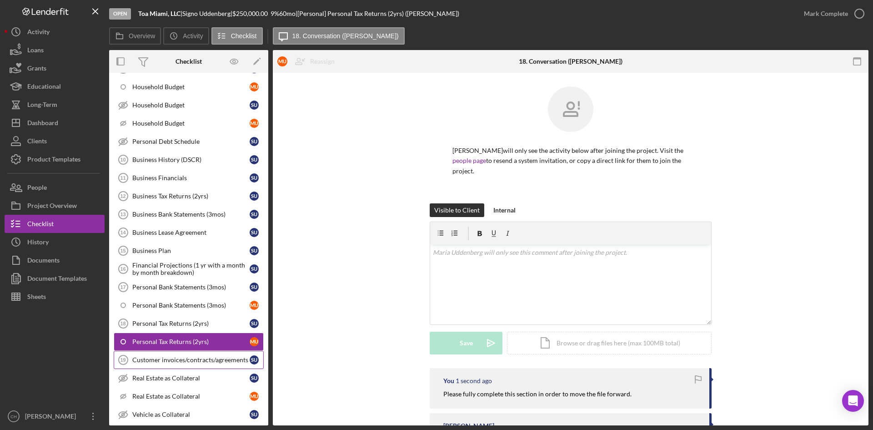
click at [191, 362] on div "Customer invoices/contracts/agreements" at bounding box center [190, 359] width 117 height 7
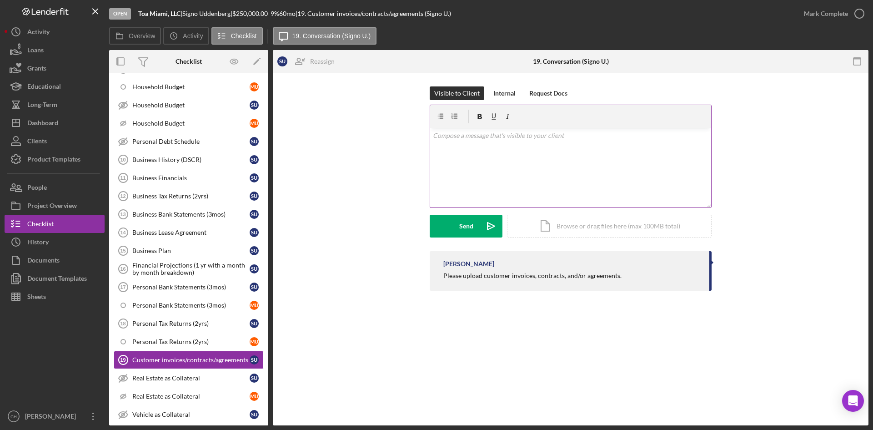
click at [469, 155] on div "v Color teal Color pink Remove color Add row above Add row below Add column bef…" at bounding box center [570, 168] width 281 height 80
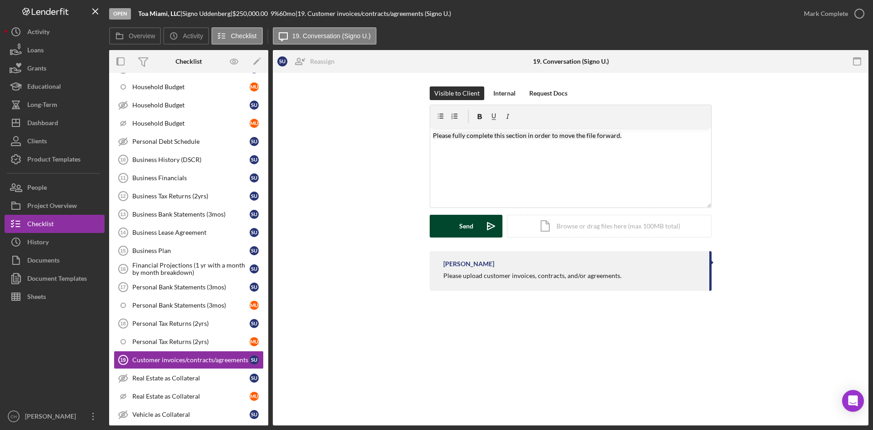
click at [466, 223] on div "Send" at bounding box center [466, 226] width 14 height 23
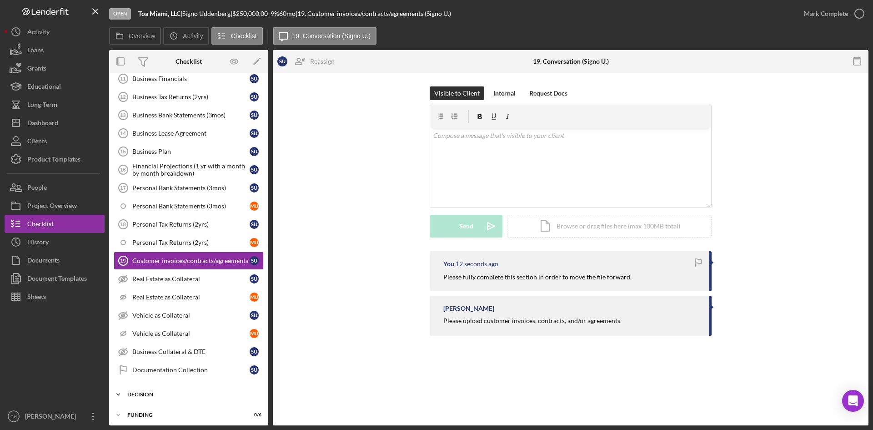
scroll to position [460, 0]
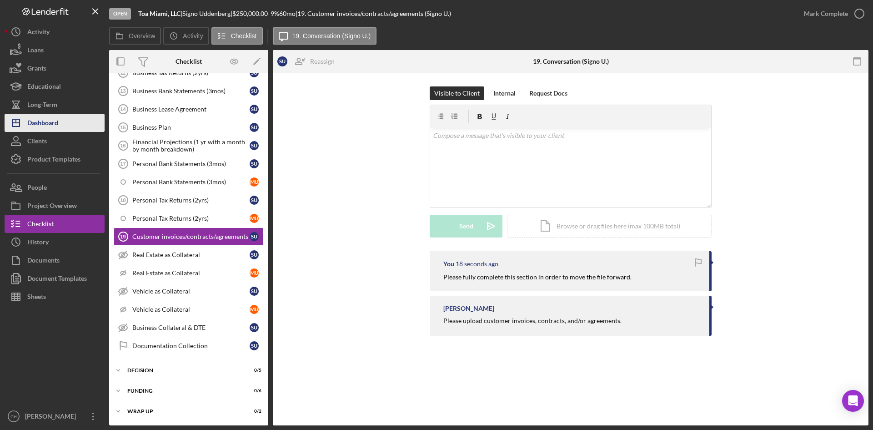
click at [64, 115] on button "Icon/Dashboard Dashboard" at bounding box center [55, 123] width 100 height 18
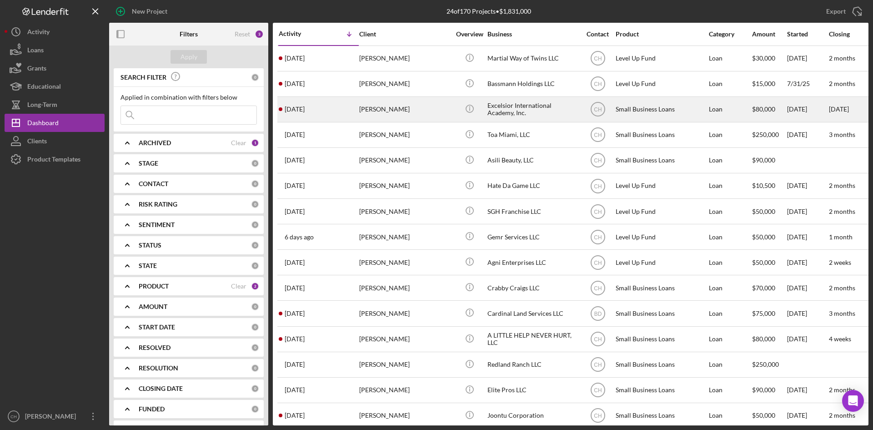
click at [392, 103] on div "[PERSON_NAME]" at bounding box center [404, 109] width 91 height 24
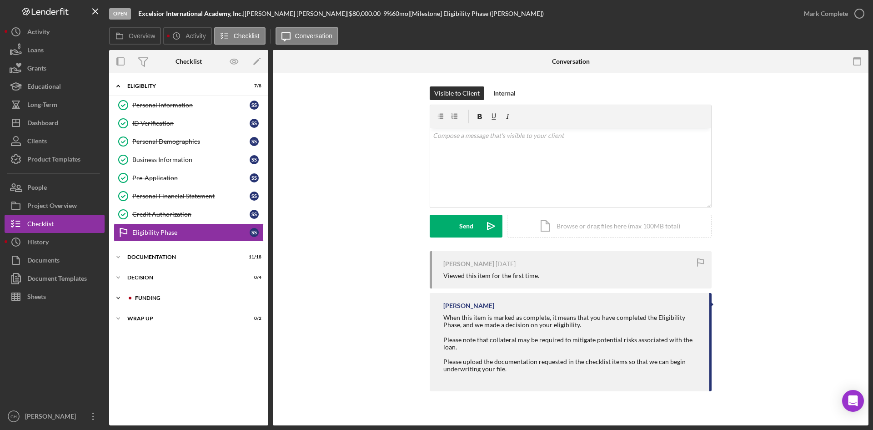
click at [149, 300] on div "Funding" at bounding box center [196, 297] width 122 height 5
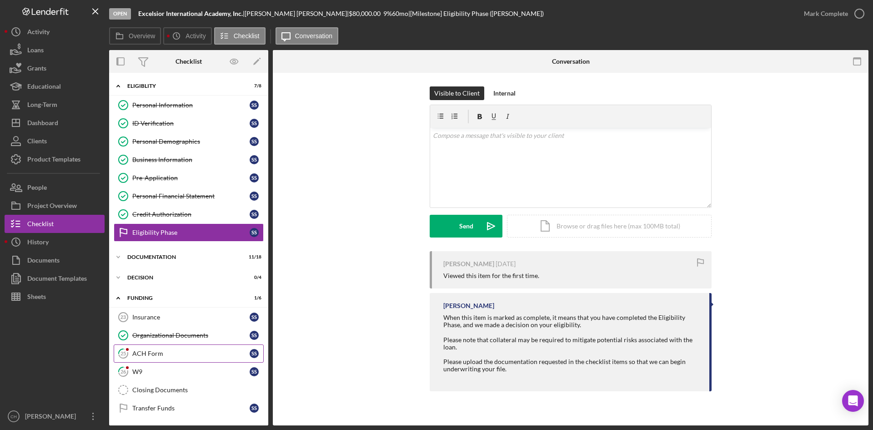
click at [183, 349] on link "25 ACH Form S S" at bounding box center [189, 353] width 150 height 18
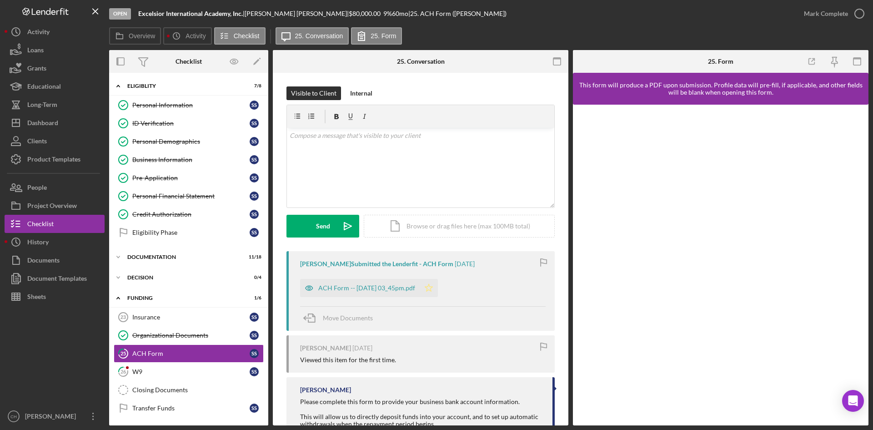
click at [438, 287] on icon "Icon/Star" at bounding box center [429, 288] width 18 height 18
click at [826, 17] on div "Mark Complete" at bounding box center [826, 14] width 44 height 18
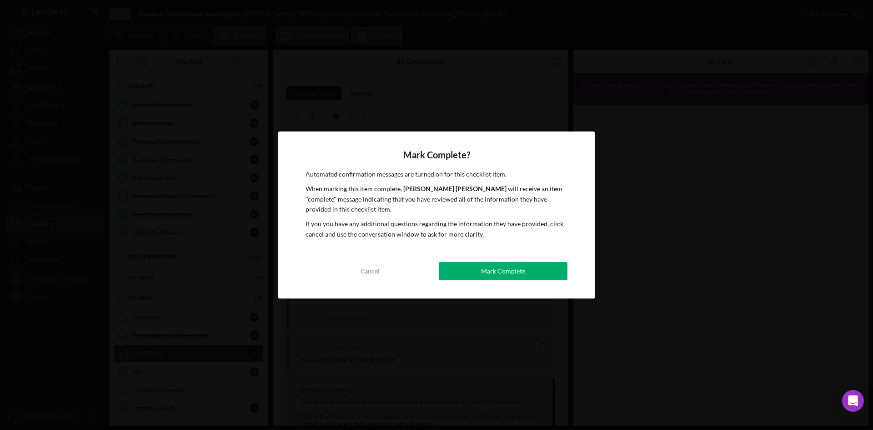
click at [516, 260] on div "Mark Complete? Automated confirmation messages are turned on for this checklist…" at bounding box center [436, 214] width 316 height 167
click at [501, 274] on div "Mark Complete" at bounding box center [503, 271] width 44 height 18
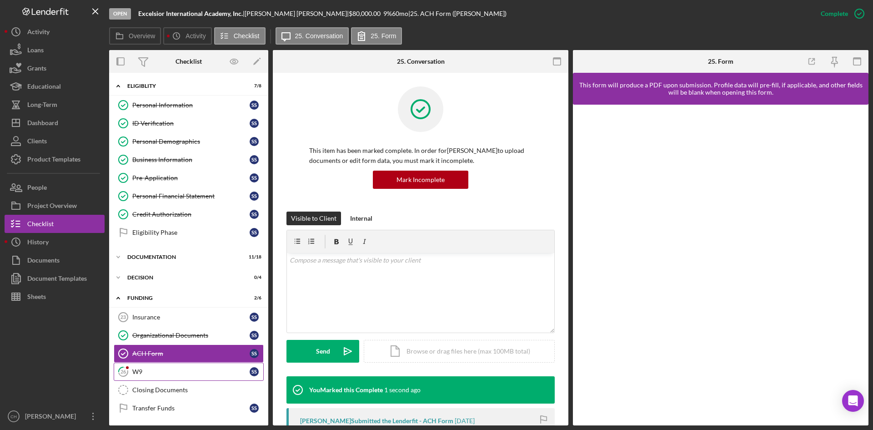
click at [181, 371] on div "W9" at bounding box center [190, 371] width 117 height 7
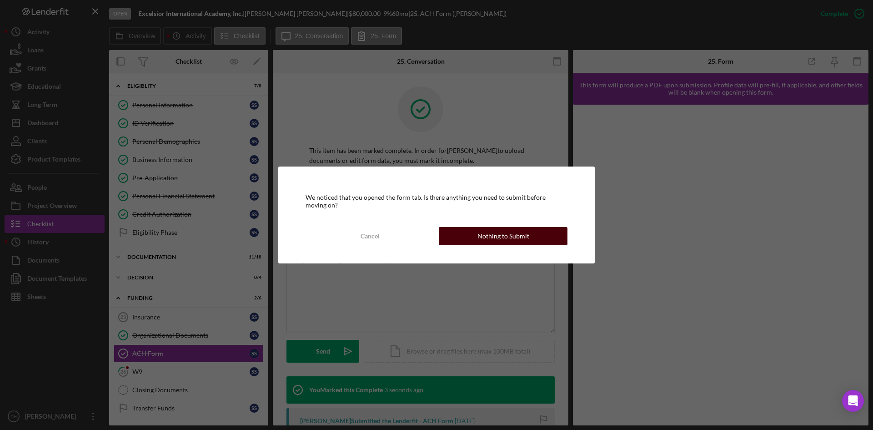
drag, startPoint x: 503, startPoint y: 235, endPoint x: 506, endPoint y: 240, distance: 5.5
click at [503, 235] on div "Nothing to Submit" at bounding box center [503, 236] width 52 height 18
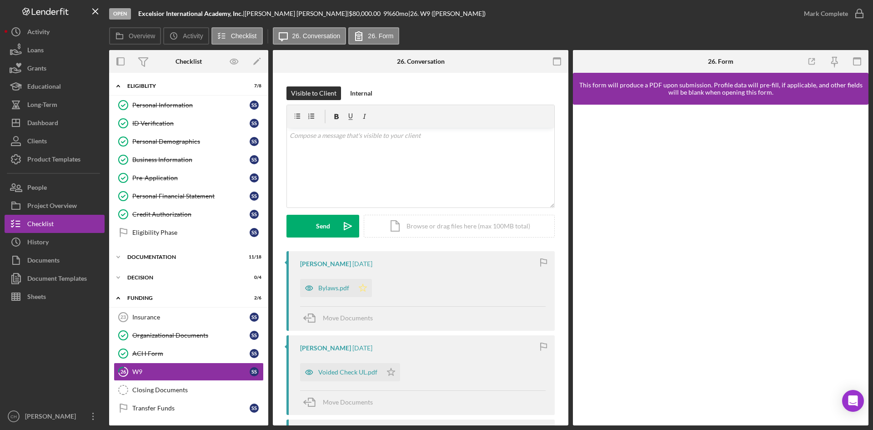
click at [361, 288] on icon "Icon/Star" at bounding box center [363, 288] width 18 height 18
click at [388, 369] on icon "Icon/Star" at bounding box center [391, 372] width 18 height 18
click at [336, 403] on span "Move Documents" at bounding box center [348, 402] width 50 height 8
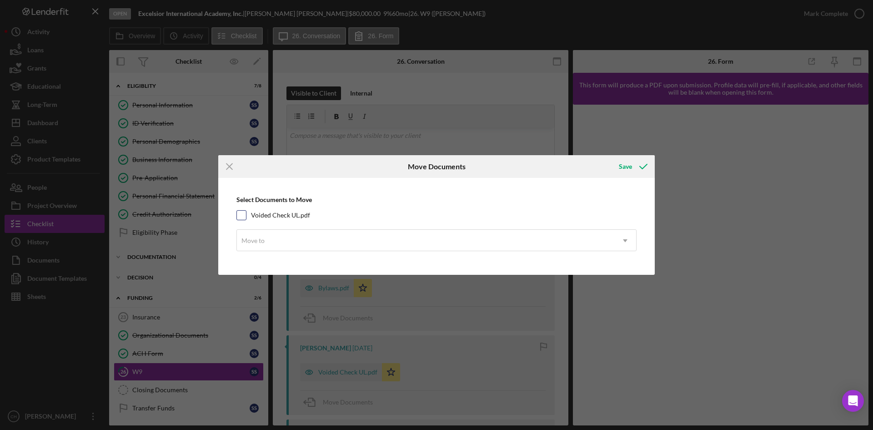
click at [241, 216] on input "Voided Check UL.pdf" at bounding box center [241, 214] width 9 height 9
checkbox input "true"
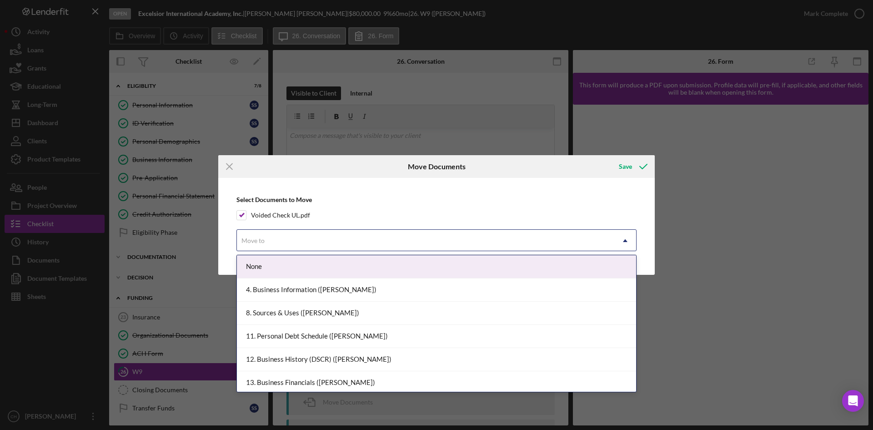
click at [277, 234] on div "Move to" at bounding box center [425, 240] width 377 height 21
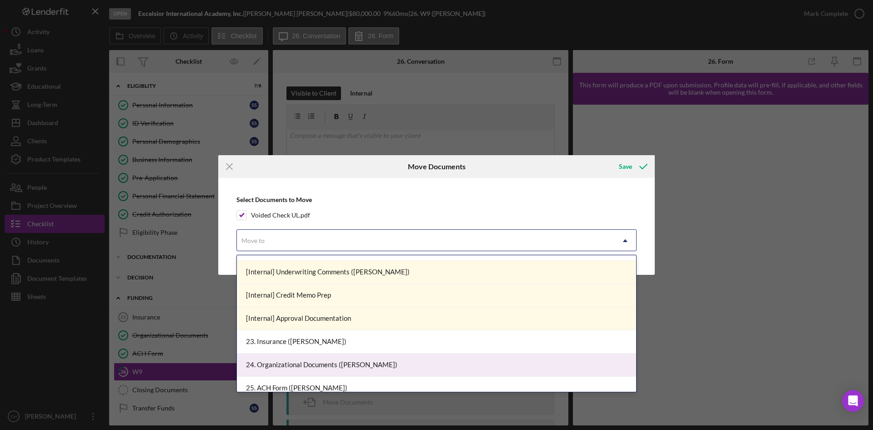
scroll to position [327, 0]
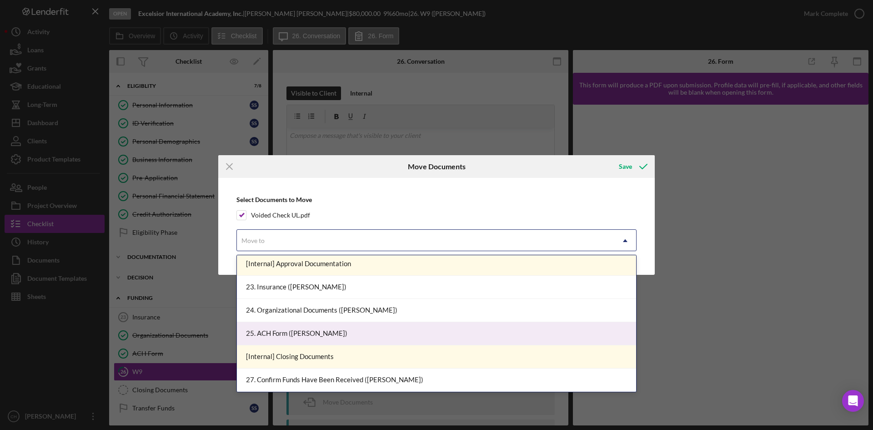
click at [304, 335] on div "25. ACH Form ([PERSON_NAME])" at bounding box center [436, 333] width 399 height 23
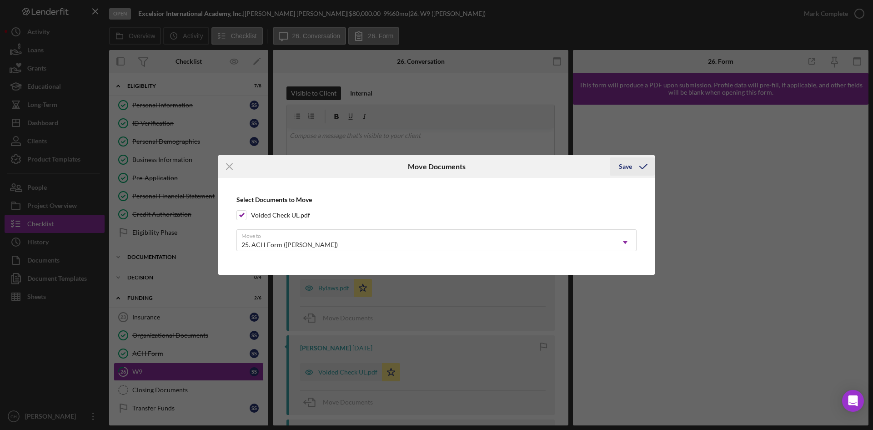
click at [623, 165] on div "Save" at bounding box center [625, 166] width 13 height 18
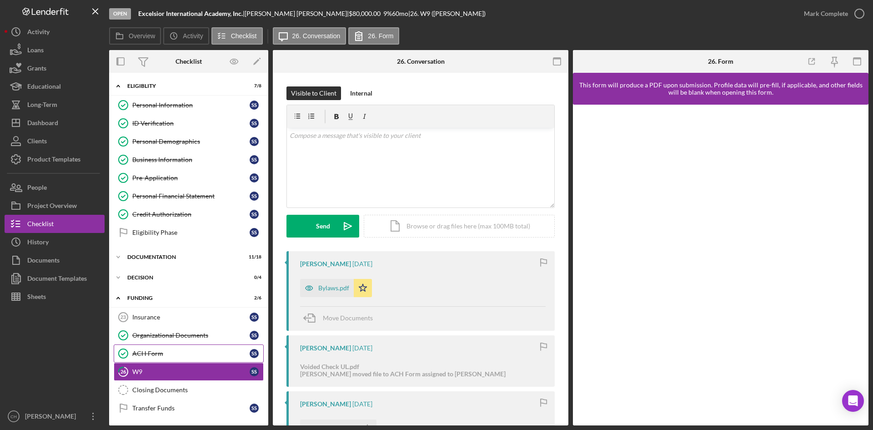
click at [165, 351] on div "ACH Form" at bounding box center [190, 353] width 117 height 7
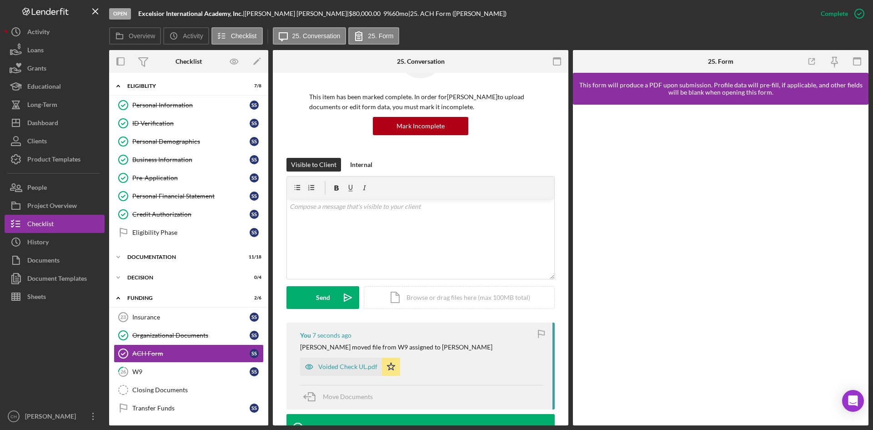
scroll to position [182, 0]
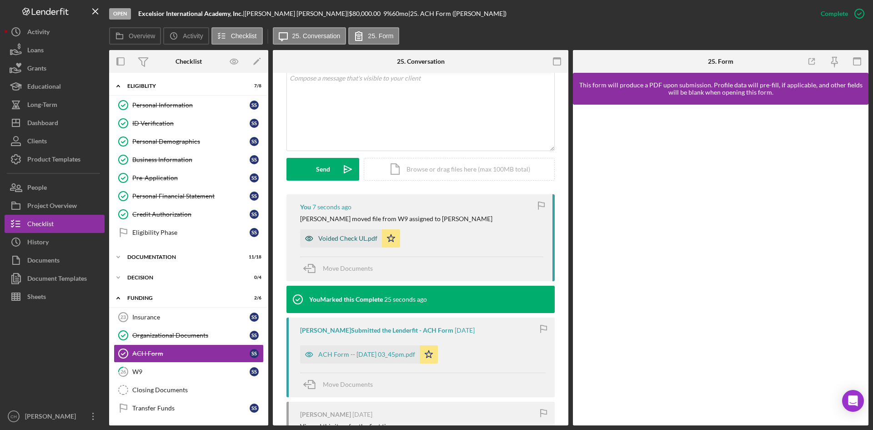
click at [352, 235] on div "Voided Check UL.pdf" at bounding box center [347, 238] width 59 height 7
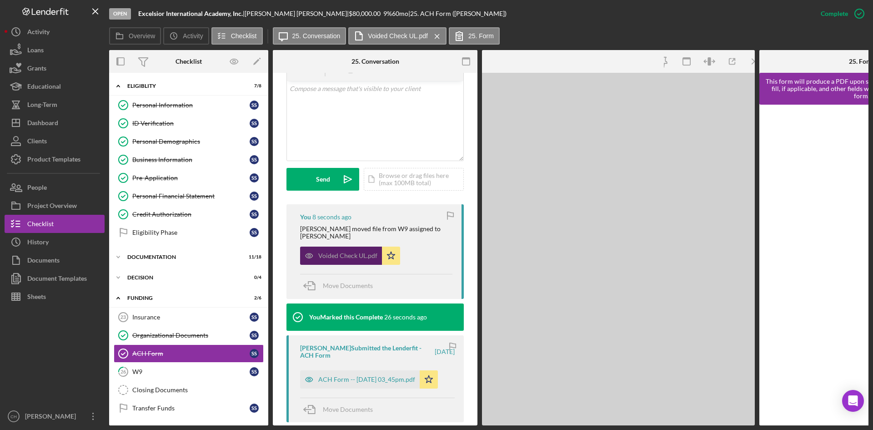
scroll to position [192, 0]
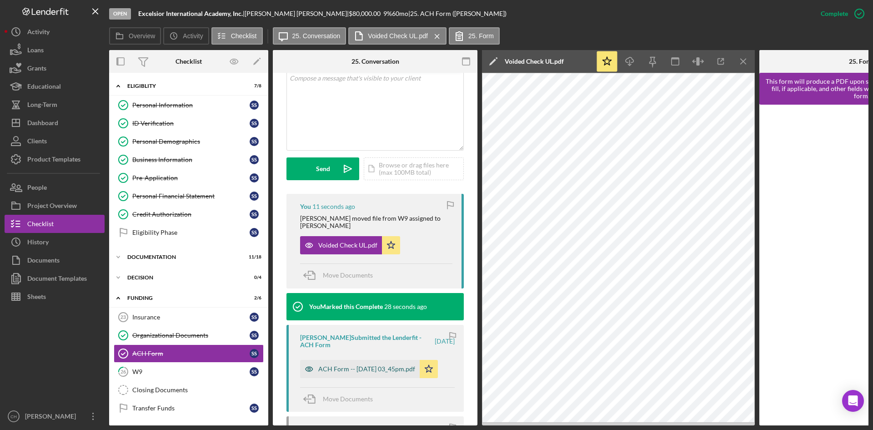
click at [360, 371] on div "ACH Form -- [DATE] 03_45pm.pdf" at bounding box center [366, 368] width 97 height 7
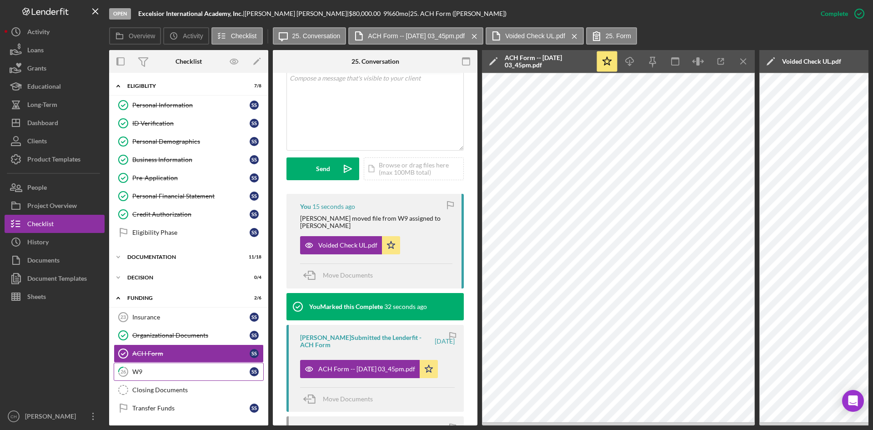
click at [143, 375] on div "W9" at bounding box center [190, 371] width 117 height 7
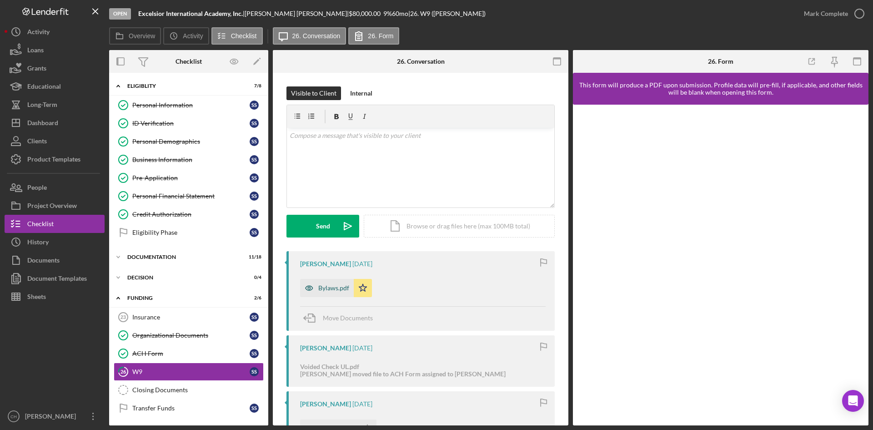
click at [331, 287] on div "Bylaws.pdf" at bounding box center [333, 287] width 31 height 7
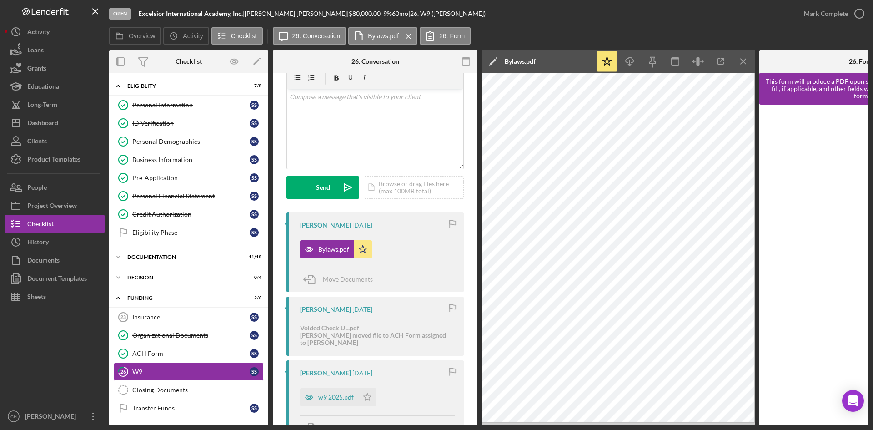
scroll to position [91, 0]
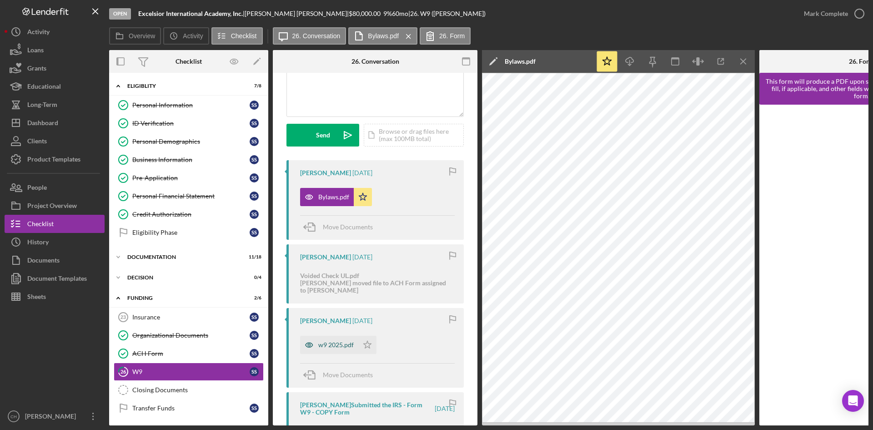
click at [349, 345] on div "w9 2025.pdf" at bounding box center [335, 344] width 35 height 7
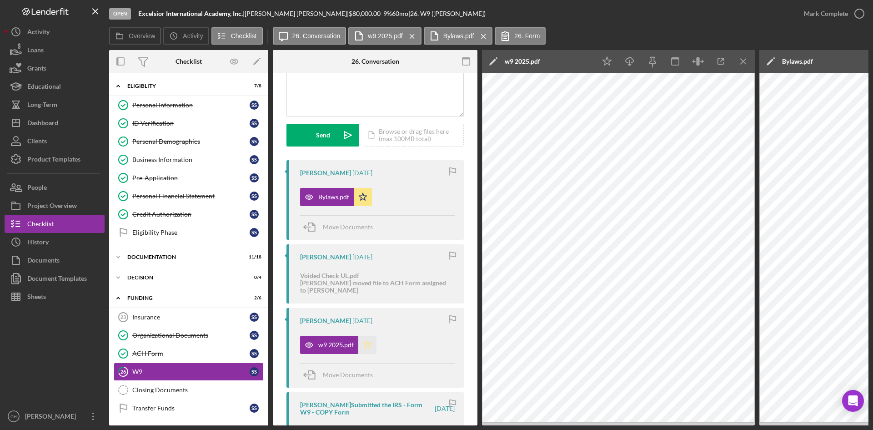
click at [366, 346] on polygon "button" at bounding box center [368, 344] width 8 height 7
click at [813, 14] on div "Mark Complete" at bounding box center [826, 14] width 44 height 18
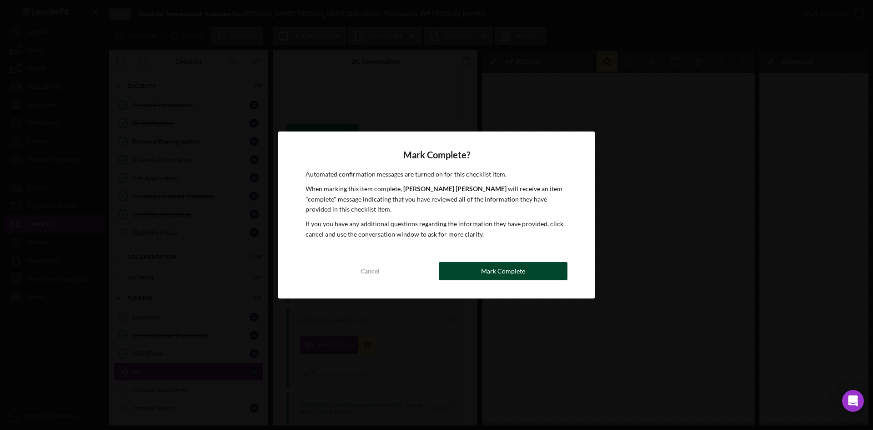
click at [477, 273] on button "Mark Complete" at bounding box center [503, 271] width 129 height 18
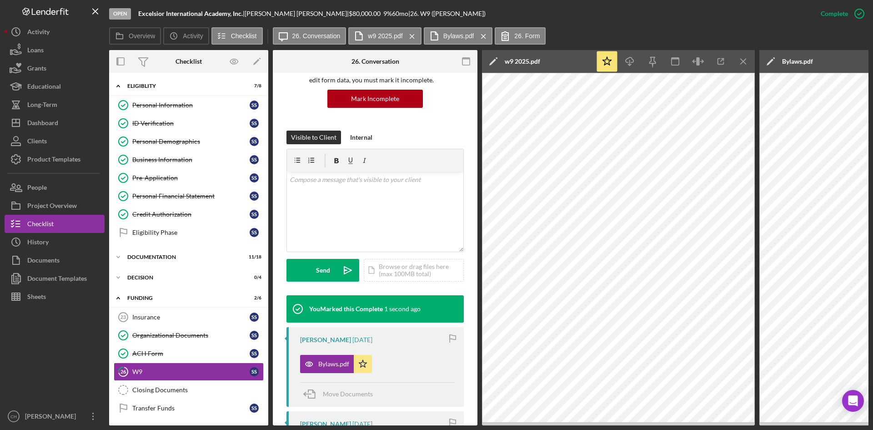
scroll to position [226, 0]
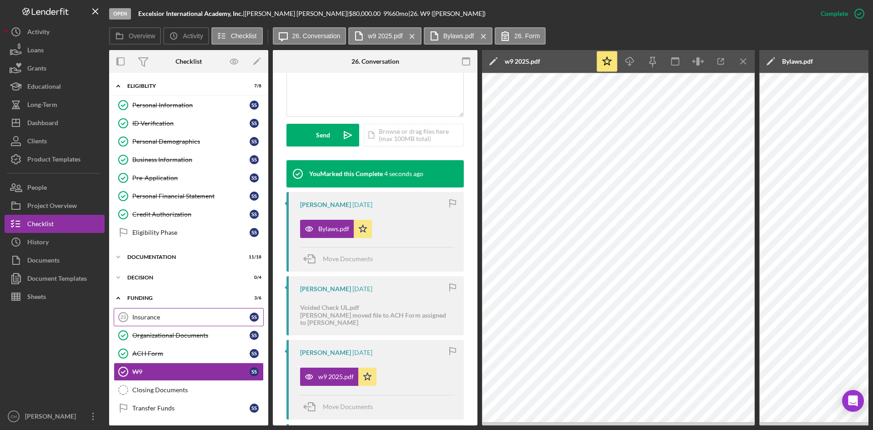
click at [151, 314] on div "Insurance" at bounding box center [190, 316] width 117 height 7
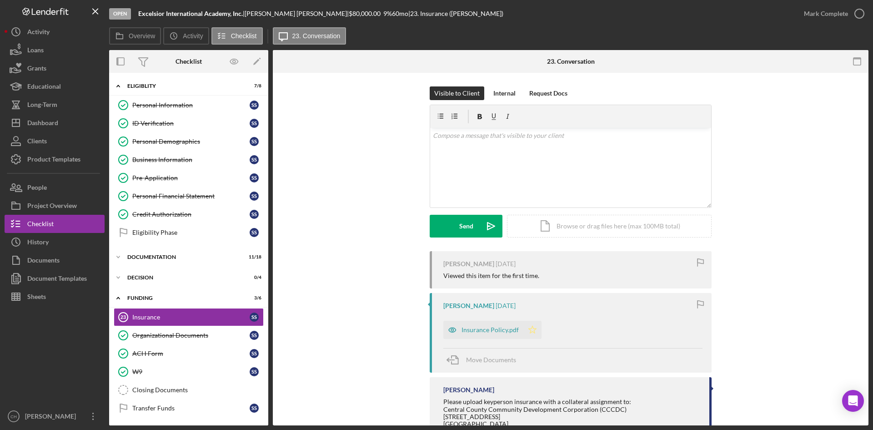
click at [529, 326] on polygon "button" at bounding box center [533, 329] width 8 height 7
click at [831, 11] on div "Mark Complete" at bounding box center [826, 14] width 44 height 18
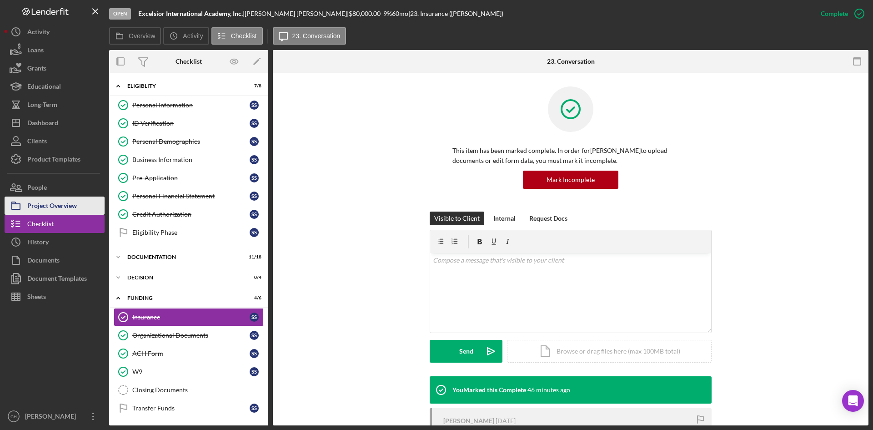
click at [62, 208] on div "Project Overview" at bounding box center [52, 206] width 50 height 20
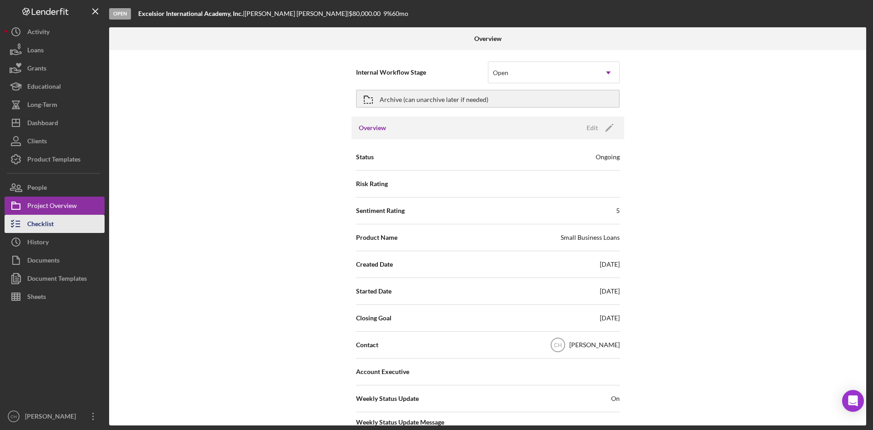
click at [45, 225] on div "Checklist" at bounding box center [40, 225] width 26 height 20
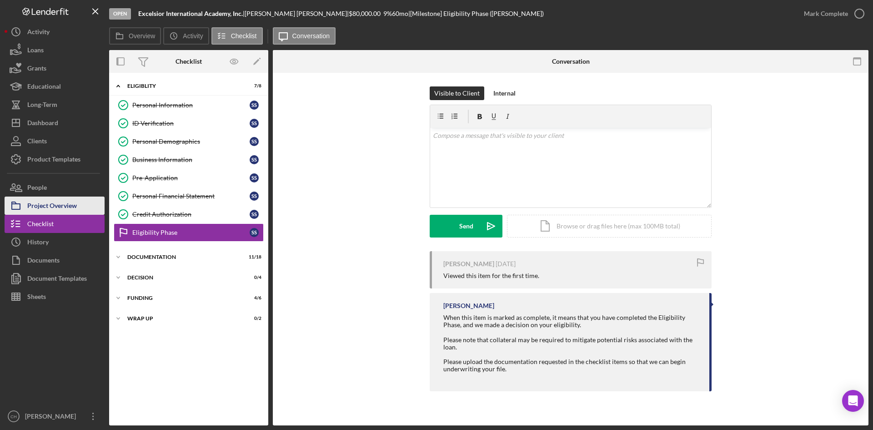
click at [47, 206] on div "Project Overview" at bounding box center [52, 206] width 50 height 20
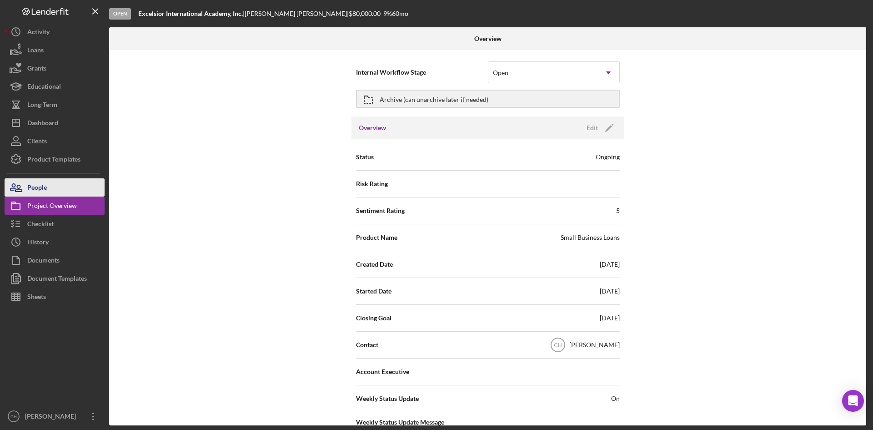
click at [40, 186] on div "People" at bounding box center [37, 188] width 20 height 20
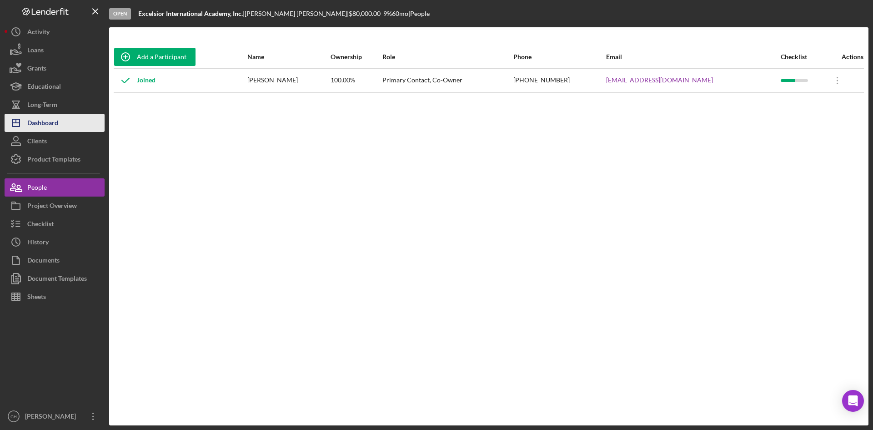
click at [60, 120] on button "Icon/Dashboard Dashboard" at bounding box center [55, 123] width 100 height 18
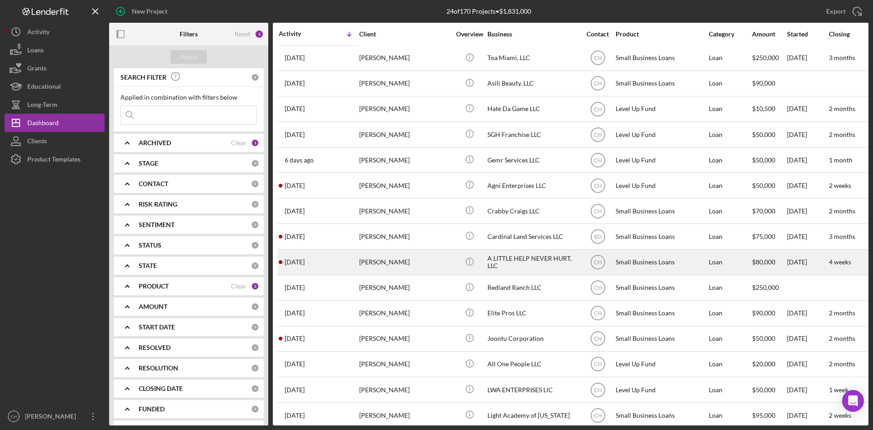
scroll to position [91, 0]
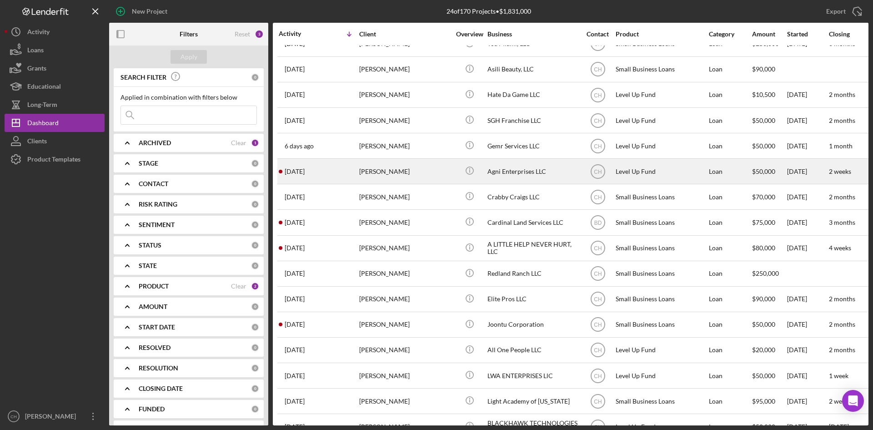
click at [495, 173] on div "Agni Enterprises LLC" at bounding box center [532, 171] width 91 height 24
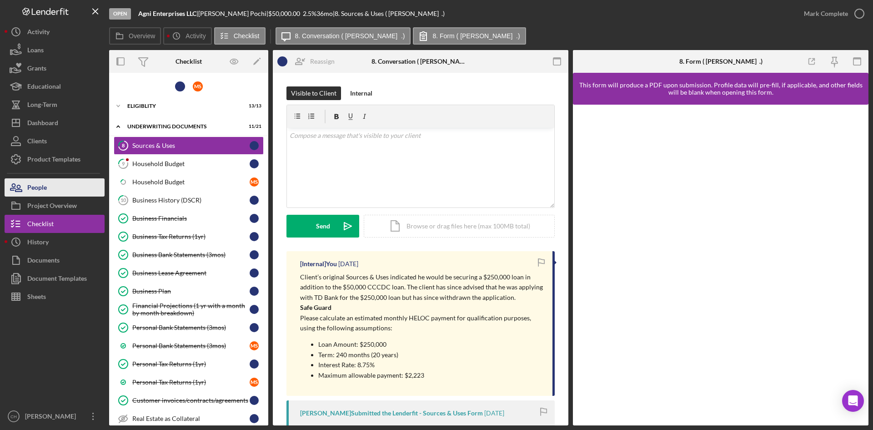
click at [50, 186] on button "People" at bounding box center [55, 187] width 100 height 18
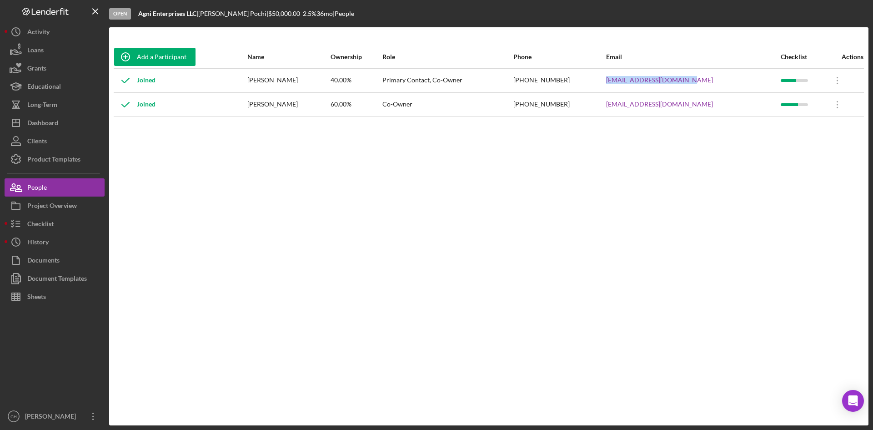
drag, startPoint x: 716, startPoint y: 80, endPoint x: 630, endPoint y: 85, distance: 85.6
click at [630, 85] on tr "Joined [PERSON_NAME] 40.00% Primary Contact, Co-Owner [PHONE_NUMBER] [EMAIL_ADD…" at bounding box center [489, 80] width 750 height 24
copy tr "[EMAIL_ADDRESS][DOMAIN_NAME]"
drag, startPoint x: 703, startPoint y: 106, endPoint x: 629, endPoint y: 107, distance: 73.7
click at [629, 107] on tr "Joined [PERSON_NAME] 60.00% Co-Owner [PHONE_NUMBER] [EMAIL_ADDRESS][DOMAIN_NAME…" at bounding box center [489, 104] width 750 height 24
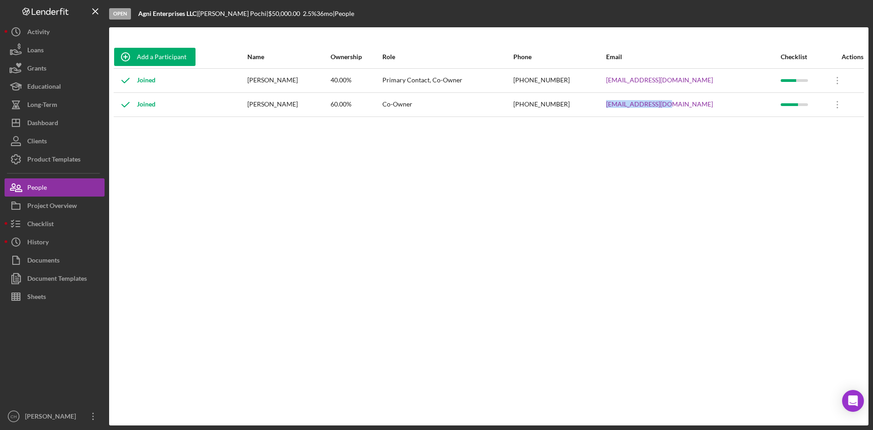
copy tr "[EMAIL_ADDRESS][DOMAIN_NAME]"
click at [52, 226] on div "Checklist" at bounding box center [40, 225] width 26 height 20
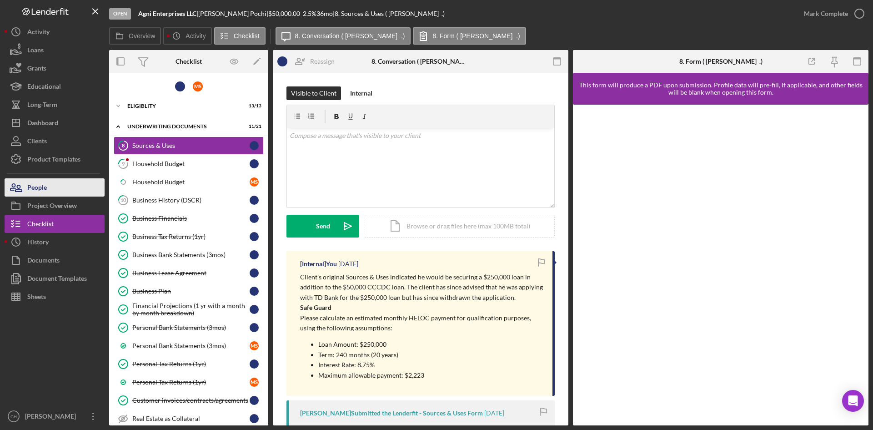
click at [61, 190] on button "People" at bounding box center [55, 187] width 100 height 18
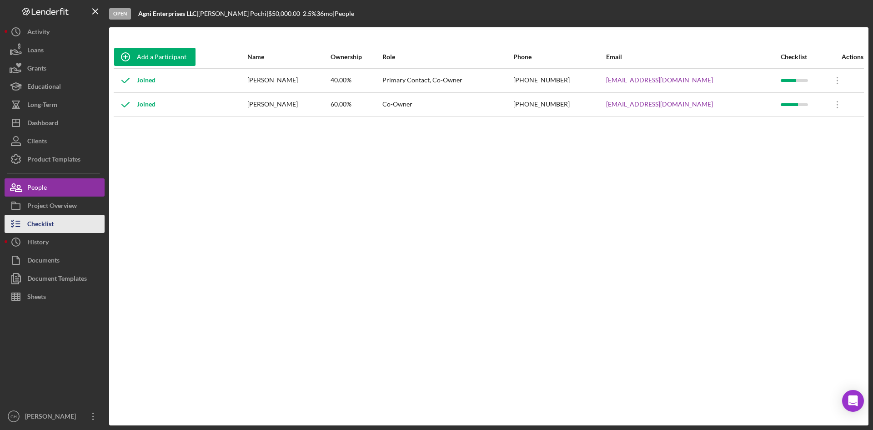
click at [42, 223] on div "Checklist" at bounding box center [40, 225] width 26 height 20
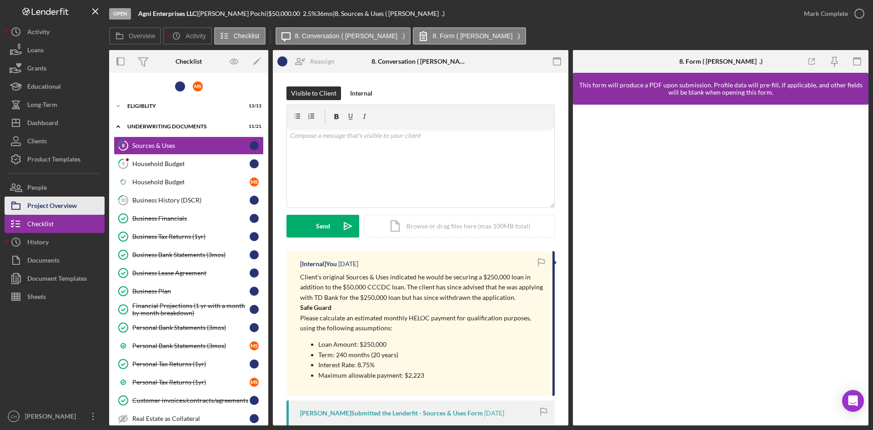
click at [50, 203] on div "Project Overview" at bounding box center [52, 206] width 50 height 20
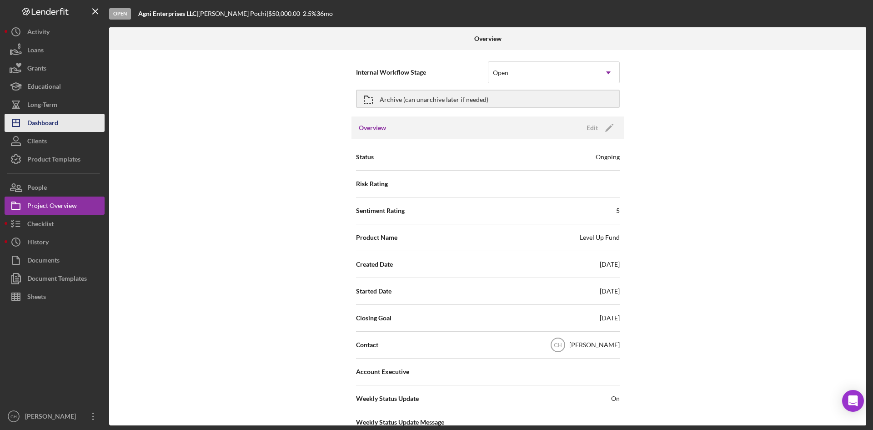
click at [58, 123] on div "Dashboard" at bounding box center [42, 124] width 31 height 20
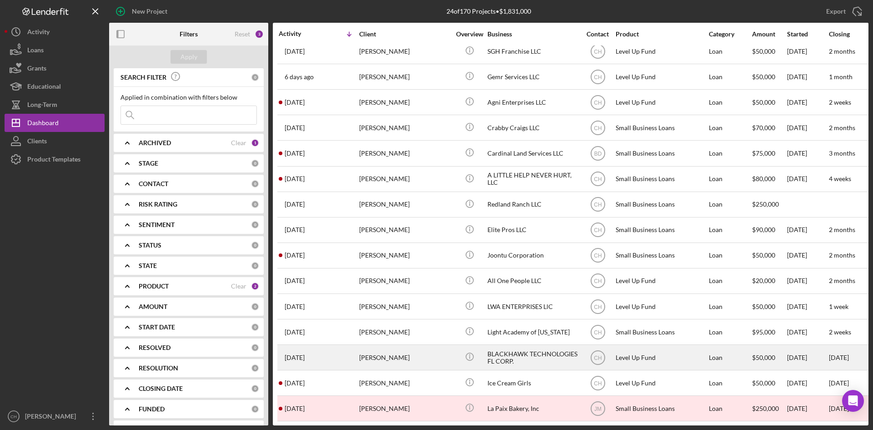
scroll to position [182, 0]
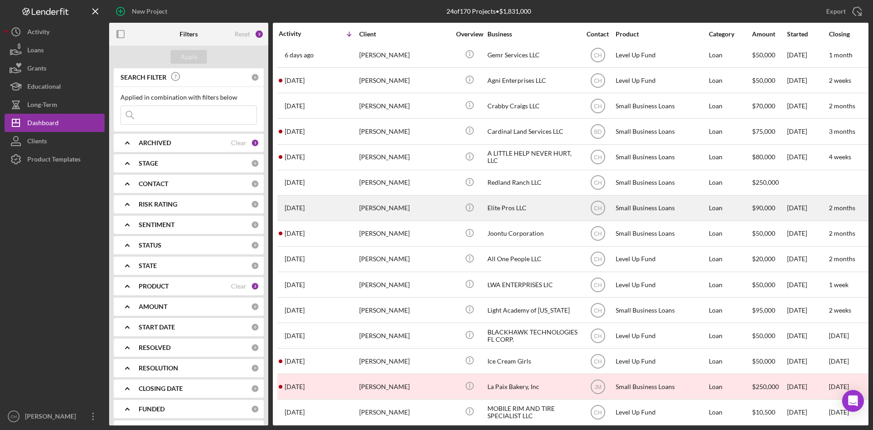
click at [421, 202] on div "[PERSON_NAME]" at bounding box center [404, 208] width 91 height 24
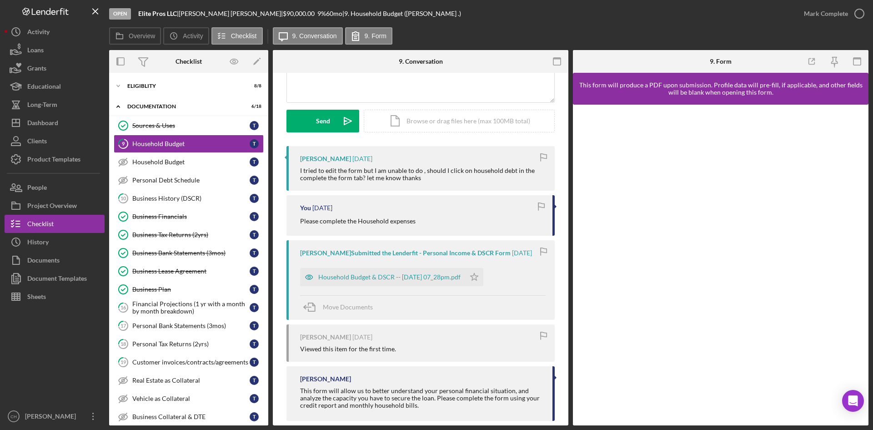
scroll to position [126, 0]
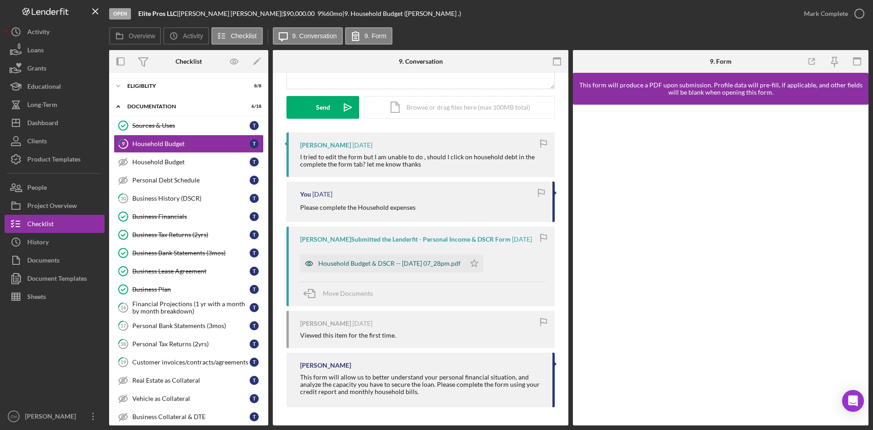
click at [427, 264] on div "Household Budget & DSCR -- [DATE] 07_28pm.pdf" at bounding box center [389, 263] width 142 height 7
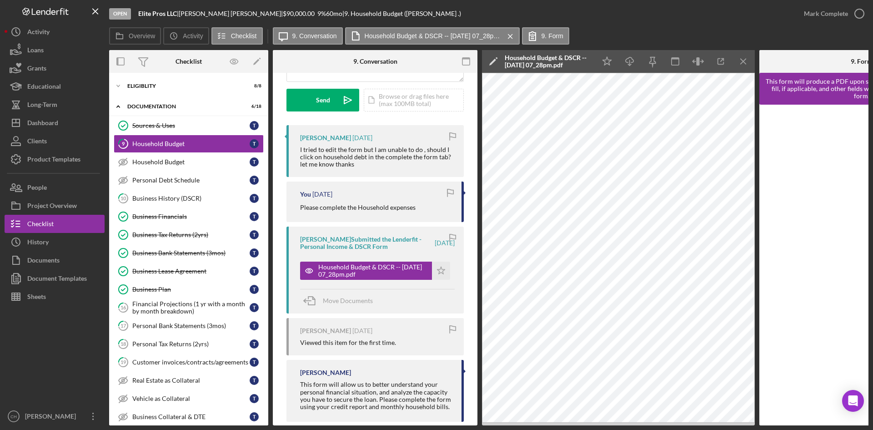
scroll to position [80, 0]
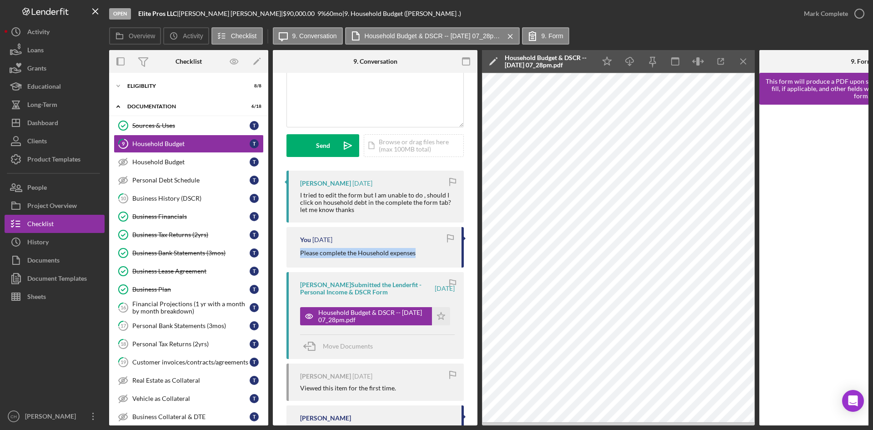
drag, startPoint x: 419, startPoint y: 255, endPoint x: 289, endPoint y: 264, distance: 129.8
click at [289, 264] on div "You [DATE] Please complete the Household expenses" at bounding box center [374, 247] width 177 height 40
copy p "Please complete the Household expenses"
click at [336, 90] on div "v Color teal Color pink Remove color Add row above Add row below Add column bef…" at bounding box center [375, 87] width 176 height 80
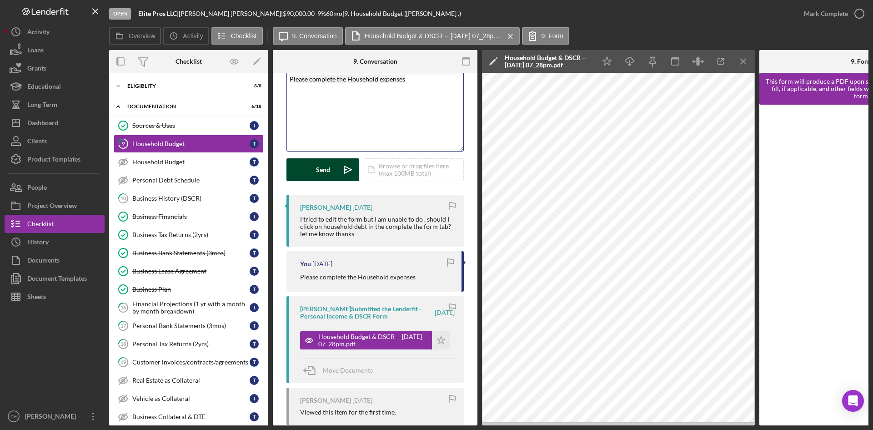
click at [316, 162] on div "Send" at bounding box center [323, 169] width 14 height 23
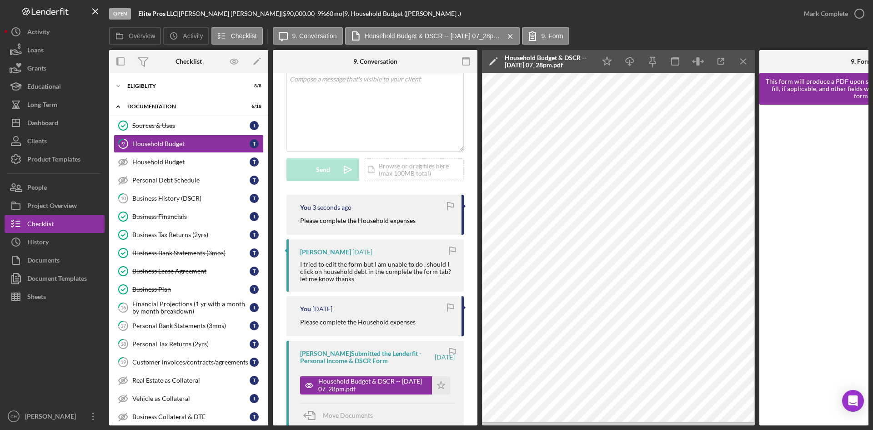
scroll to position [0, 95]
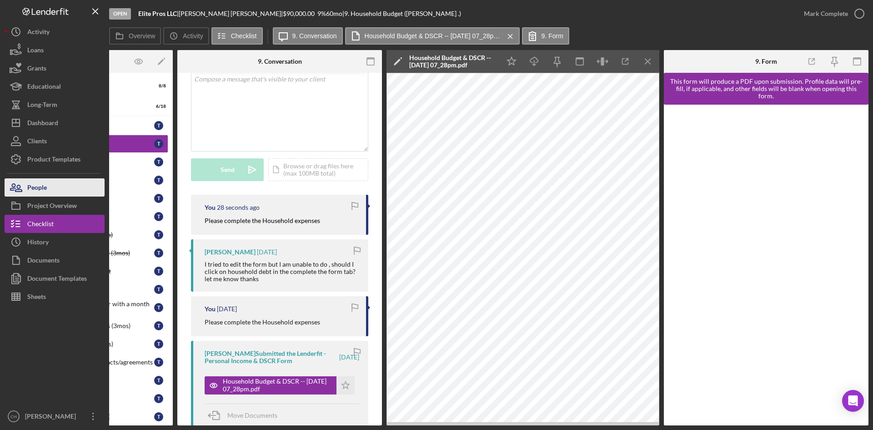
click at [30, 188] on div "People" at bounding box center [37, 188] width 20 height 20
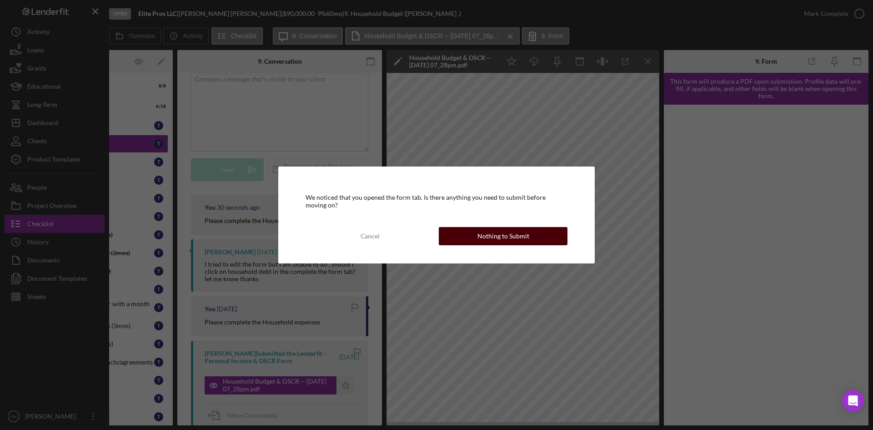
click at [503, 233] on div "Nothing to Submit" at bounding box center [503, 236] width 52 height 18
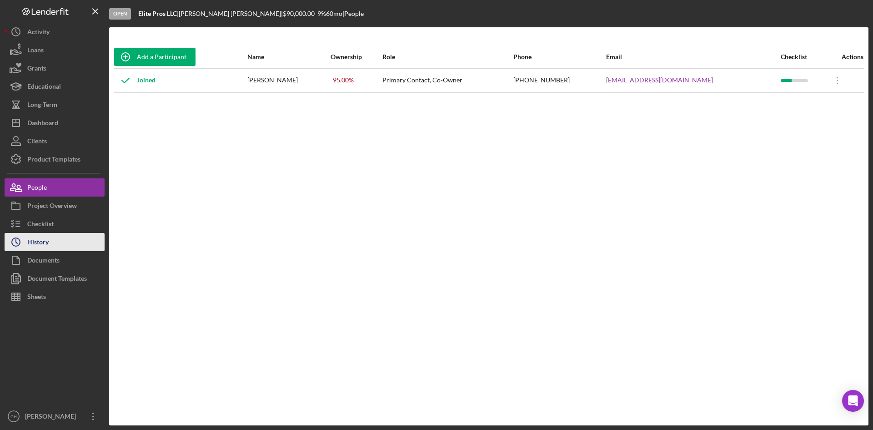
click at [33, 235] on div "History" at bounding box center [37, 243] width 21 height 20
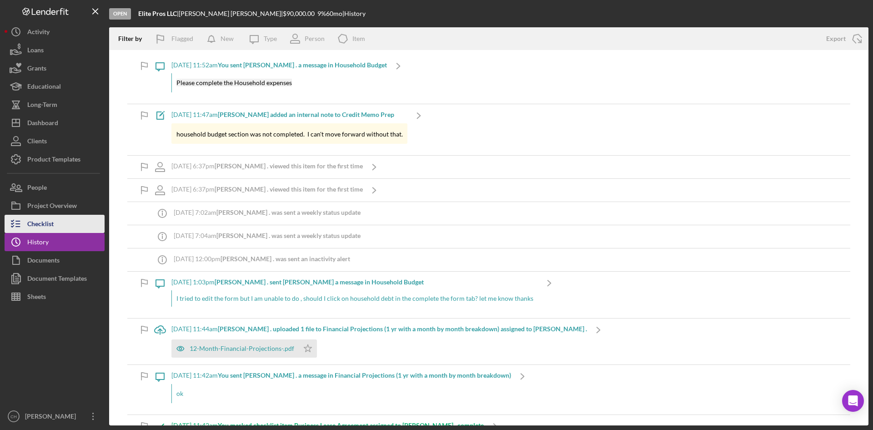
click at [35, 221] on div "Checklist" at bounding box center [40, 225] width 26 height 20
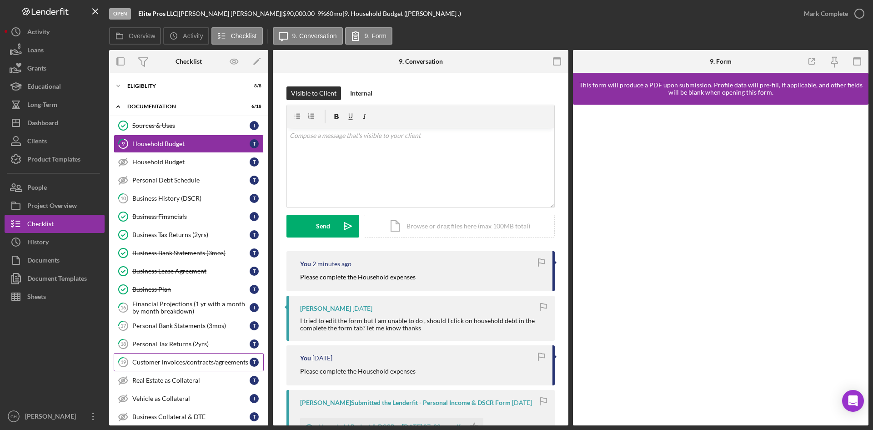
click at [171, 360] on div "Customer invoices/contracts/agreements" at bounding box center [190, 361] width 117 height 7
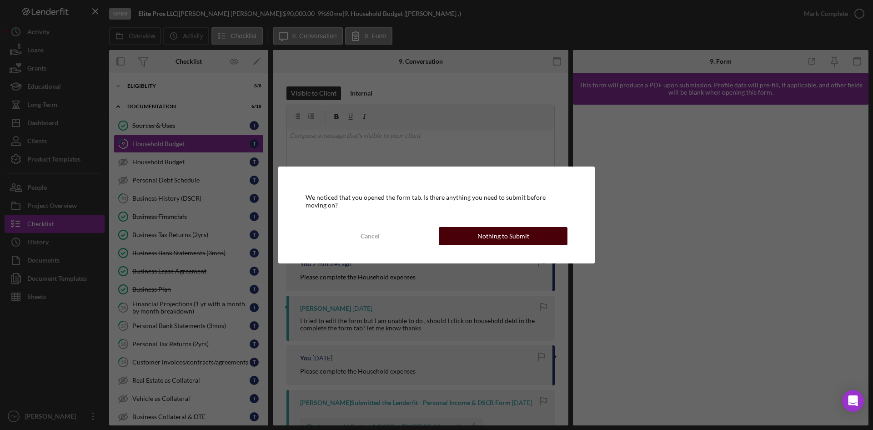
click at [540, 239] on button "Nothing to Submit" at bounding box center [503, 236] width 129 height 18
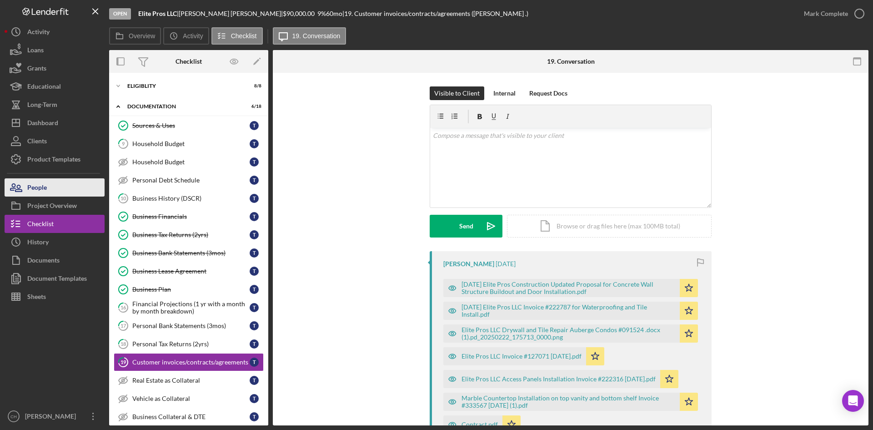
click at [41, 185] on div "People" at bounding box center [37, 188] width 20 height 20
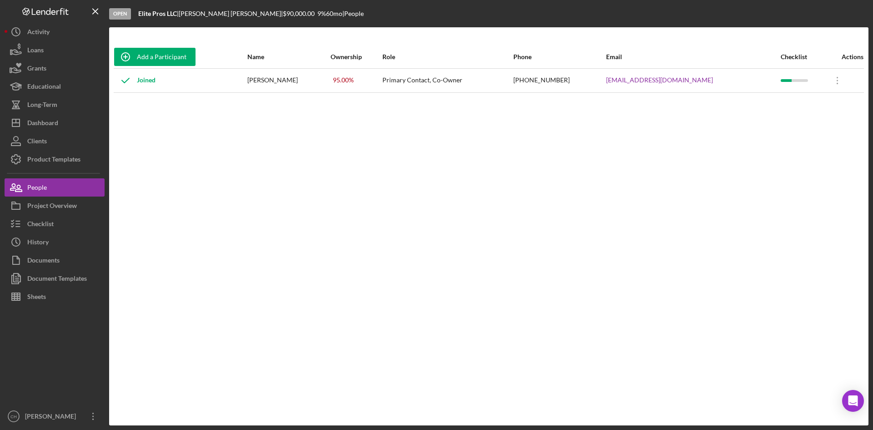
click at [258, 85] on div "[PERSON_NAME]" at bounding box center [288, 80] width 82 height 23
click at [263, 80] on div "[PERSON_NAME]" at bounding box center [288, 80] width 82 height 23
click at [45, 186] on div "People" at bounding box center [37, 188] width 20 height 20
click at [56, 185] on button "People" at bounding box center [55, 187] width 100 height 18
click at [43, 221] on div "Checklist" at bounding box center [40, 225] width 26 height 20
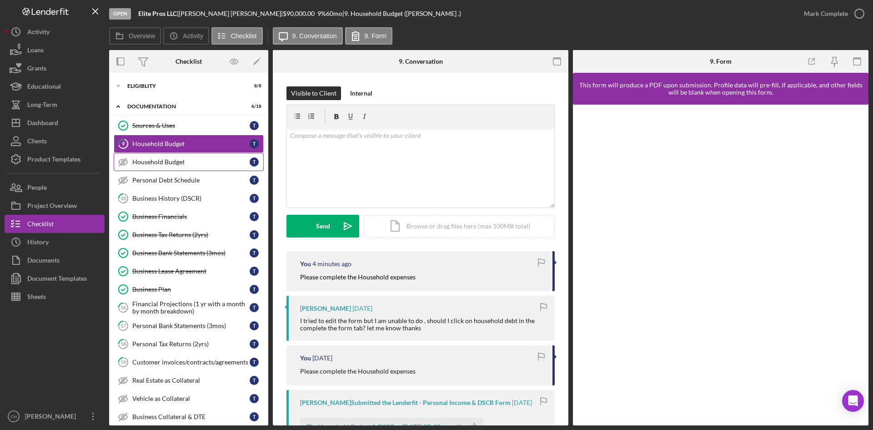
click at [158, 160] on div "Household Budget" at bounding box center [190, 161] width 117 height 7
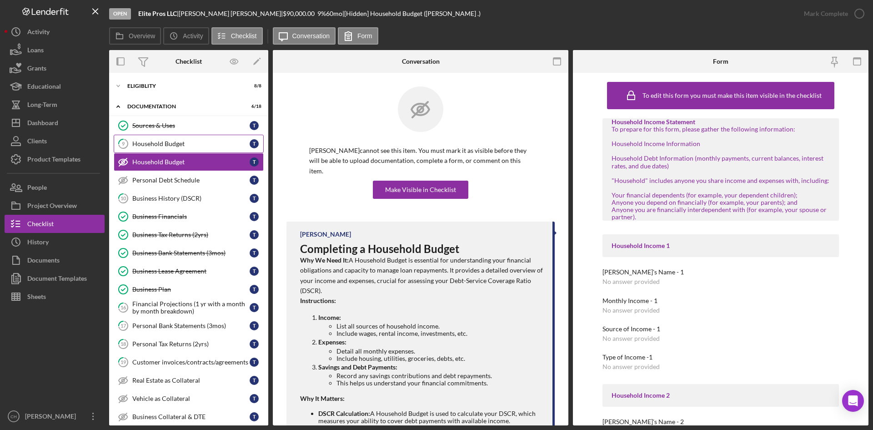
click at [169, 141] on div "Household Budget" at bounding box center [190, 143] width 117 height 7
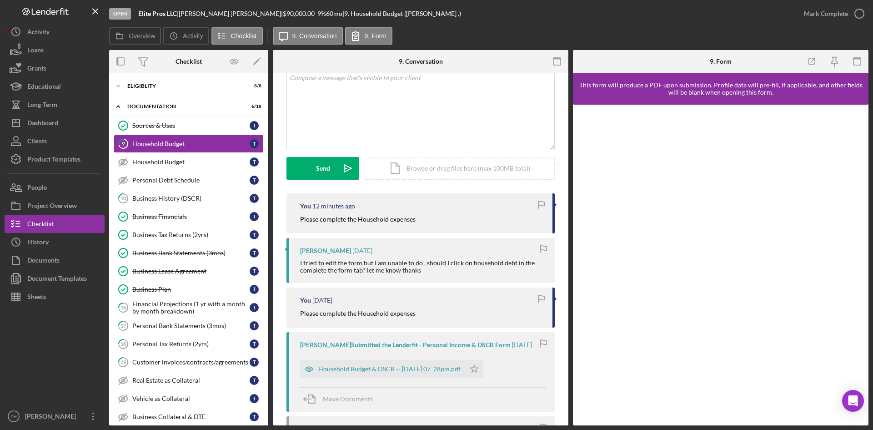
scroll to position [91, 0]
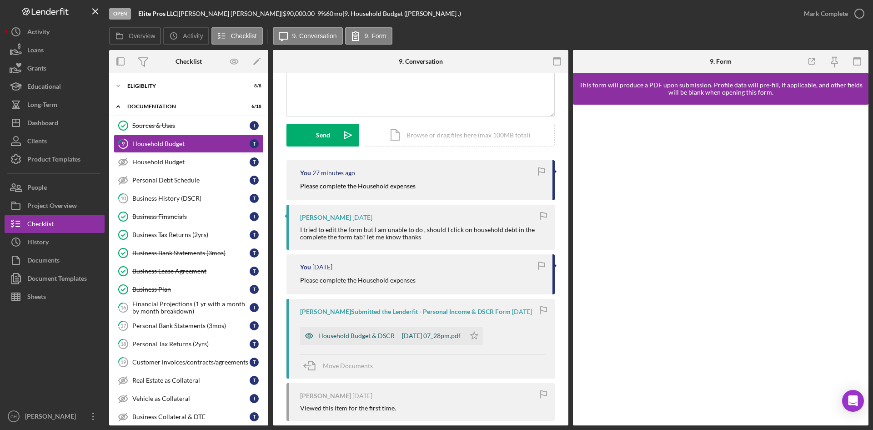
click at [416, 339] on div "Household Budget & DSCR -- [DATE] 07_28pm.pdf" at bounding box center [389, 335] width 142 height 7
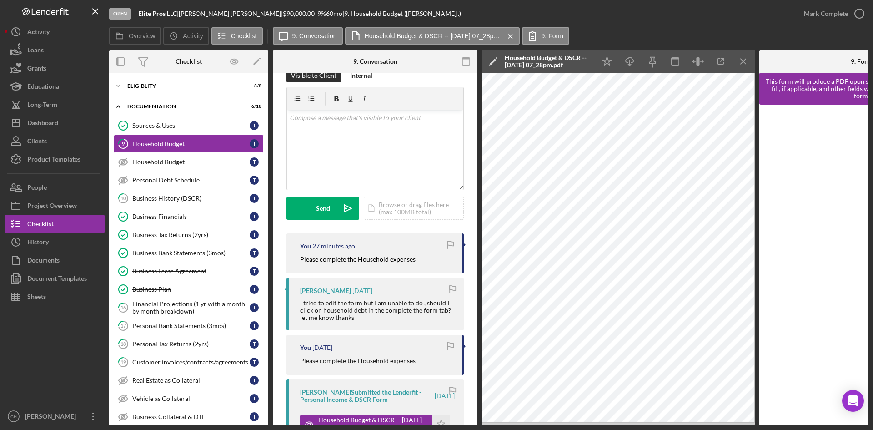
scroll to position [0, 0]
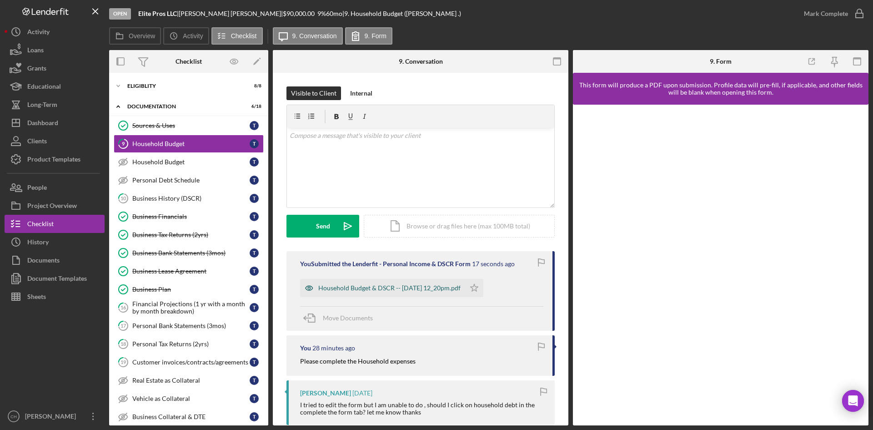
click at [417, 290] on div "Household Budget & DSCR -- 2025-08-19 12_20pm.pdf" at bounding box center [389, 287] width 142 height 7
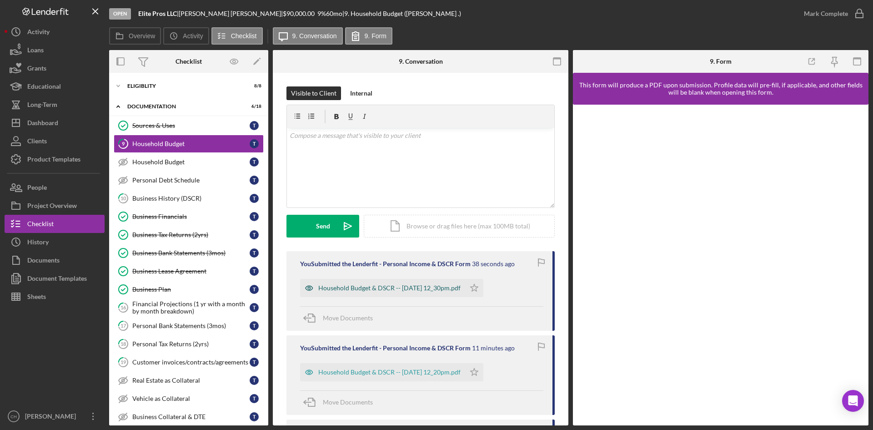
click at [415, 286] on div "Household Budget & DSCR -- 2025-08-19 12_30pm.pdf" at bounding box center [389, 287] width 142 height 7
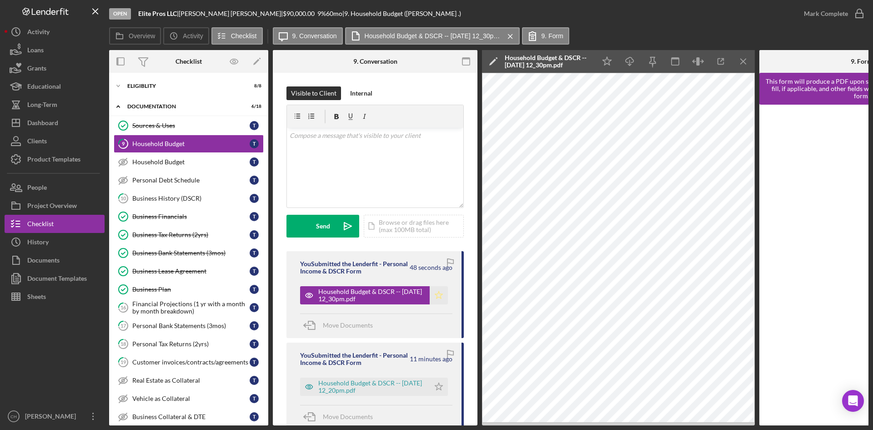
click at [436, 296] on icon "Icon/Star" at bounding box center [439, 295] width 18 height 18
